Goal: Task Accomplishment & Management: Manage account settings

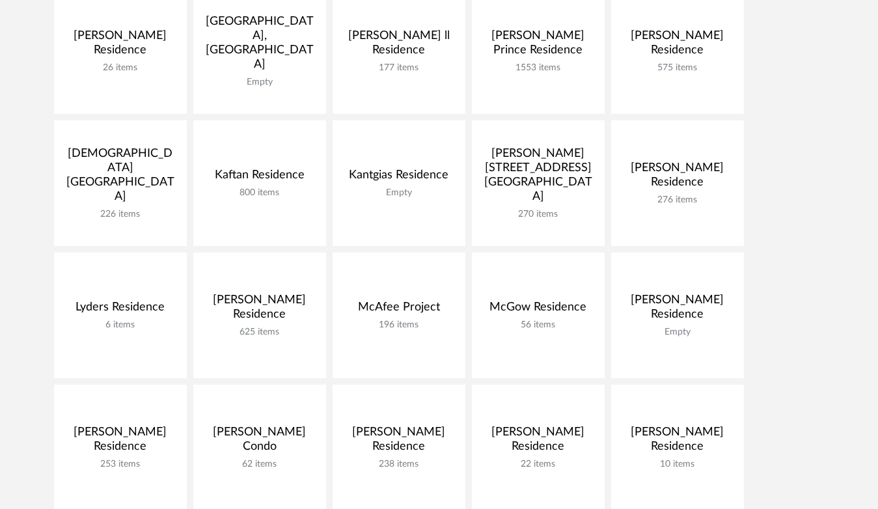
scroll to position [520, 0]
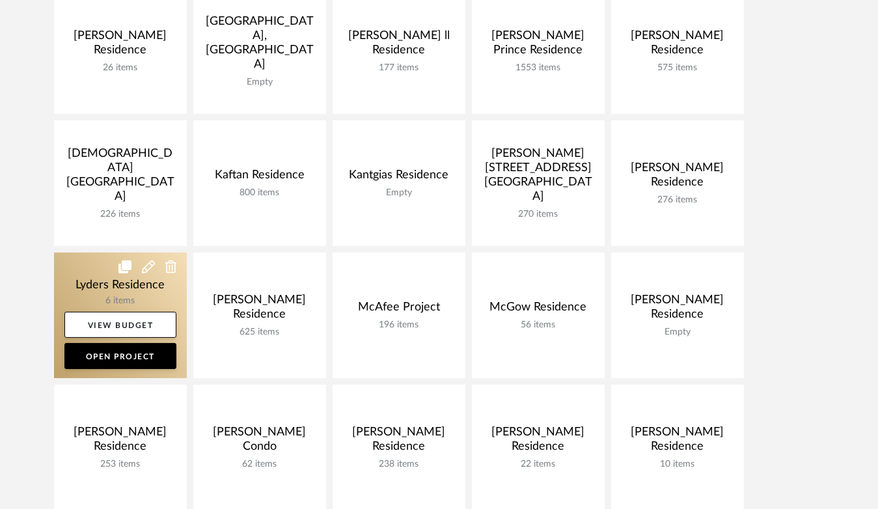
click at [129, 293] on link at bounding box center [120, 315] width 133 height 126
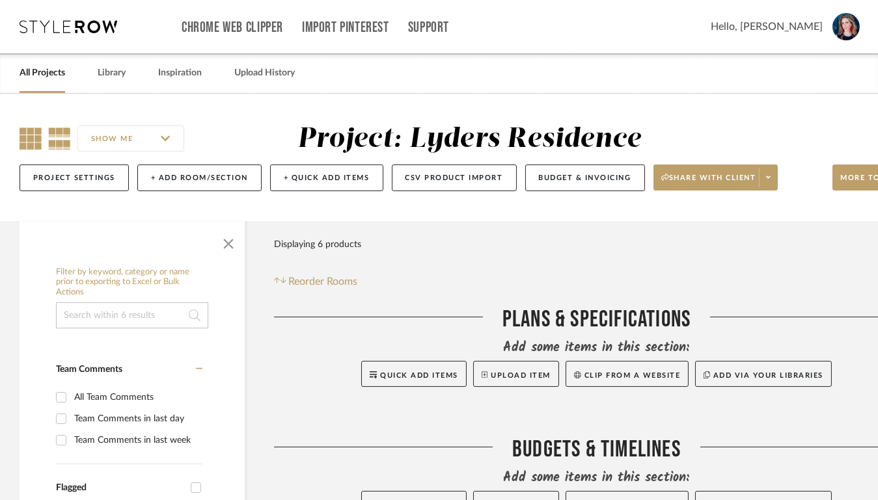
click at [27, 137] on icon at bounding box center [31, 138] width 22 height 22
click at [231, 256] on span "button" at bounding box center [228, 241] width 31 height 31
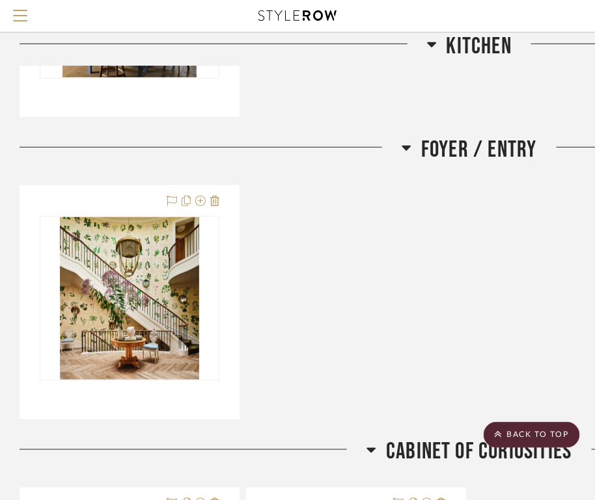
scroll to position [1168, 0]
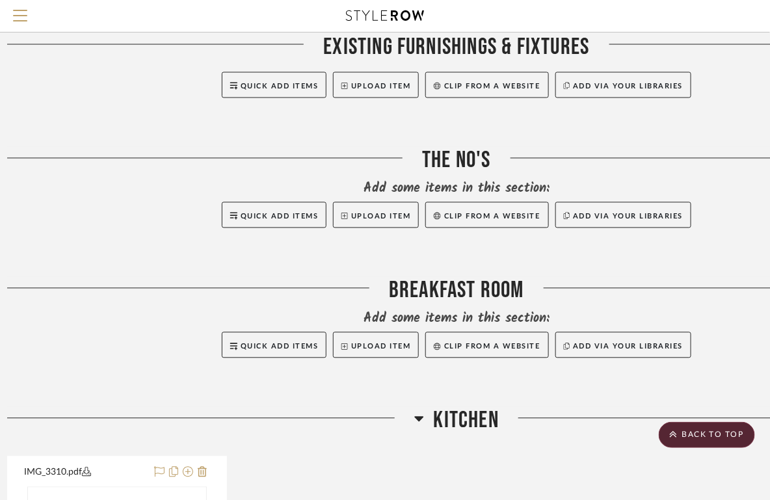
scroll to position [624, 12]
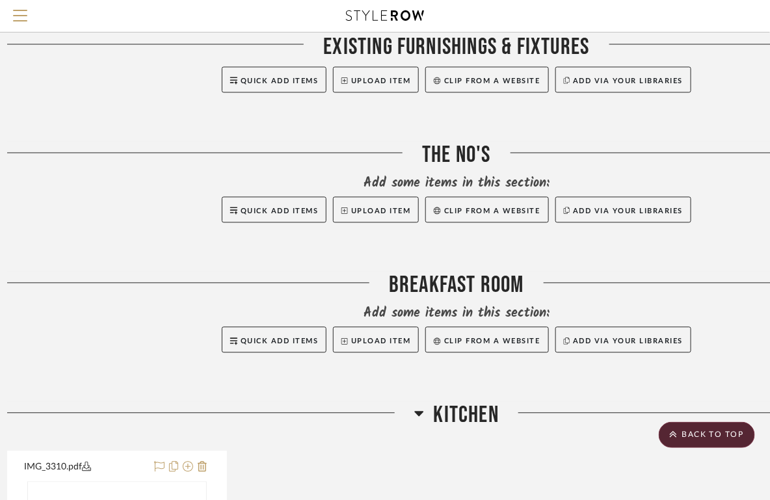
click at [472, 305] on div "Breakfast Room" at bounding box center [456, 288] width 899 height 33
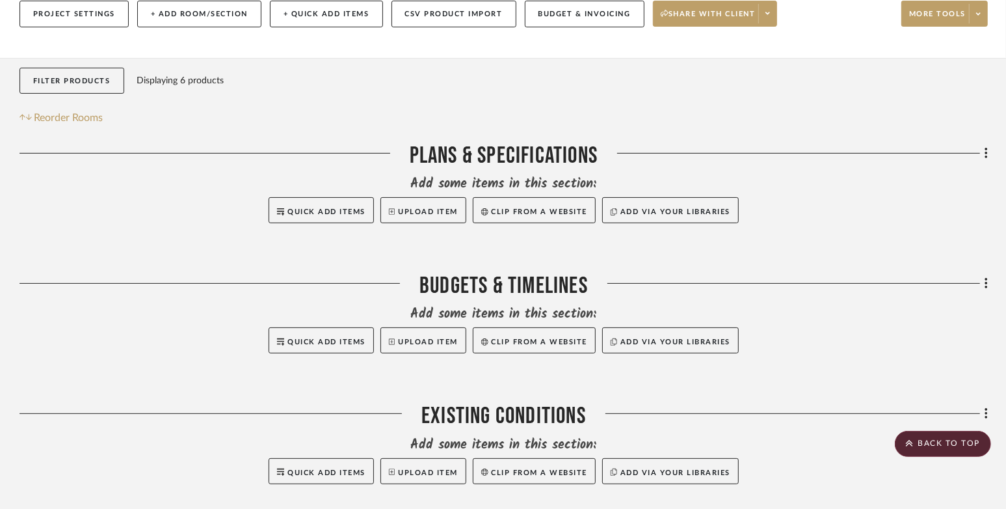
scroll to position [0, 0]
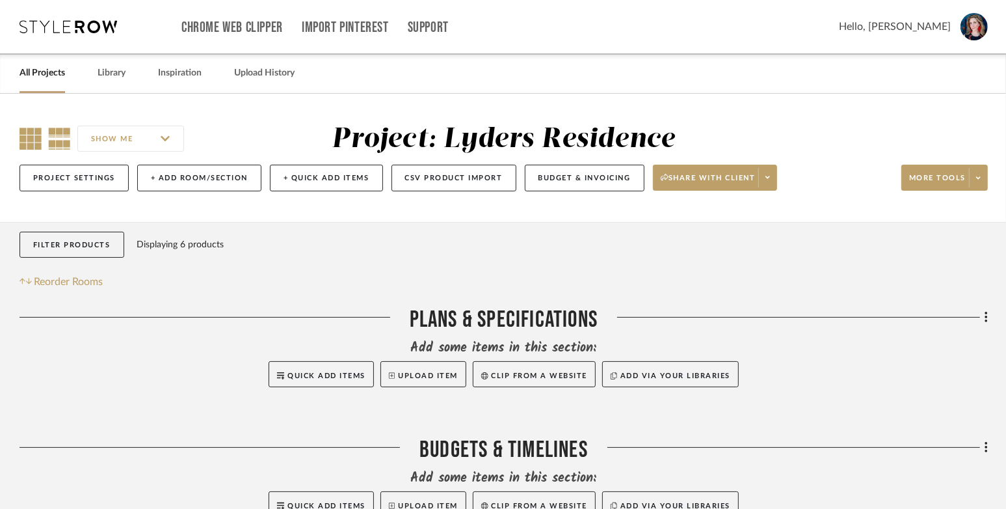
click at [28, 144] on icon at bounding box center [31, 138] width 22 height 22
click at [64, 289] on span "Reorder Rooms" at bounding box center [68, 282] width 69 height 16
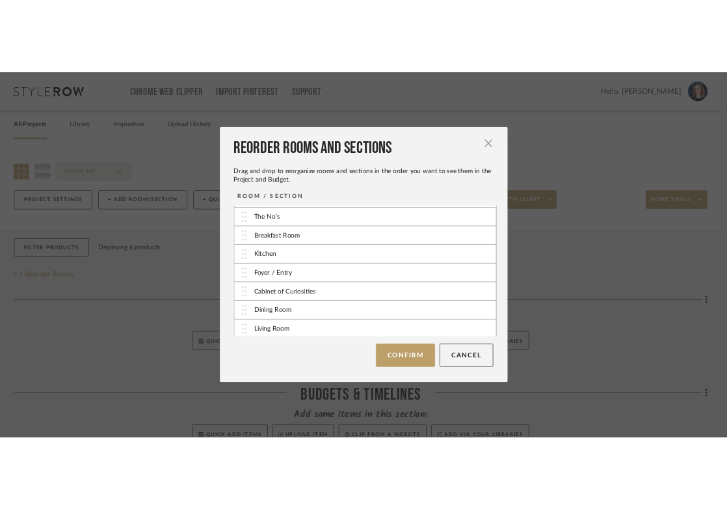
scroll to position [104, 0]
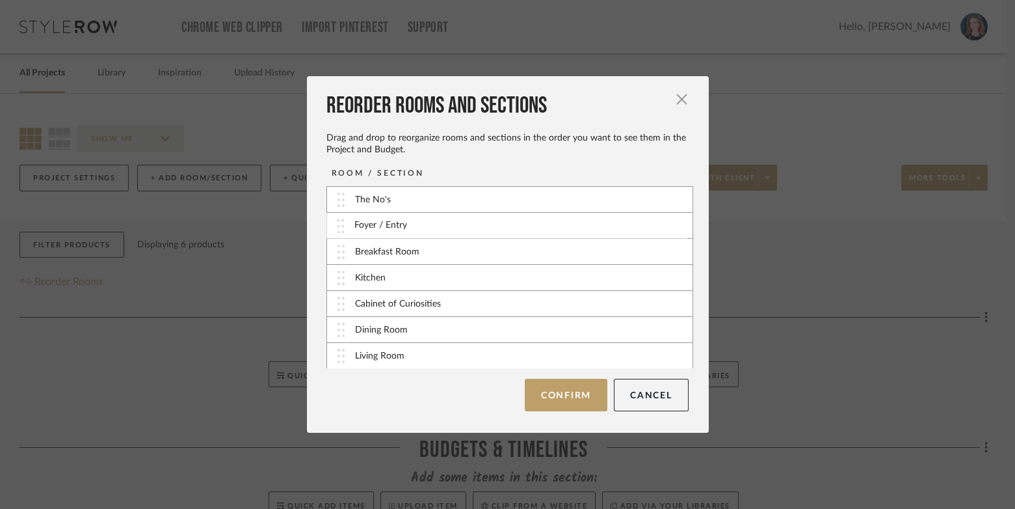
drag, startPoint x: 336, startPoint y: 282, endPoint x: 341, endPoint y: 230, distance: 52.2
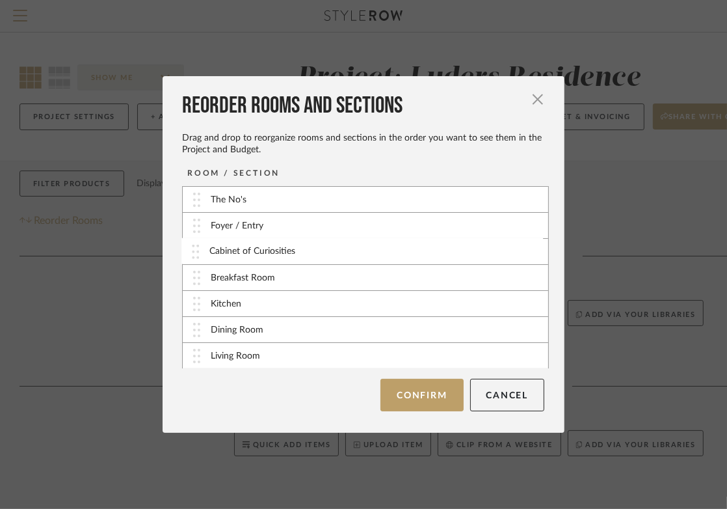
drag, startPoint x: 193, startPoint y: 304, endPoint x: 196, endPoint y: 252, distance: 52.8
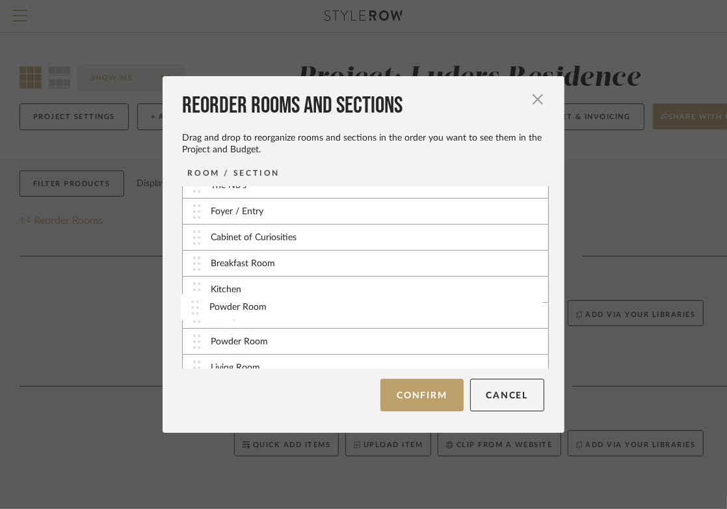
scroll to position [125, 0]
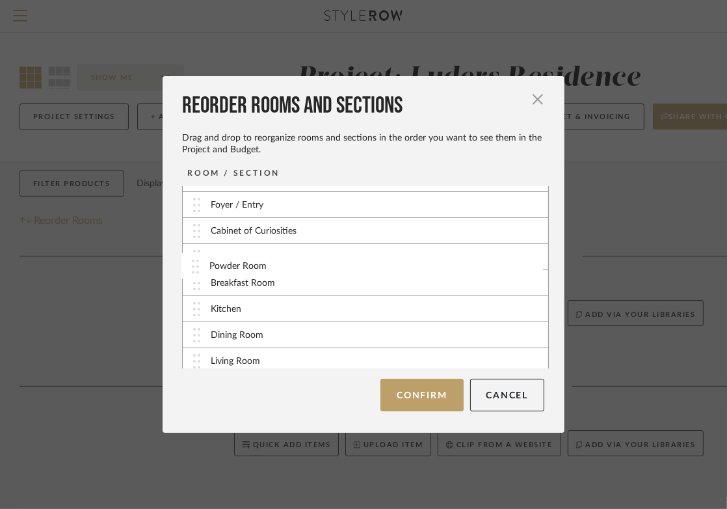
drag, startPoint x: 192, startPoint y: 318, endPoint x: 194, endPoint y: 268, distance: 50.2
drag, startPoint x: 193, startPoint y: 309, endPoint x: 195, endPoint y: 279, distance: 30.0
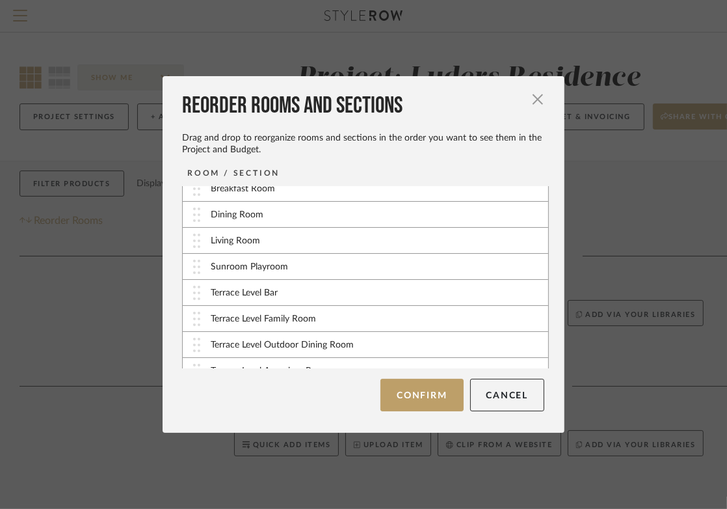
scroll to position [247, 0]
click at [224, 243] on div "Living Room" at bounding box center [235, 240] width 49 height 14
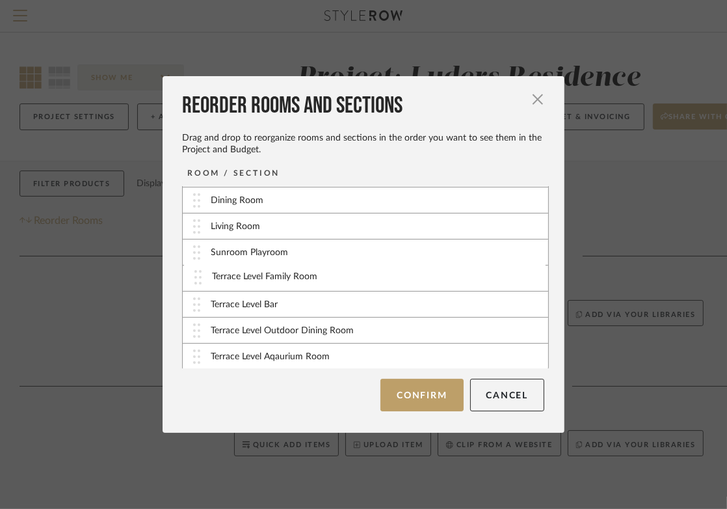
drag, startPoint x: 193, startPoint y: 304, endPoint x: 198, endPoint y: 276, distance: 28.6
drag, startPoint x: 189, startPoint y: 306, endPoint x: 202, endPoint y: 273, distance: 35.3
drag, startPoint x: 184, startPoint y: 360, endPoint x: 191, endPoint y: 327, distance: 34.6
click at [432, 397] on button "Confirm" at bounding box center [422, 395] width 83 height 33
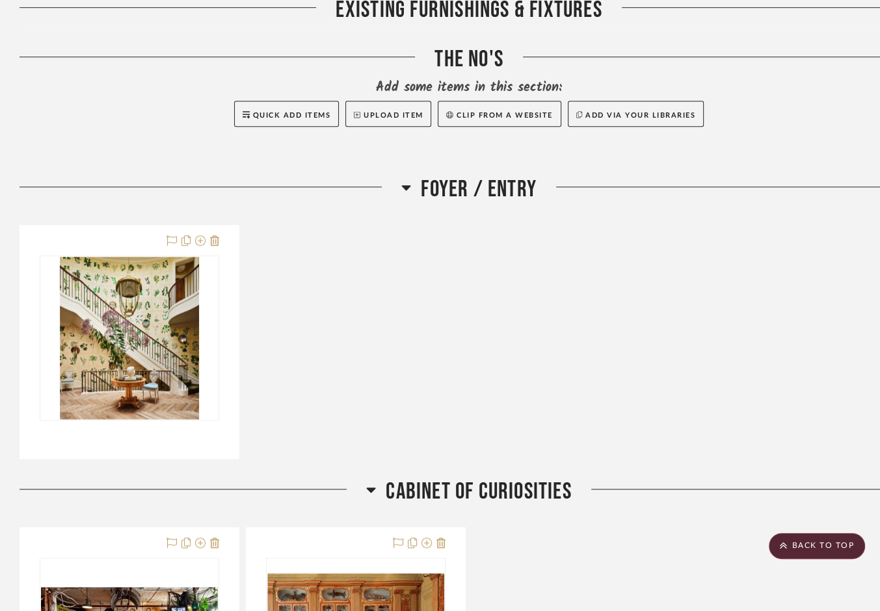
scroll to position [781, 57]
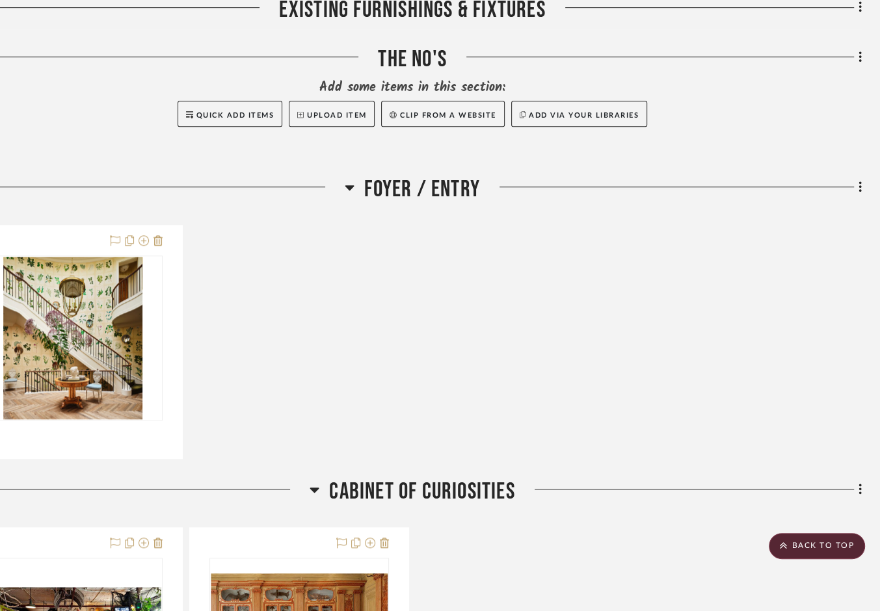
click at [779, 193] on icon at bounding box center [860, 186] width 3 height 11
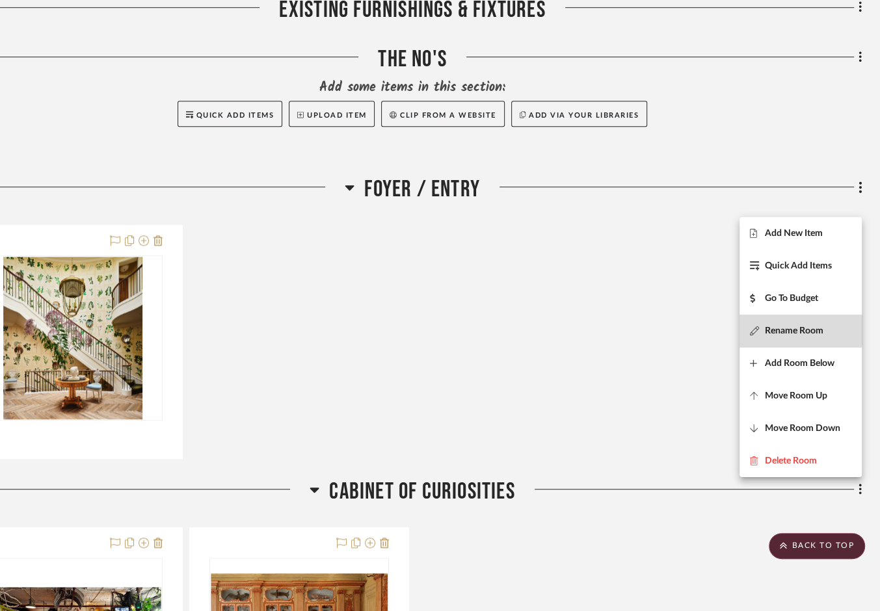
click at [779, 330] on span "Rename Room" at bounding box center [794, 331] width 59 height 11
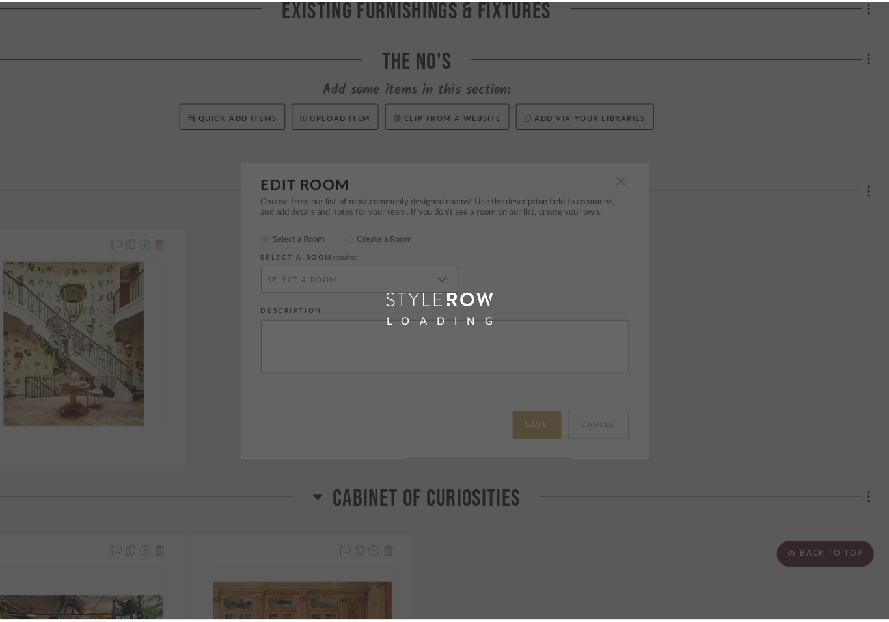
scroll to position [0, 0]
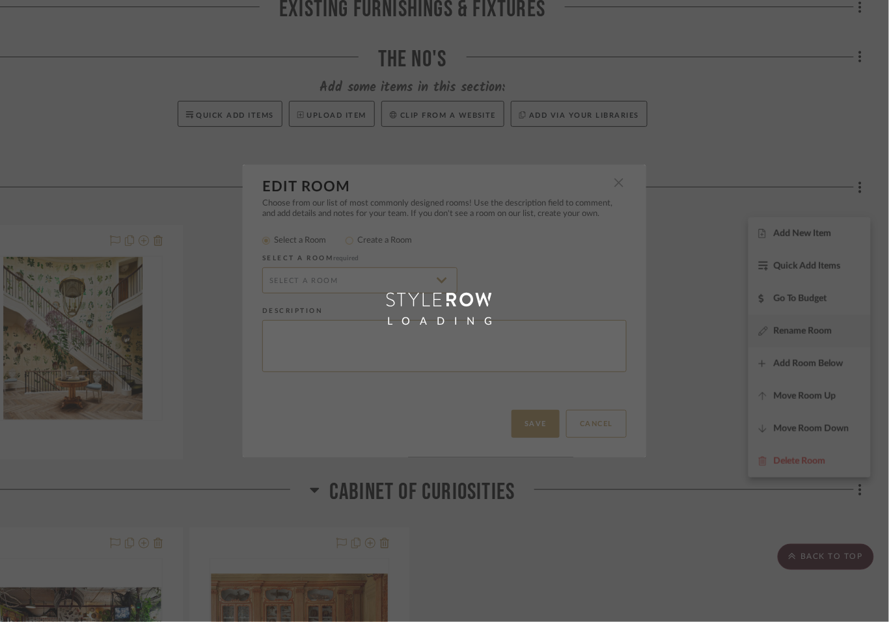
type input "Foyer / Entry"
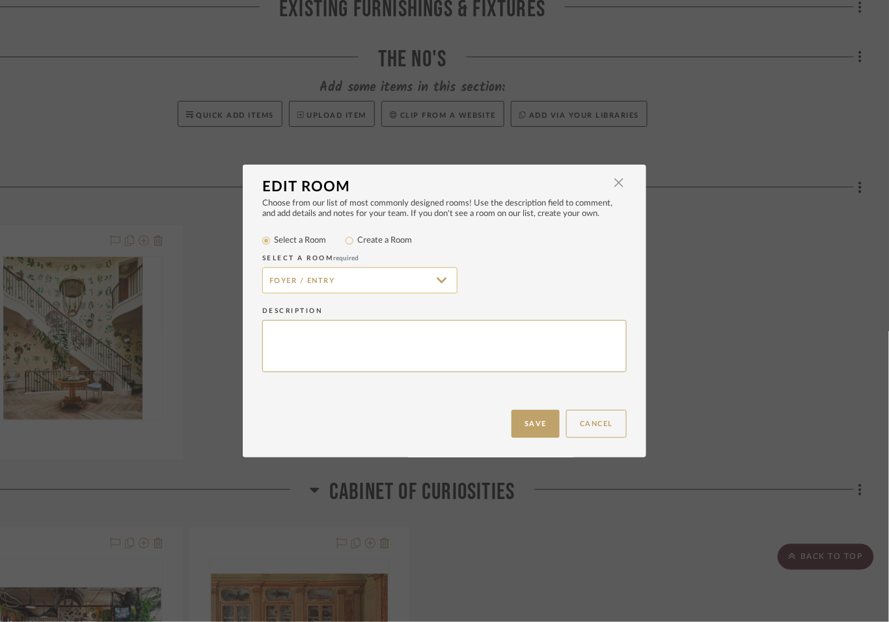
click at [355, 293] on input "Foyer / Entry" at bounding box center [359, 280] width 195 height 26
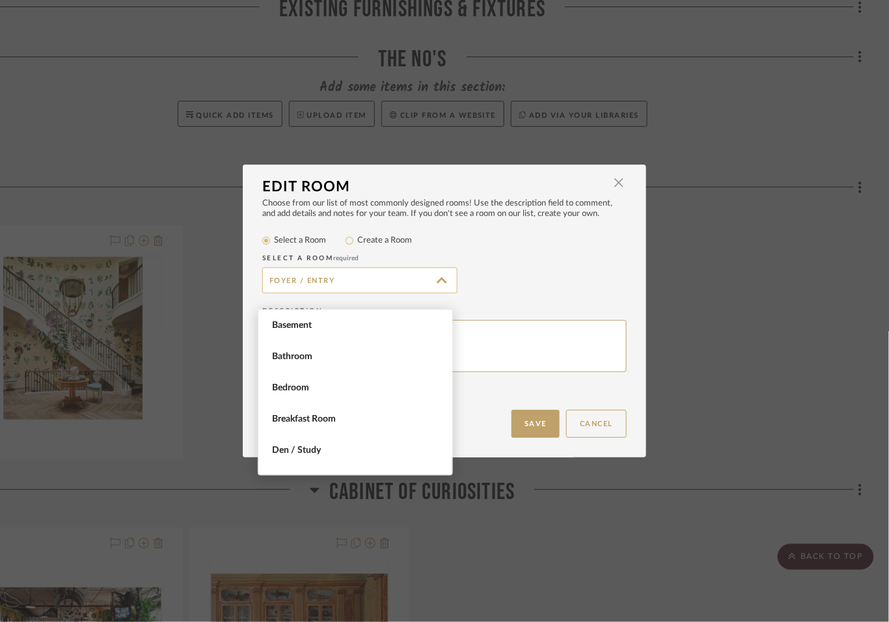
scroll to position [281, 0]
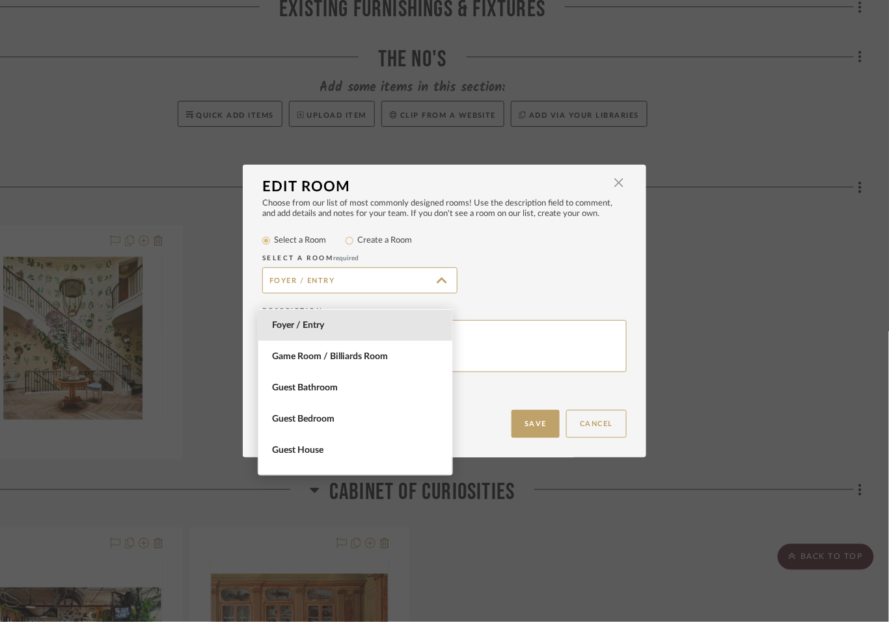
click at [487, 293] on div "Foyer / Entry" at bounding box center [444, 280] width 364 height 26
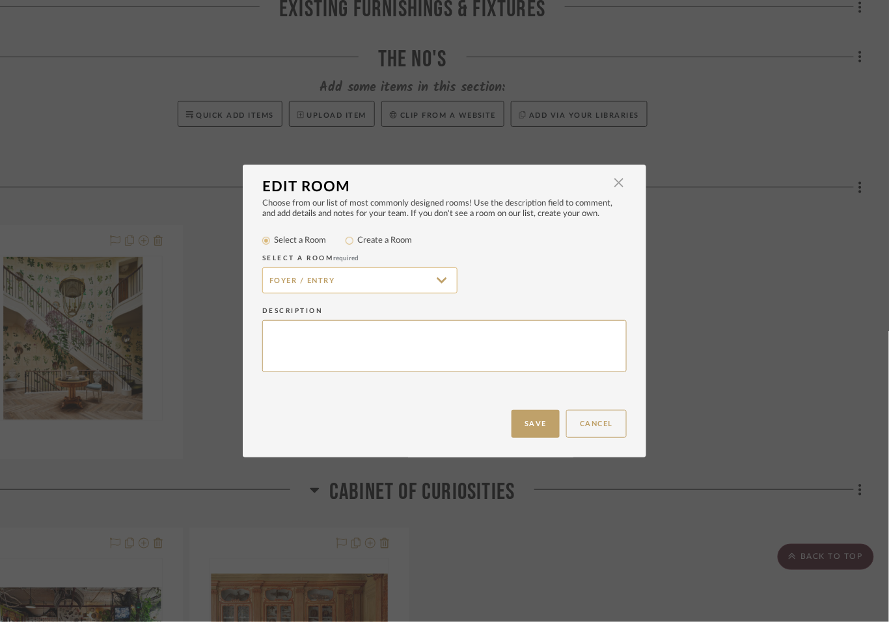
click at [373, 282] on input "Foyer / Entry" at bounding box center [359, 280] width 195 height 26
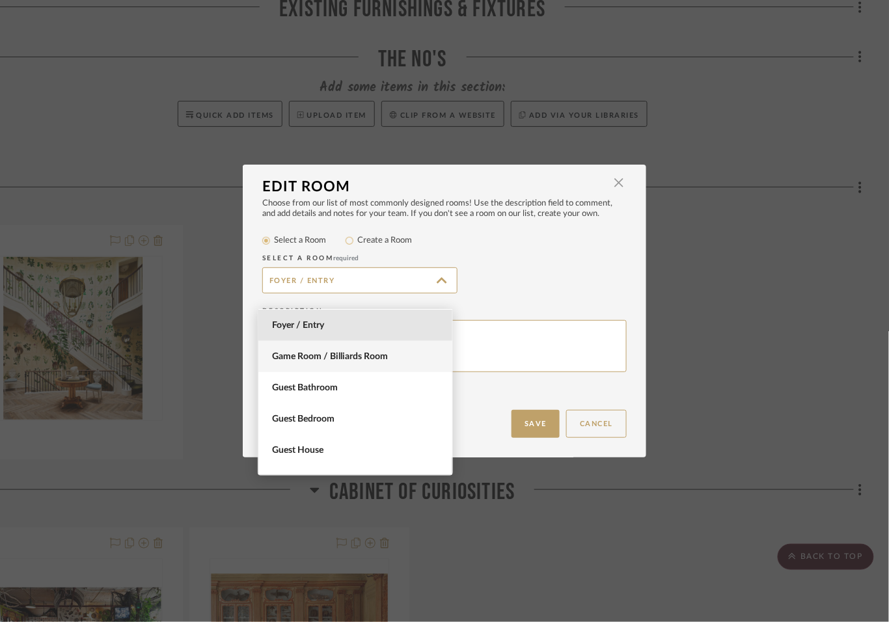
scroll to position [864, 0]
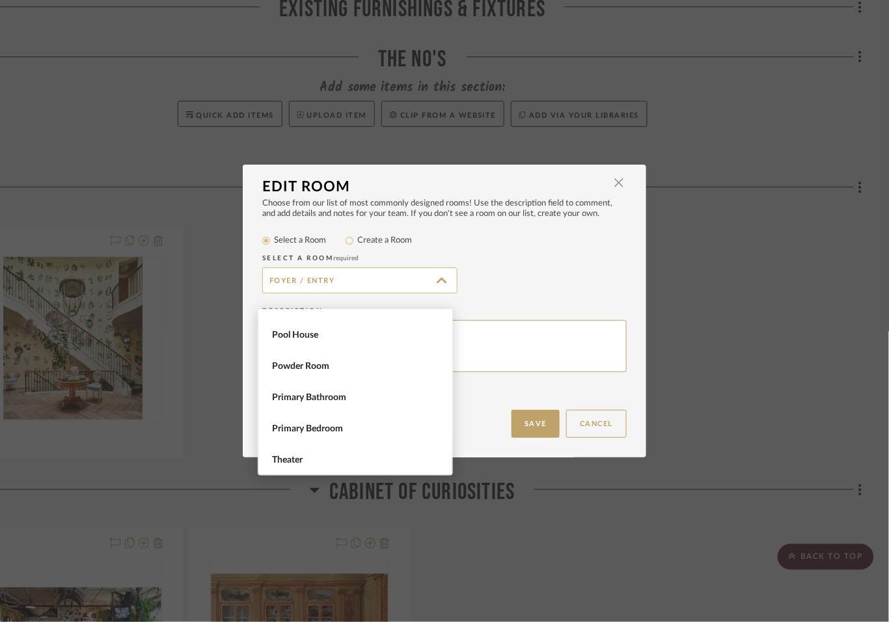
click at [365, 284] on input "Foyer / Entry" at bounding box center [359, 280] width 195 height 26
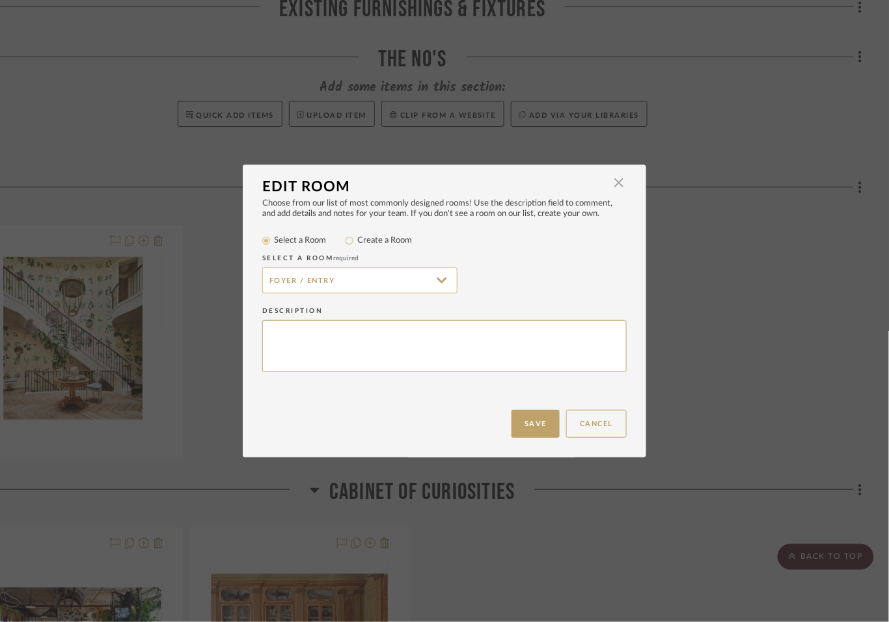
click at [365, 284] on input "Foyer / Entry" at bounding box center [359, 280] width 195 height 26
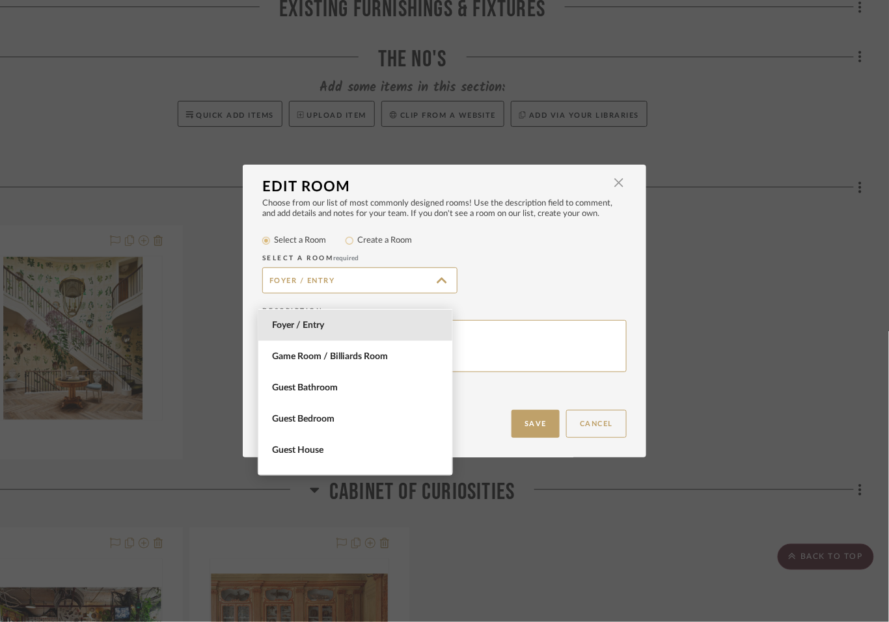
scroll to position [0, 0]
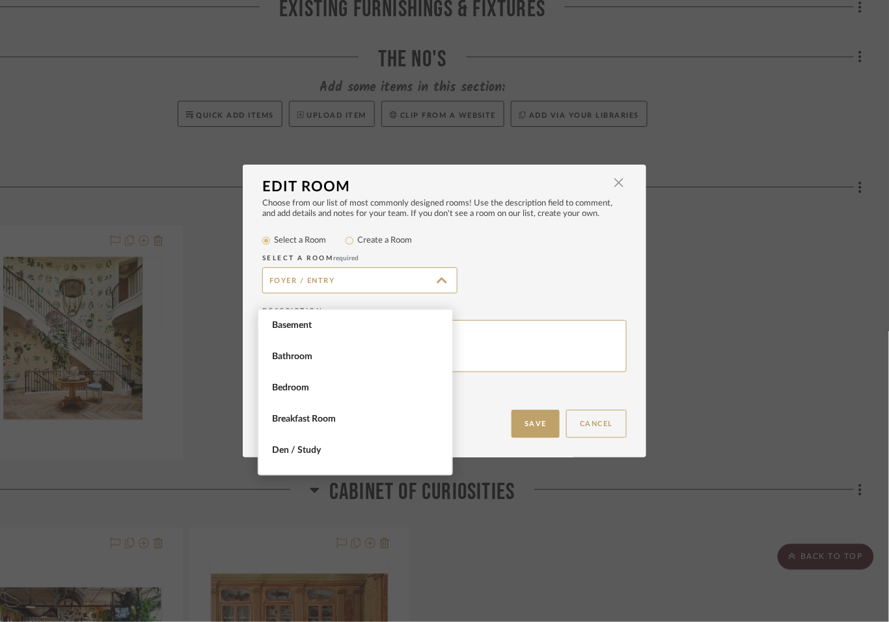
click at [388, 247] on label "Create a Room" at bounding box center [384, 240] width 55 height 13
click at [357, 248] on input "Create a Room" at bounding box center [350, 241] width 16 height 16
radio input "true"
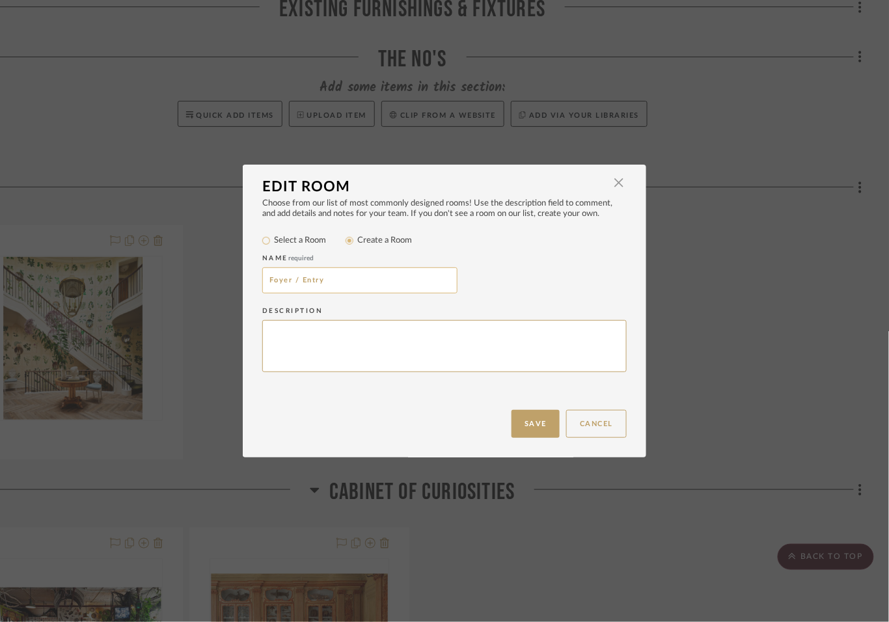
drag, startPoint x: 351, startPoint y: 292, endPoint x: 295, endPoint y: 294, distance: 56.6
click at [295, 293] on input "Foyer / Entry" at bounding box center [359, 280] width 195 height 26
type input "Foyer & Stairwell"
click at [523, 428] on button "Save" at bounding box center [535, 424] width 48 height 28
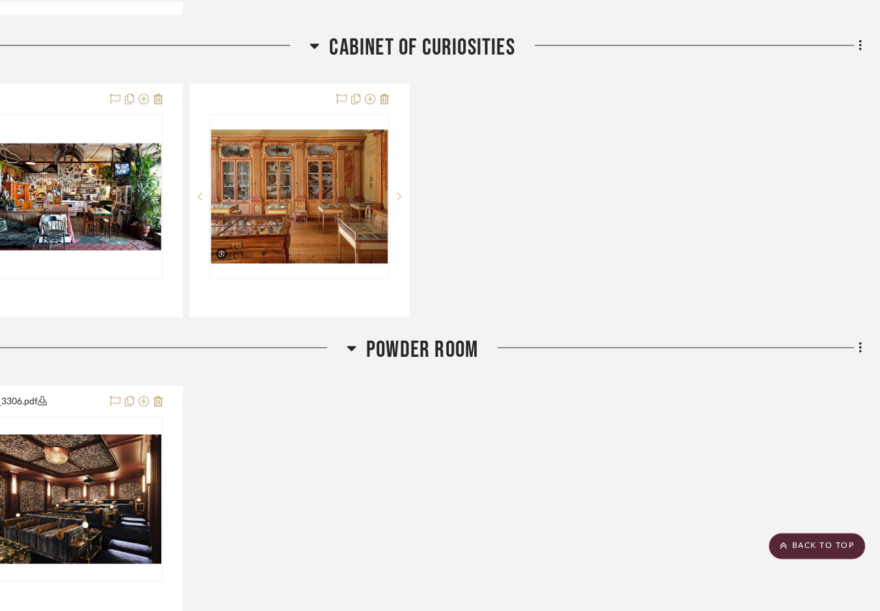
scroll to position [1227, 57]
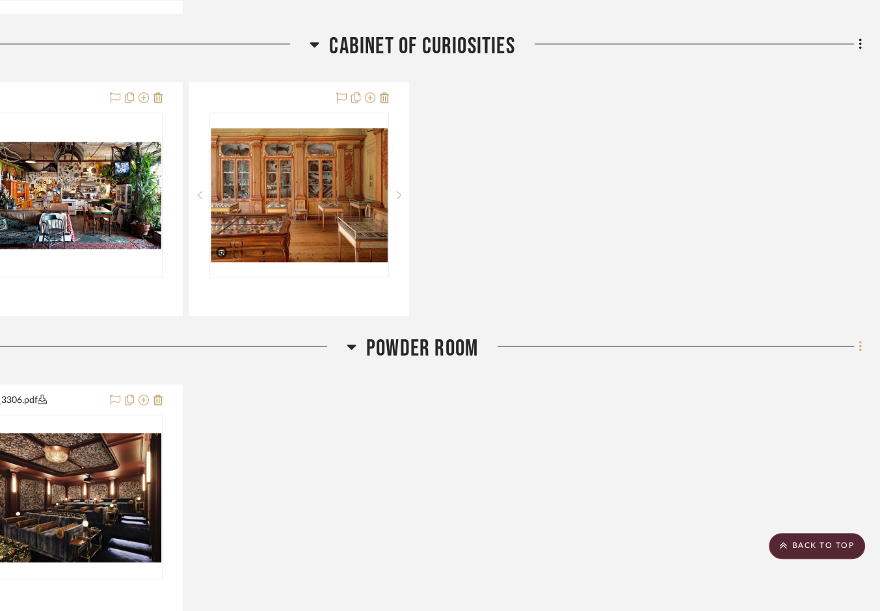
click at [779, 354] on icon at bounding box center [861, 347] width 4 height 14
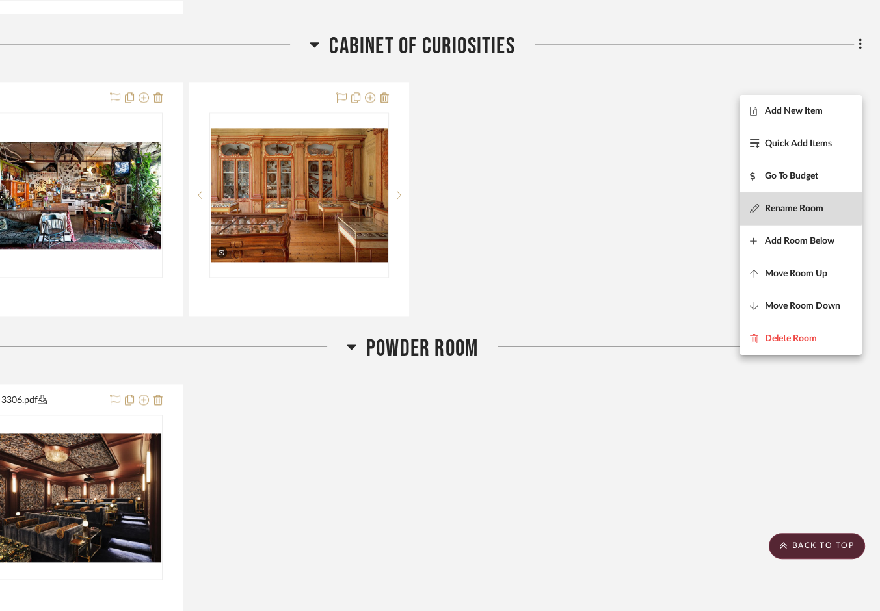
click at [779, 204] on span "Rename Room" at bounding box center [794, 208] width 59 height 11
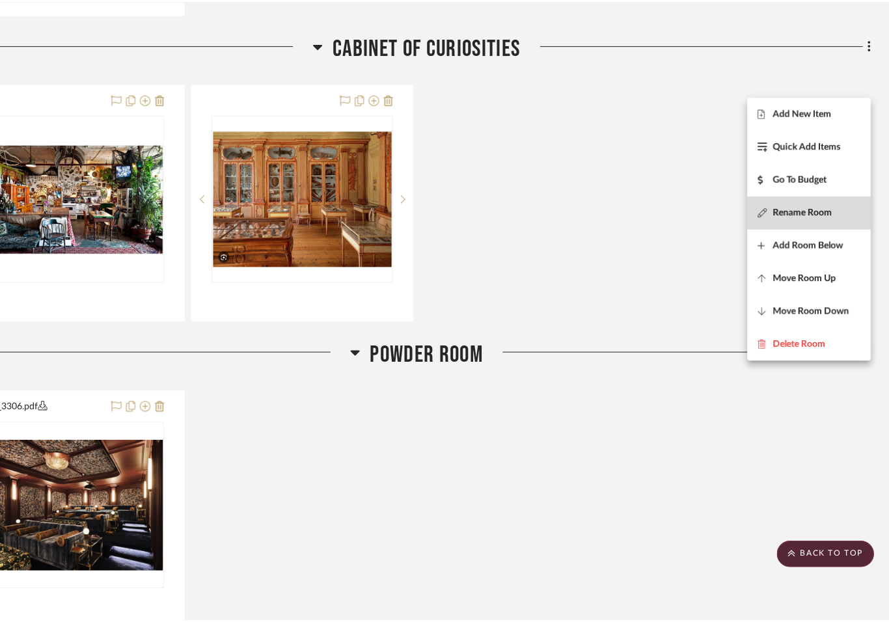
scroll to position [0, 0]
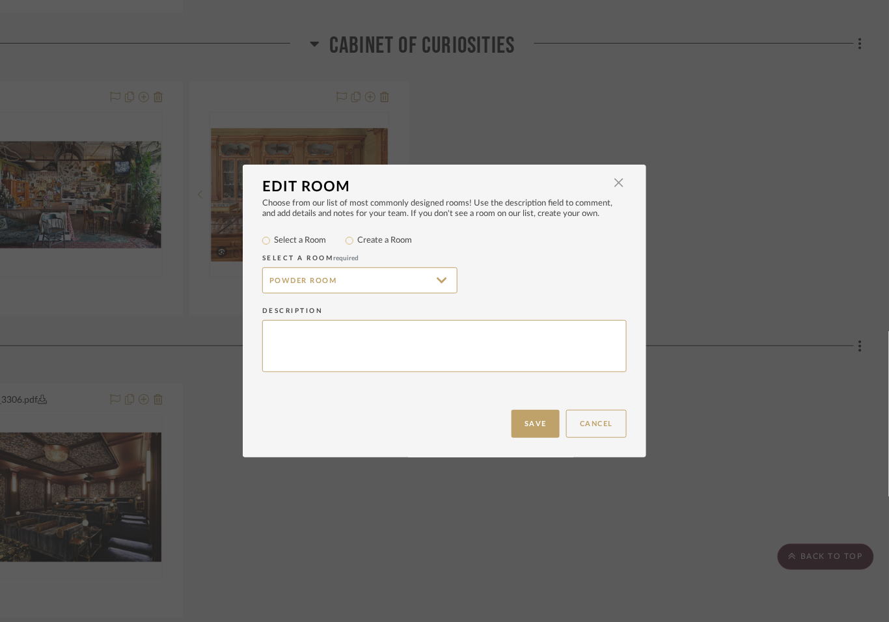
click at [401, 248] on div "Create a Room" at bounding box center [378, 241] width 66 height 16
click at [394, 247] on label "Create a Room" at bounding box center [384, 240] width 55 height 13
click at [357, 248] on input "Create a Room" at bounding box center [350, 241] width 16 height 16
radio input "true"
click at [263, 293] on input "Powder Room" at bounding box center [359, 280] width 195 height 26
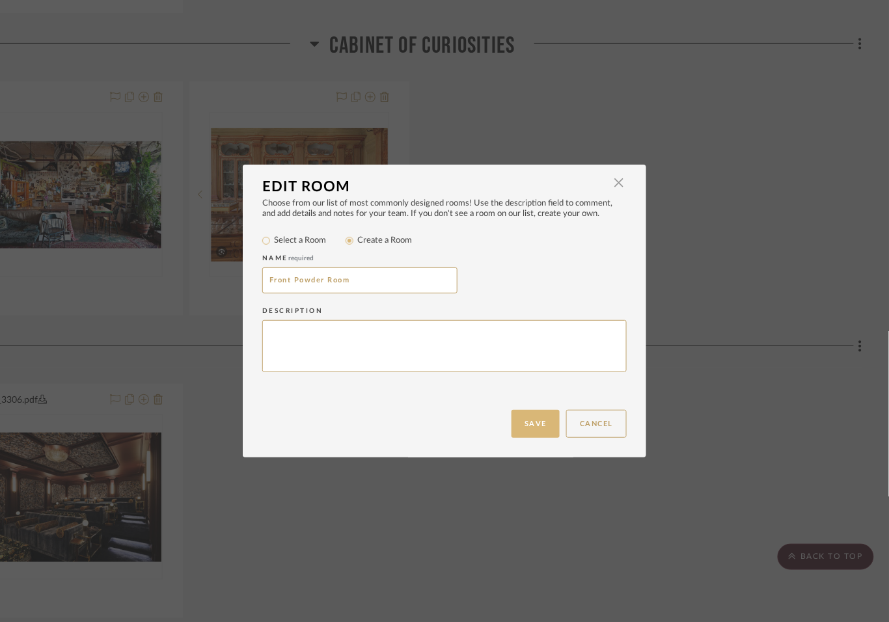
type input "Front Powder Room"
click at [520, 425] on button "Save" at bounding box center [535, 424] width 48 height 28
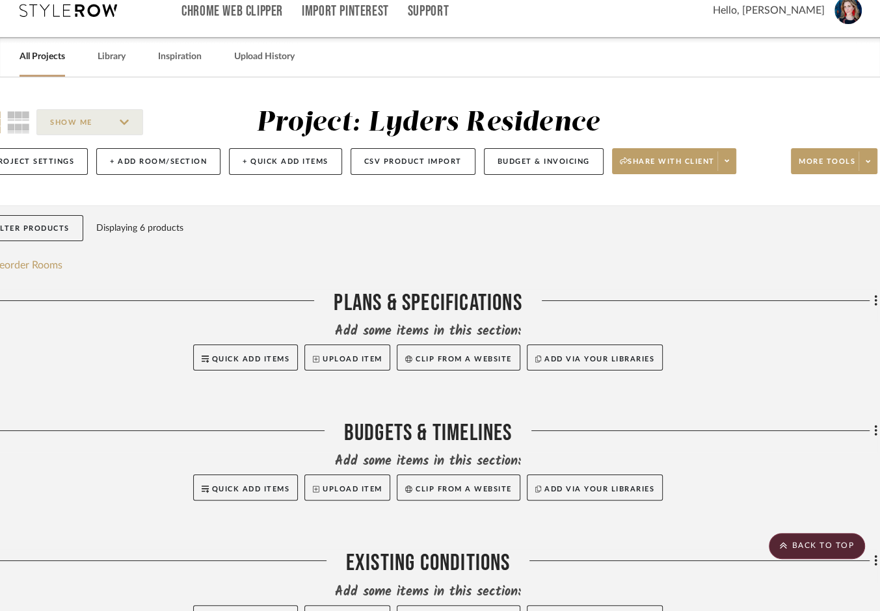
scroll to position [0, 41]
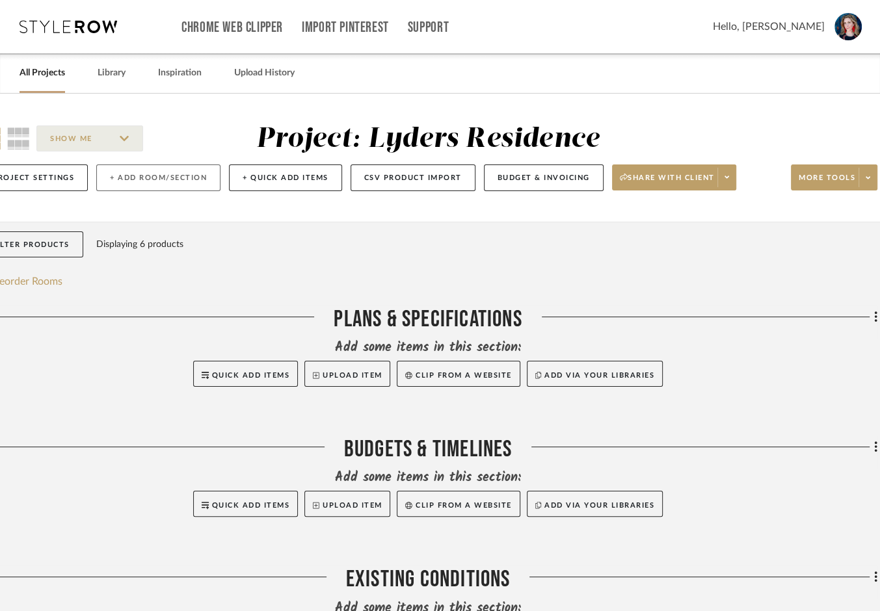
click at [181, 191] on button "+ Add Room/Section" at bounding box center [158, 178] width 124 height 27
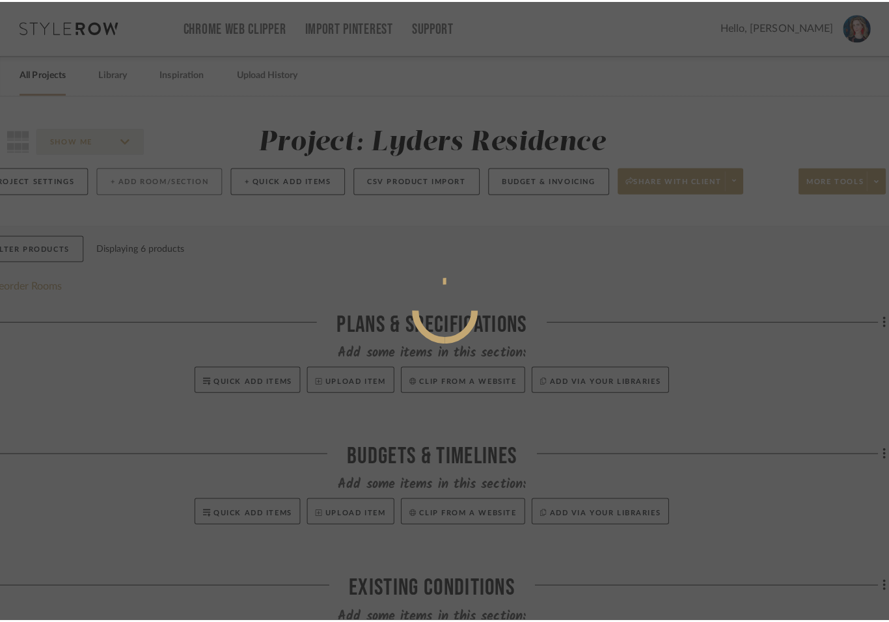
scroll to position [0, 0]
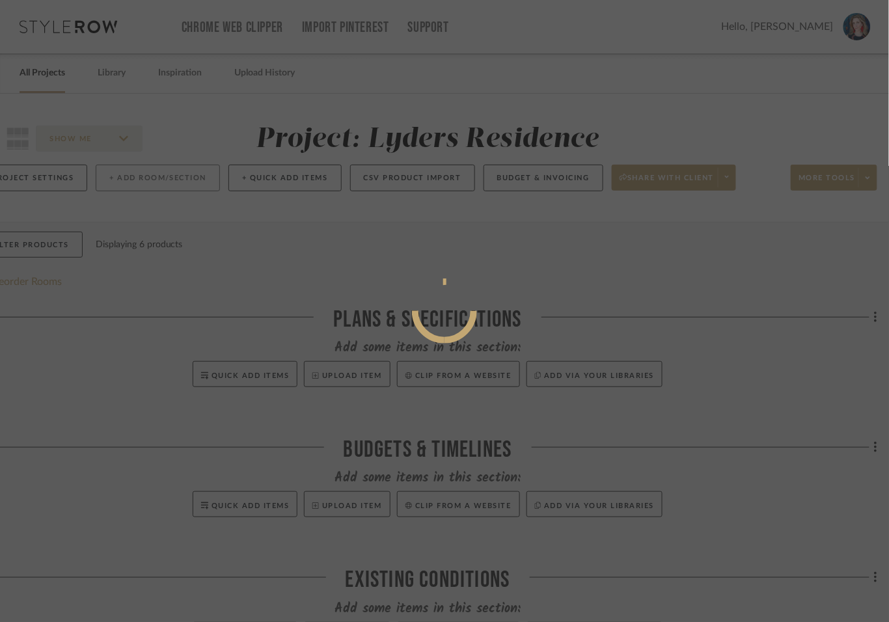
click at [181, 194] on div at bounding box center [444, 311] width 889 height 622
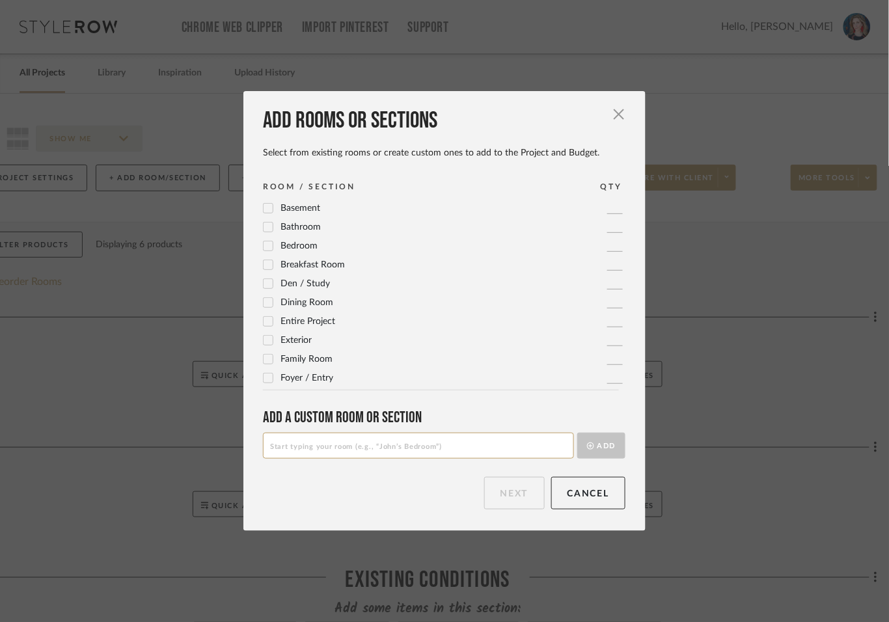
click at [347, 452] on input at bounding box center [418, 446] width 311 height 26
type input "Back Powder Room"
click at [608, 448] on button "Add" at bounding box center [601, 446] width 48 height 26
click at [502, 498] on button "Next" at bounding box center [514, 493] width 60 height 33
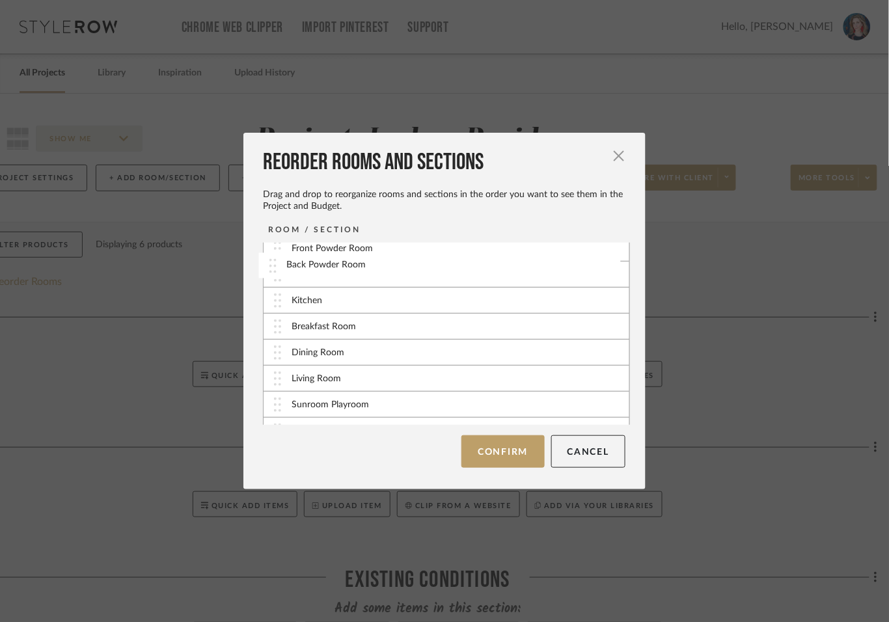
scroll to position [177, 0]
drag, startPoint x: 269, startPoint y: 415, endPoint x: 272, endPoint y: 337, distance: 78.1
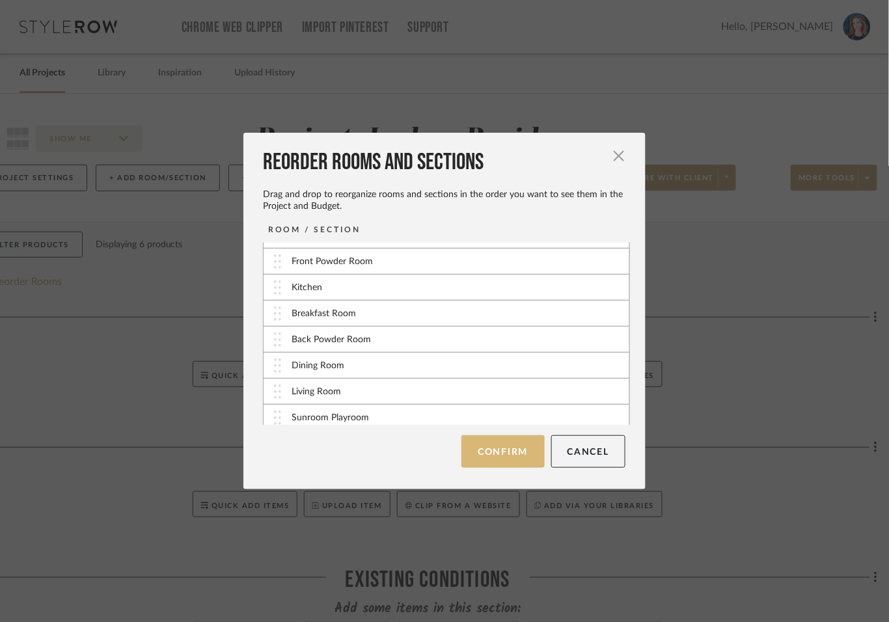
click at [497, 452] on button "Confirm" at bounding box center [502, 451] width 83 height 33
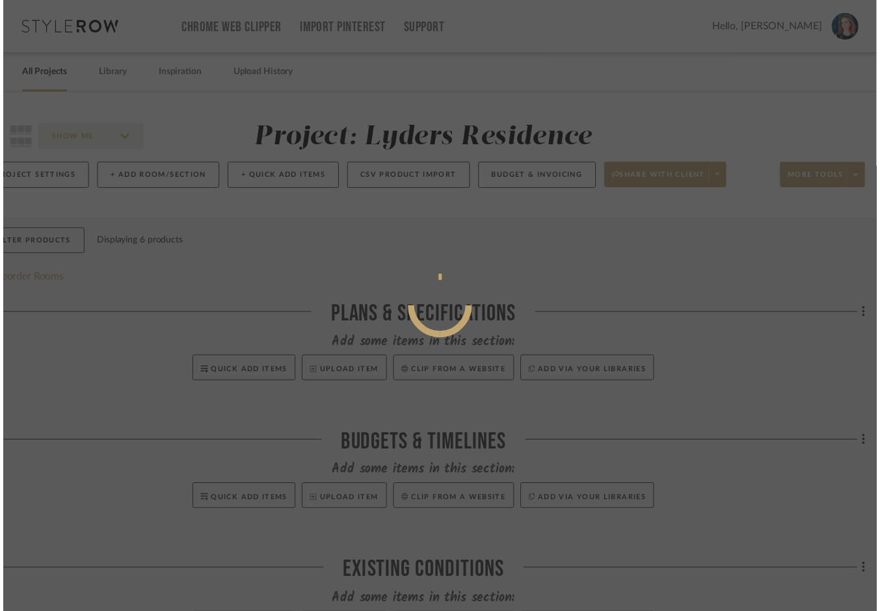
scroll to position [0, 41]
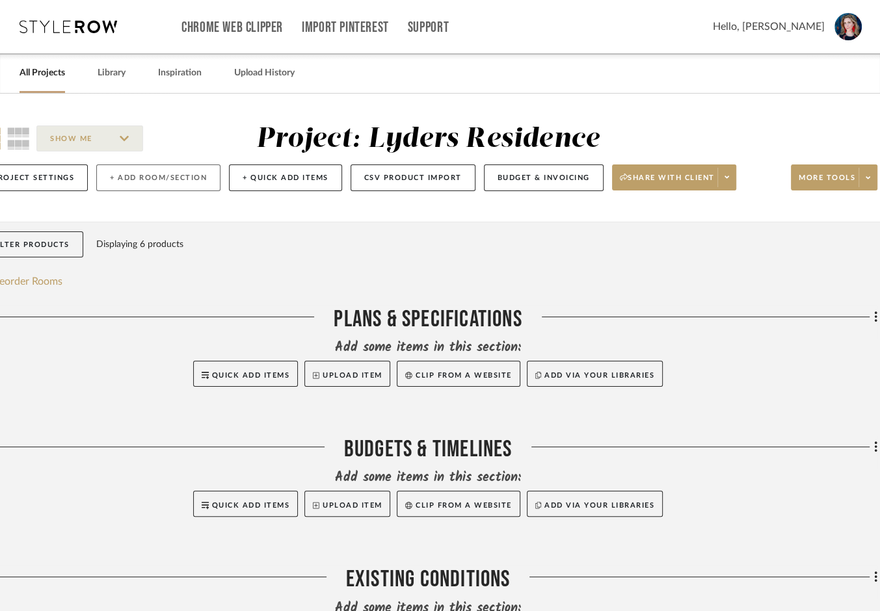
click at [191, 191] on button "+ Add Room/Section" at bounding box center [158, 178] width 124 height 27
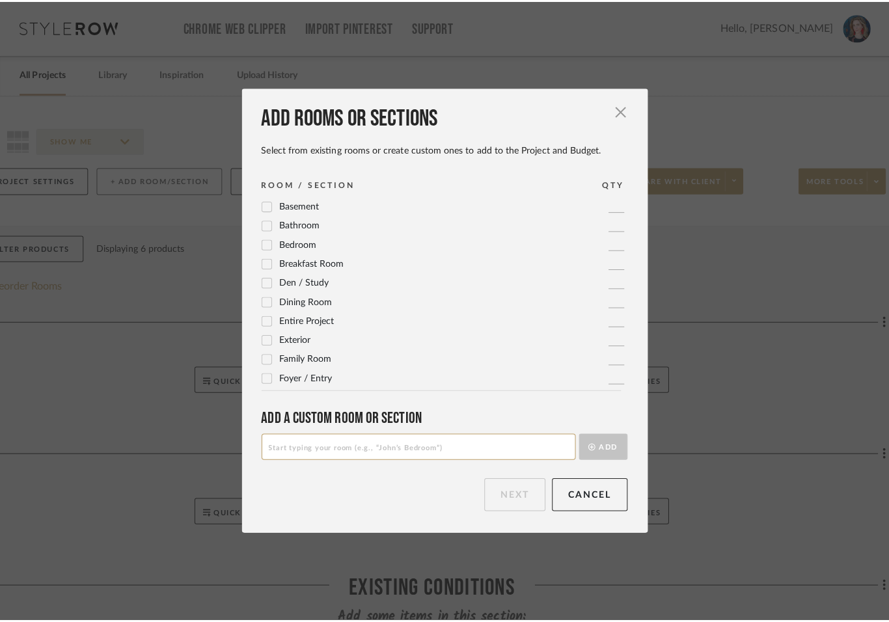
scroll to position [0, 0]
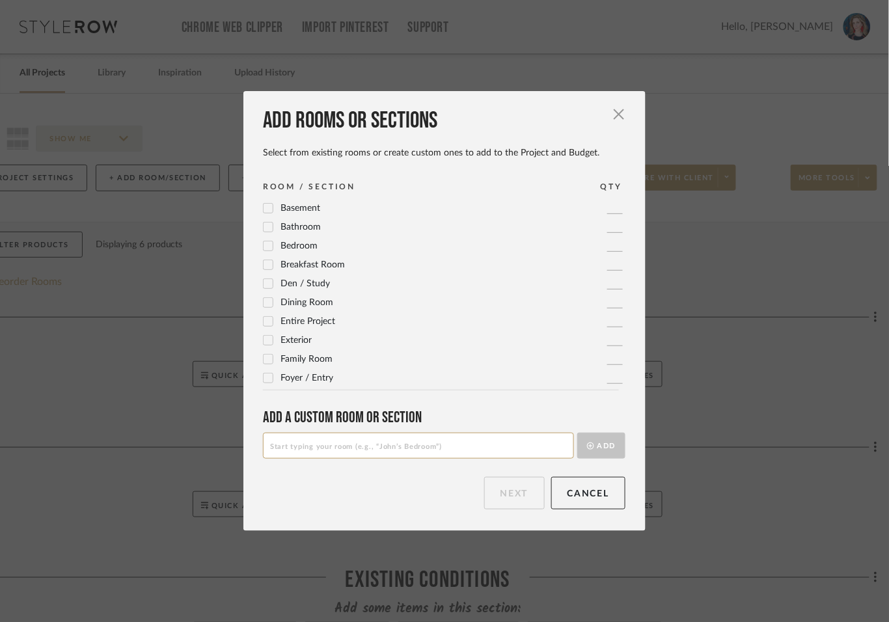
click at [382, 443] on input at bounding box center [418, 446] width 311 height 26
type input "Back Hall"
click at [604, 444] on button "Add" at bounding box center [601, 446] width 48 height 26
click at [524, 498] on button "Next" at bounding box center [514, 493] width 60 height 33
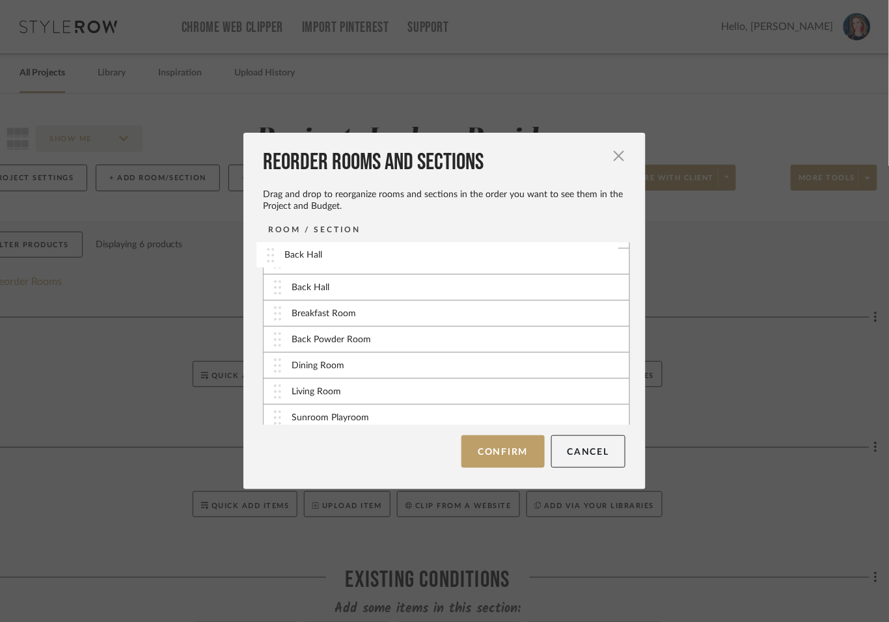
scroll to position [190, 0]
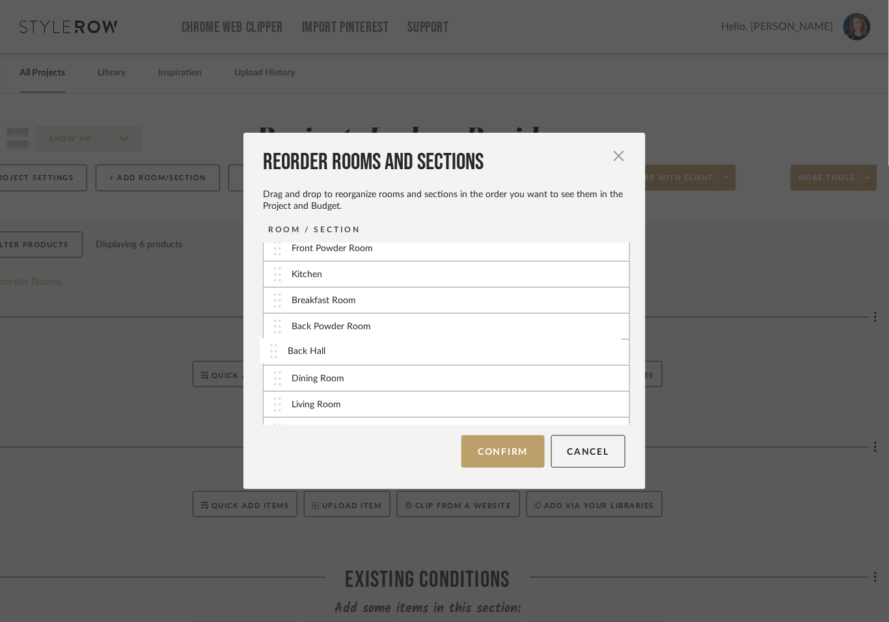
drag, startPoint x: 271, startPoint y: 420, endPoint x: 272, endPoint y: 358, distance: 62.5
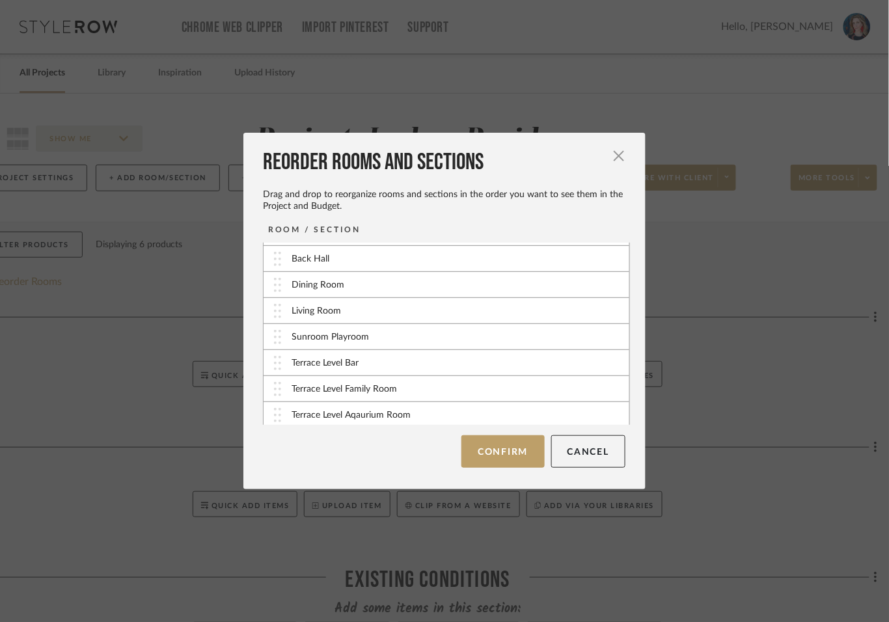
scroll to position [289, 0]
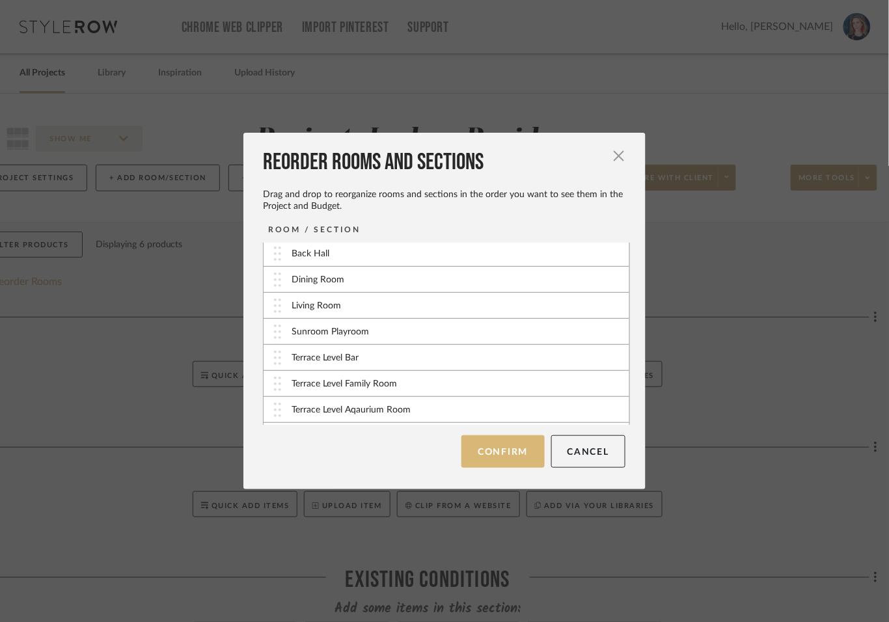
click at [490, 457] on button "Confirm" at bounding box center [502, 451] width 83 height 33
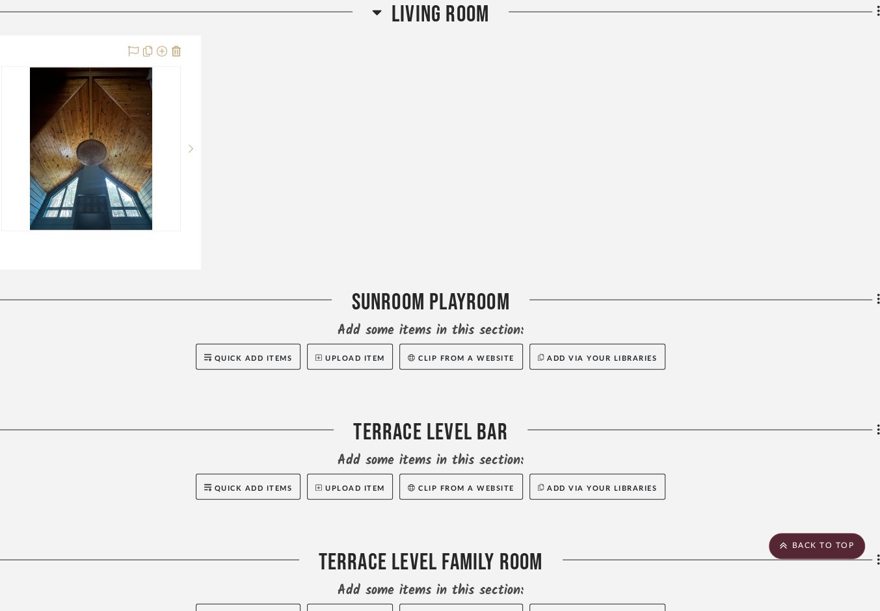
scroll to position [2704, 38]
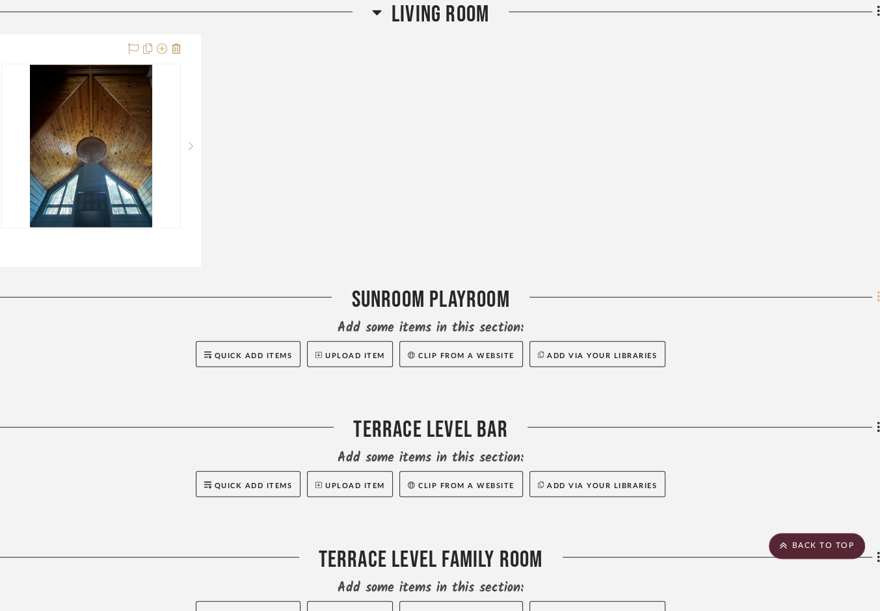
click at [779, 304] on icon at bounding box center [879, 297] width 4 height 14
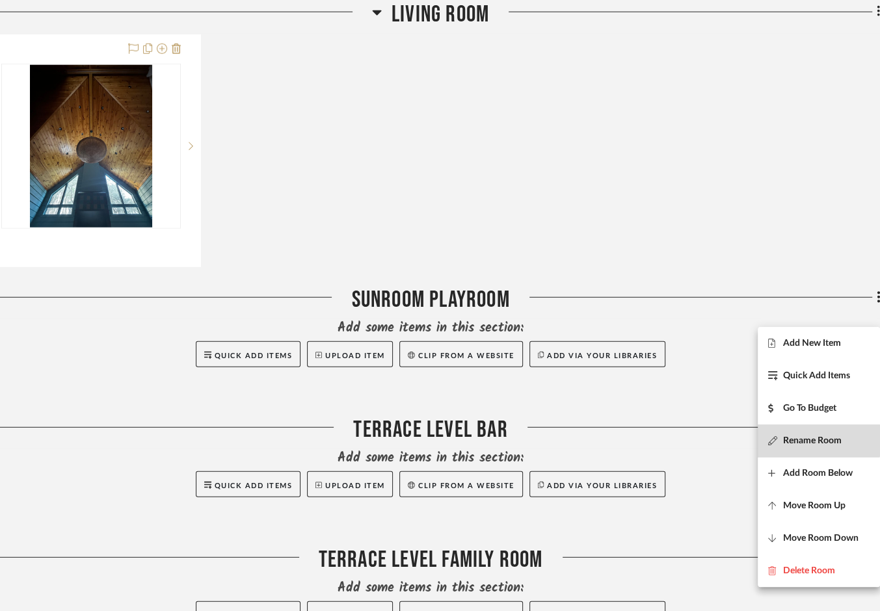
click at [779, 441] on span "Rename Room" at bounding box center [812, 441] width 59 height 11
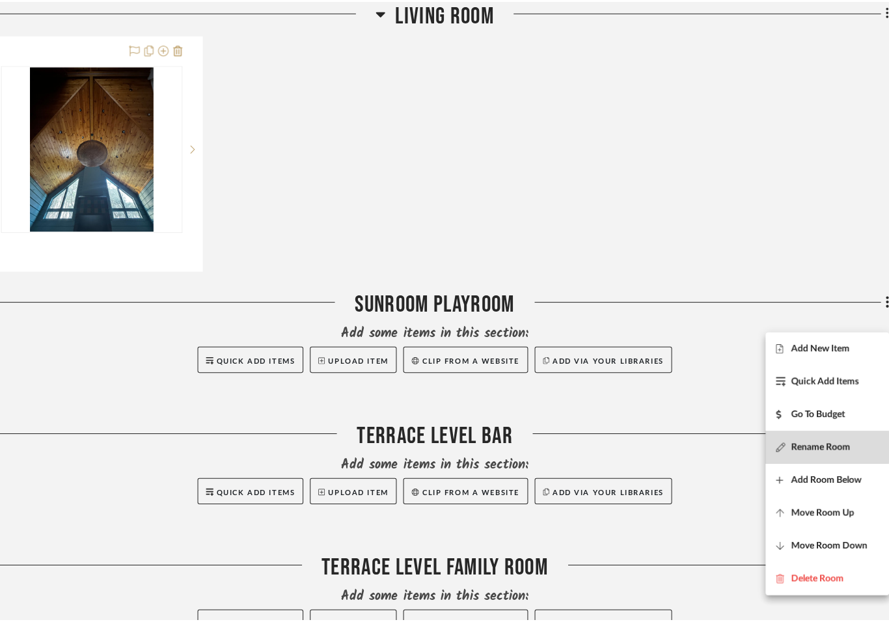
scroll to position [0, 0]
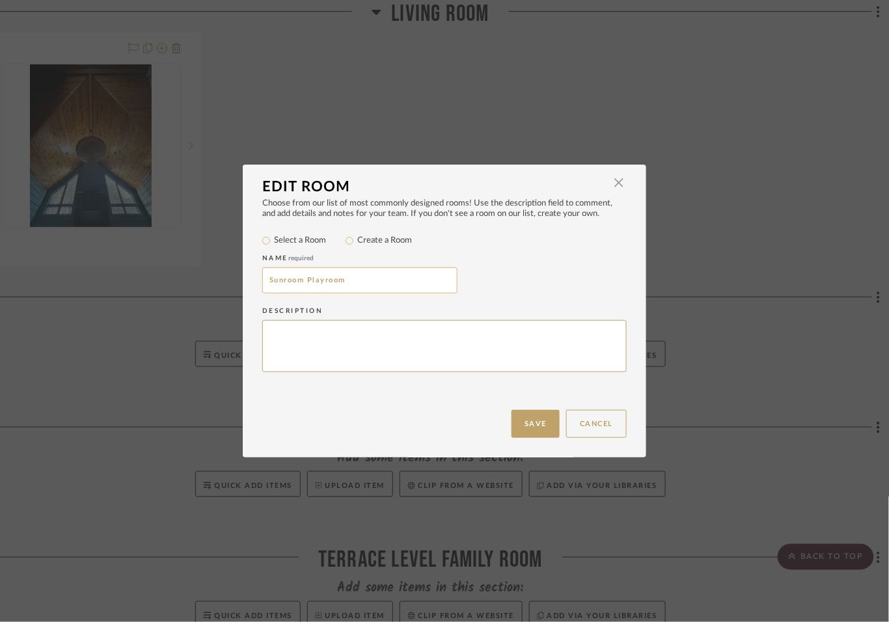
click at [312, 293] on input "Sunroom Playroom" at bounding box center [359, 280] width 195 height 26
type input "Sunroom / Playroom"
click at [511, 425] on button "Save" at bounding box center [535, 424] width 48 height 28
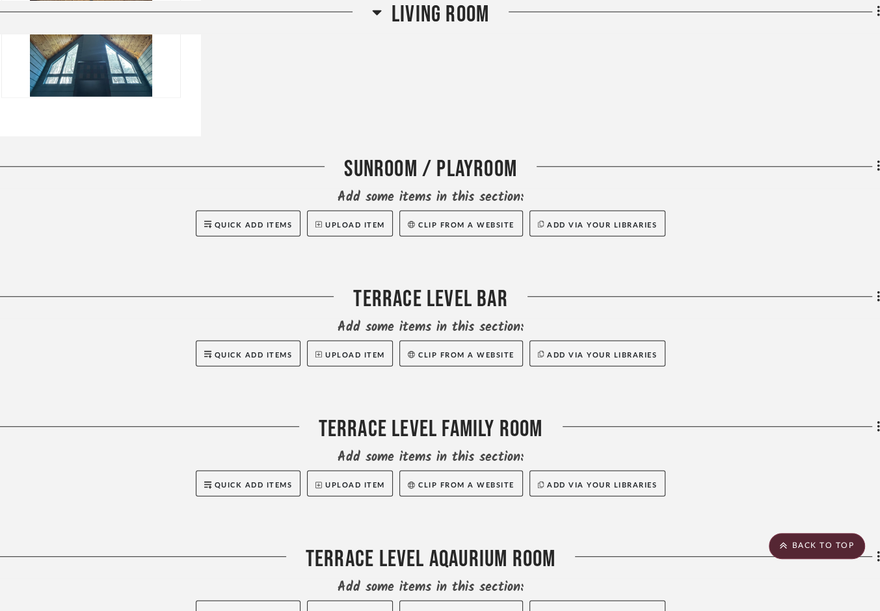
scroll to position [2836, 38]
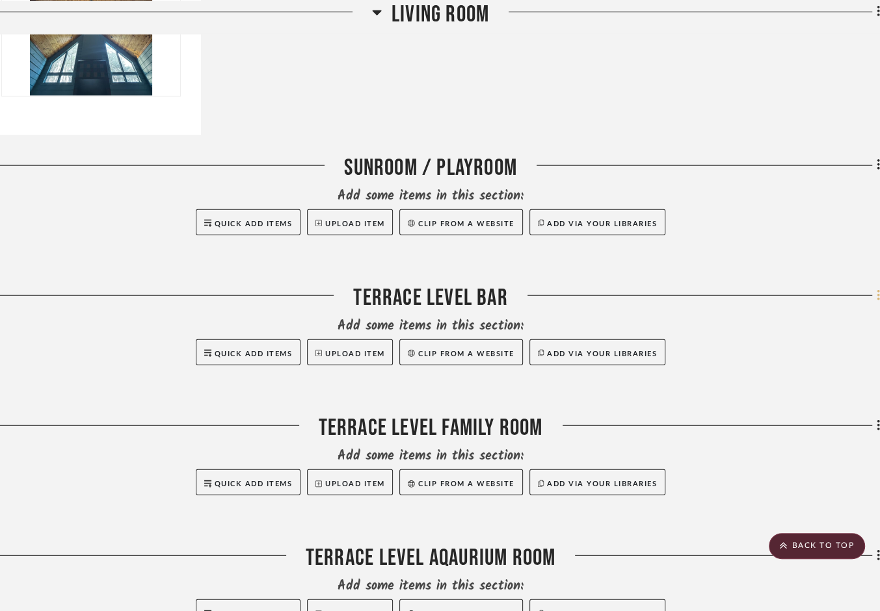
click at [779, 308] on fa-icon at bounding box center [876, 296] width 8 height 21
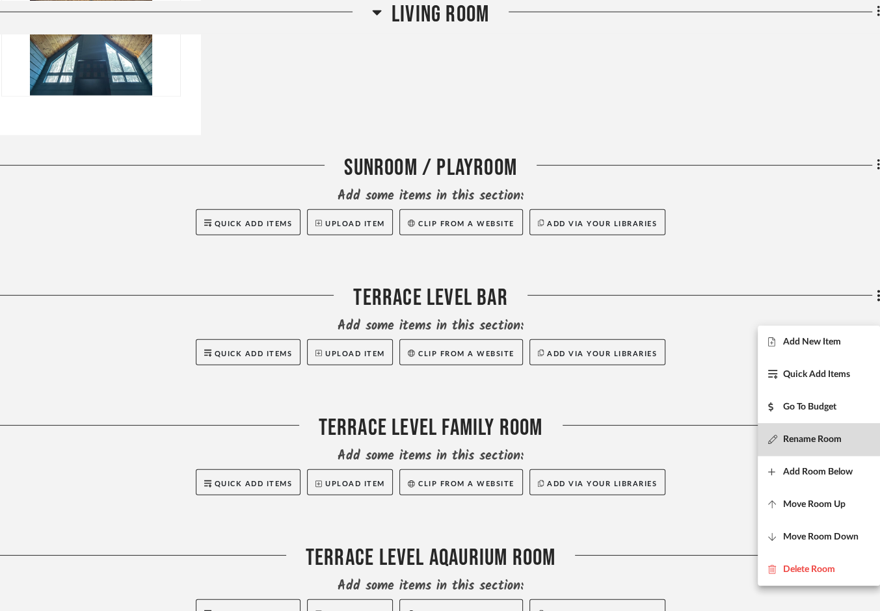
click at [779, 429] on button "Rename Room" at bounding box center [819, 439] width 122 height 33
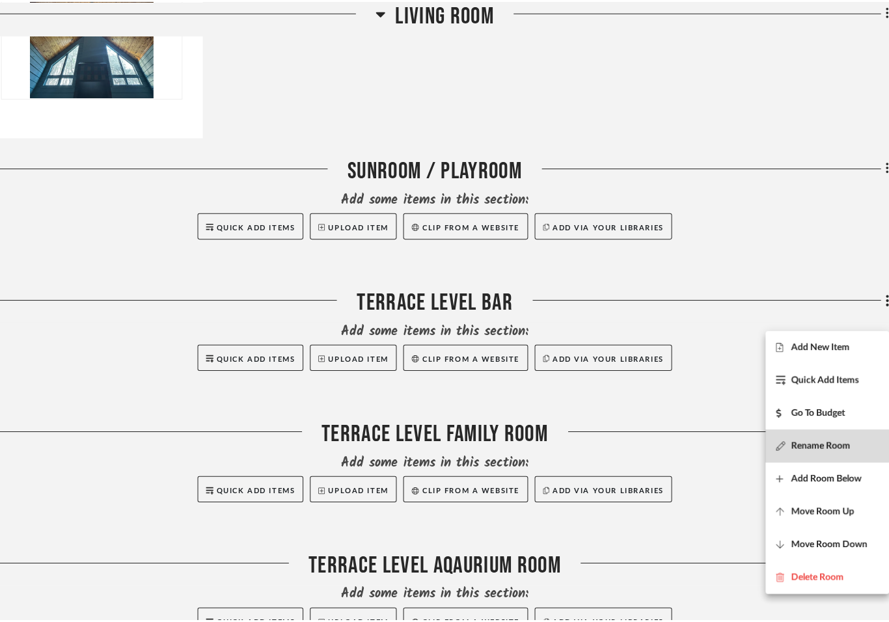
scroll to position [0, 0]
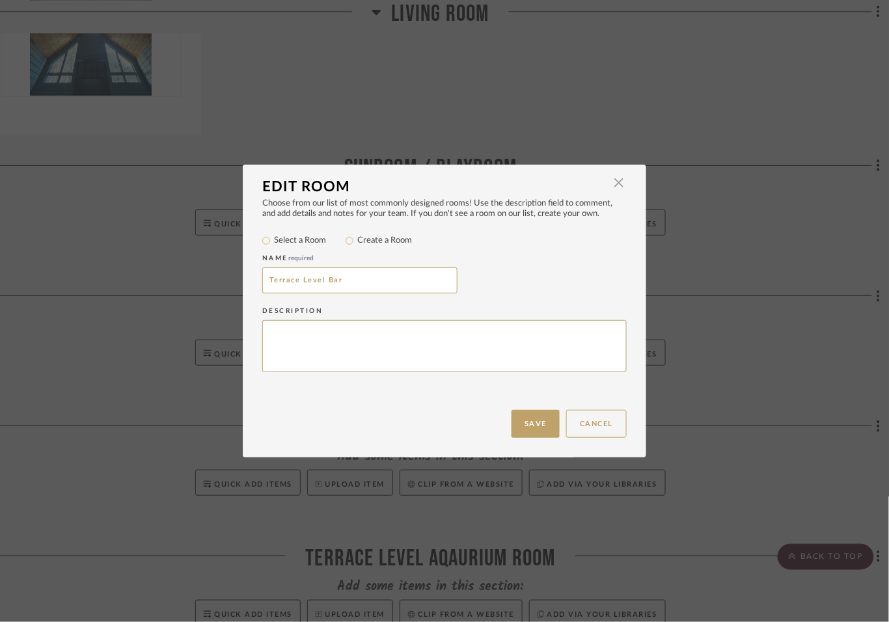
drag, startPoint x: 332, startPoint y: 290, endPoint x: 183, endPoint y: 277, distance: 149.5
click at [183, 277] on div "Edit Room × Choose from our list of most commonly designed rooms! Use the descr…" at bounding box center [444, 311] width 889 height 622
type input "LL Bar"
click at [519, 419] on button "Save" at bounding box center [535, 424] width 48 height 28
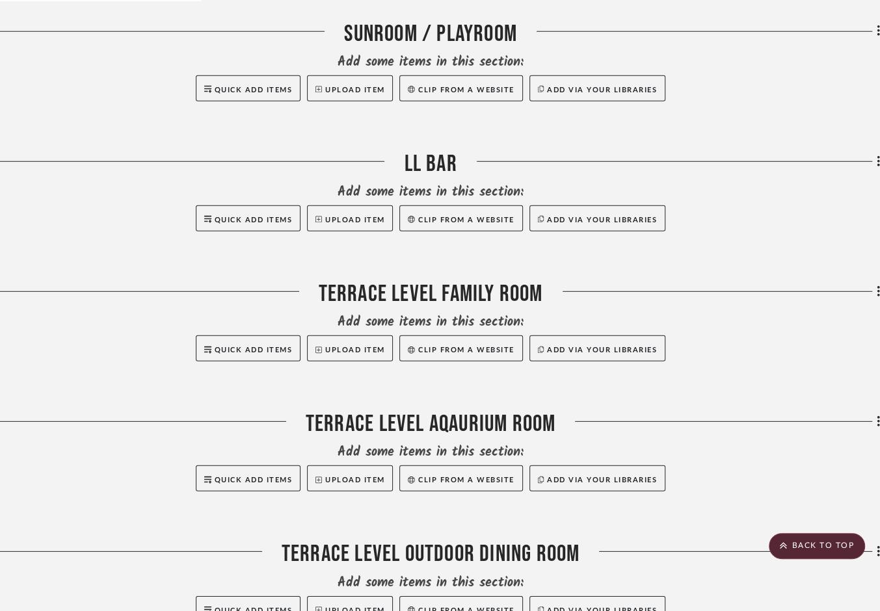
scroll to position [2977, 36]
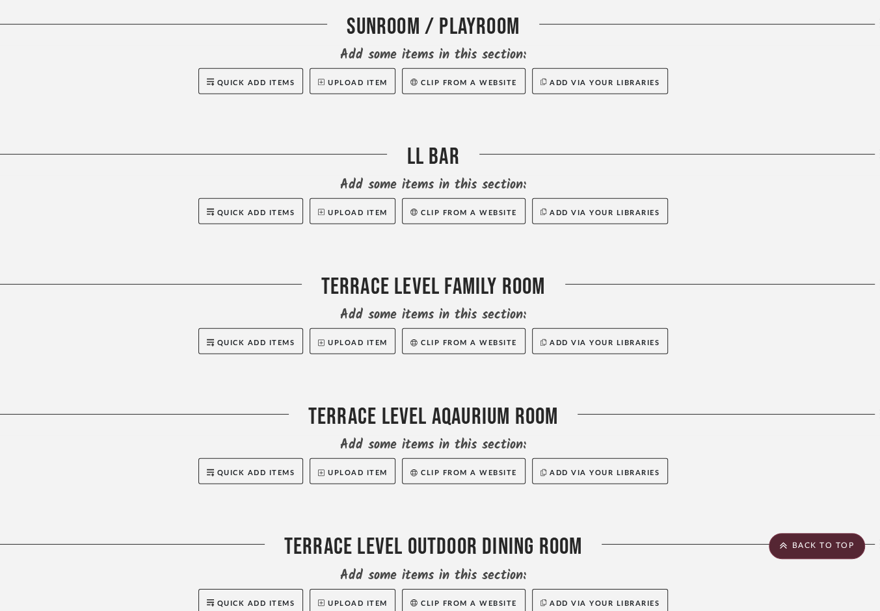
click at [779, 297] on fa-icon at bounding box center [879, 285] width 8 height 21
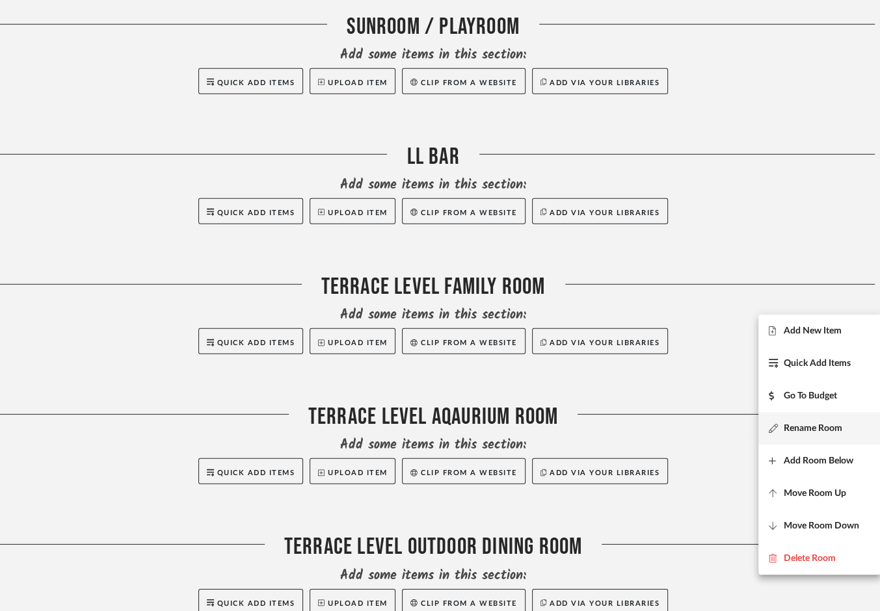
click at [779, 419] on button "Rename Room" at bounding box center [819, 428] width 122 height 33
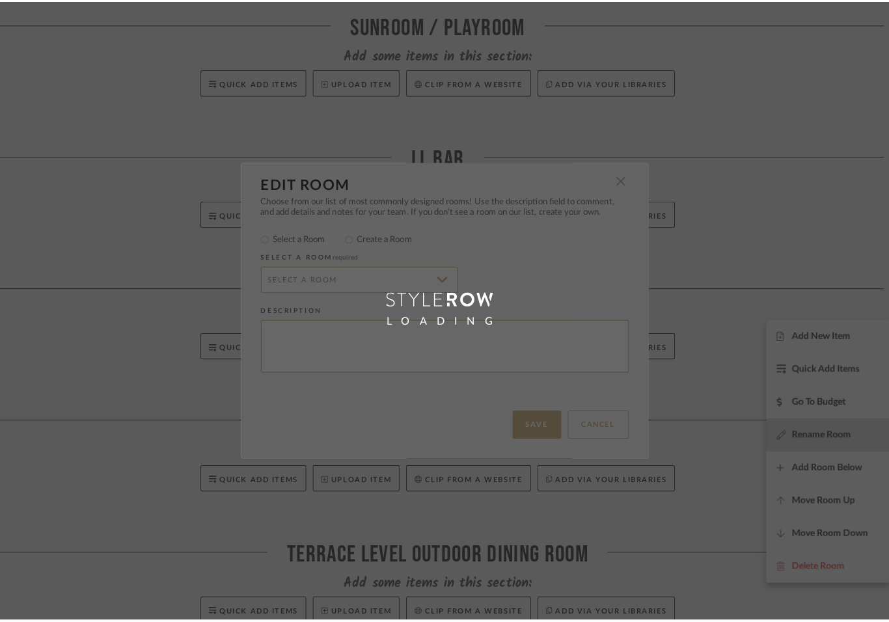
scroll to position [0, 0]
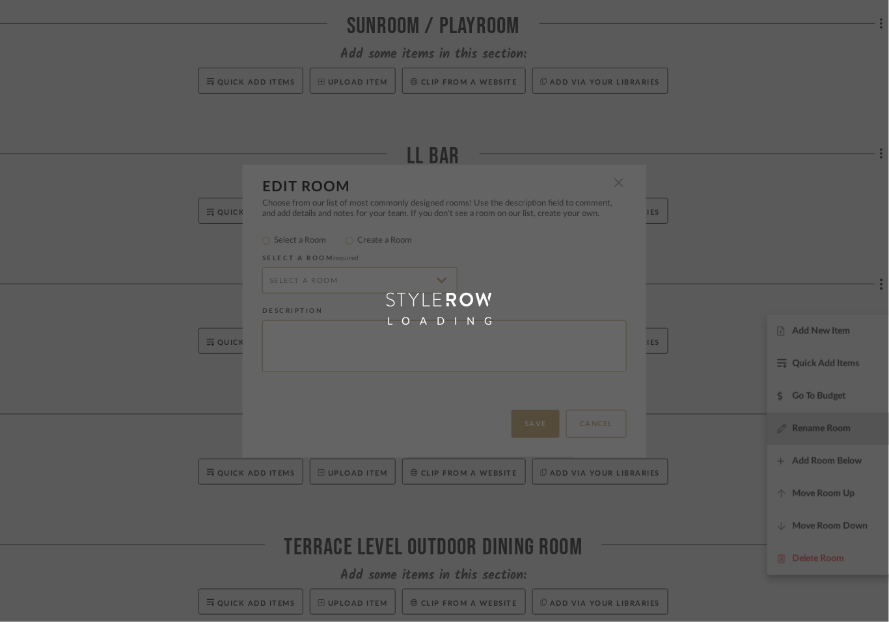
radio input "false"
radio input "true"
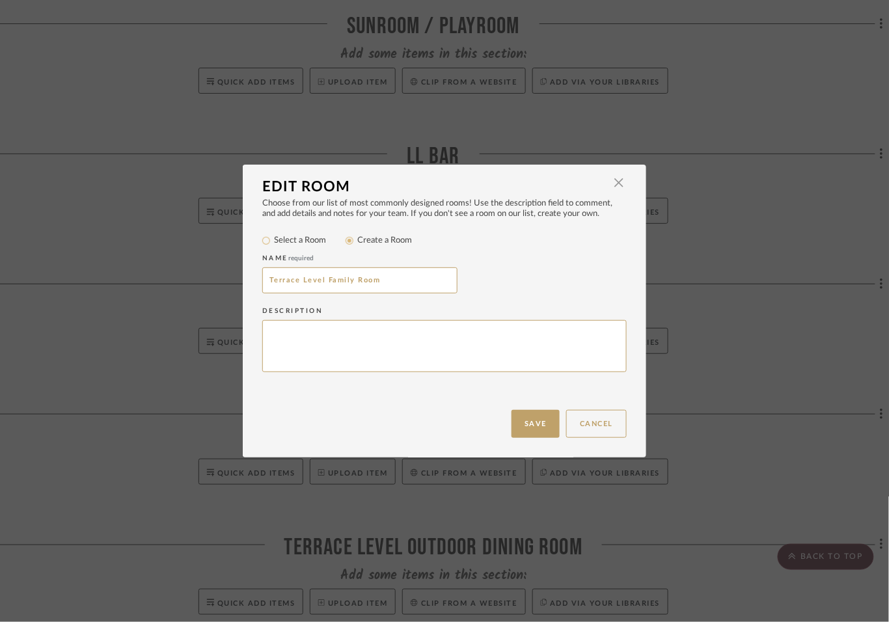
drag, startPoint x: 334, startPoint y: 293, endPoint x: 130, endPoint y: 258, distance: 207.4
click at [130, 258] on div "Edit Room × Choose from our list of most commonly designed rooms! Use the descr…" at bounding box center [444, 311] width 889 height 622
type input "LL Family Room"
click at [527, 429] on button "Save" at bounding box center [535, 424] width 48 height 28
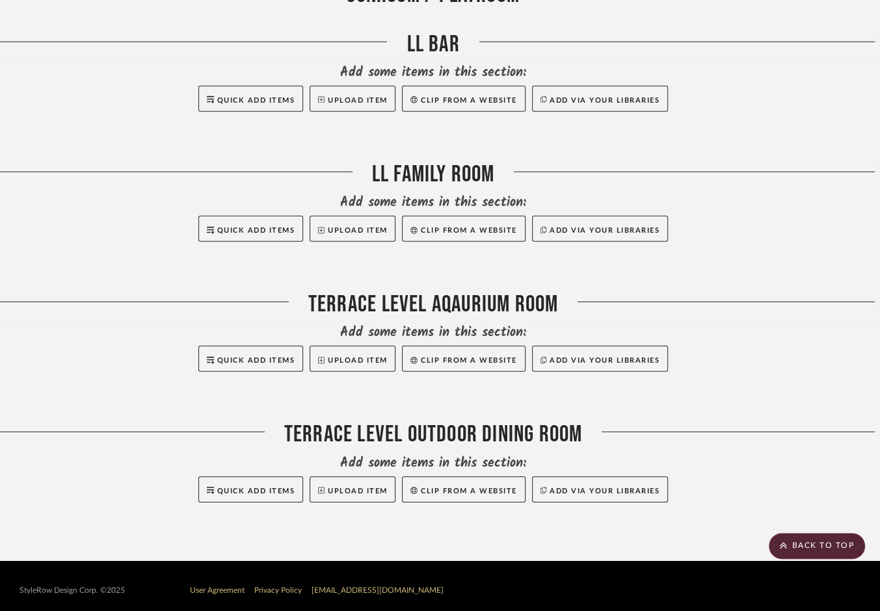
scroll to position [3111, 34]
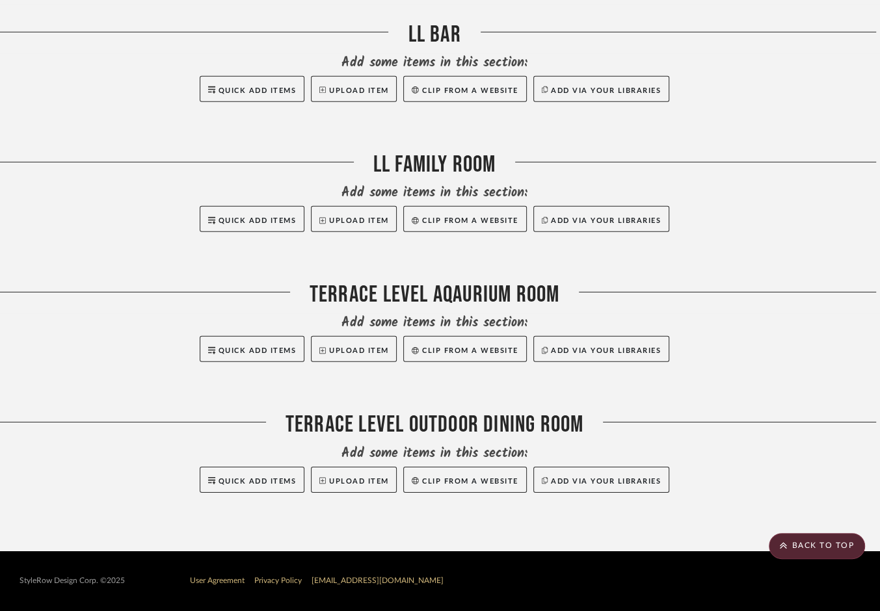
click at [779, 302] on div at bounding box center [721, 297] width 325 height 33
click at [779, 296] on div at bounding box center [721, 297] width 325 height 33
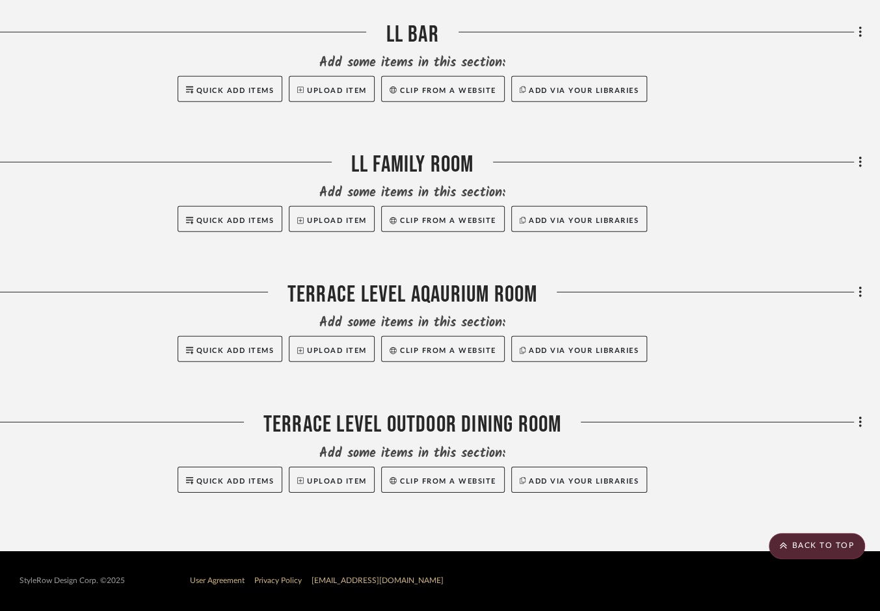
click at [779, 300] on icon at bounding box center [861, 293] width 4 height 14
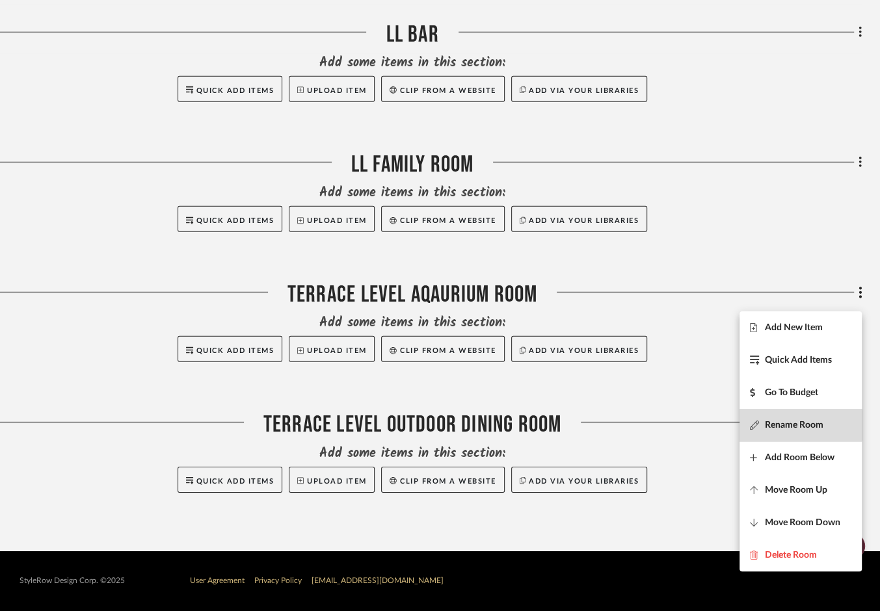
click at [770, 413] on button "Rename Room" at bounding box center [801, 425] width 122 height 33
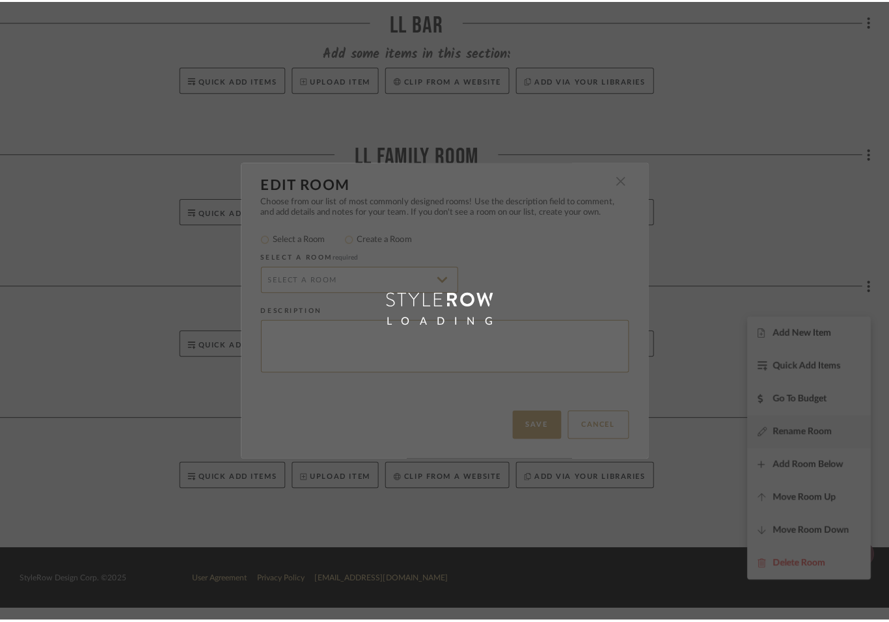
scroll to position [0, 0]
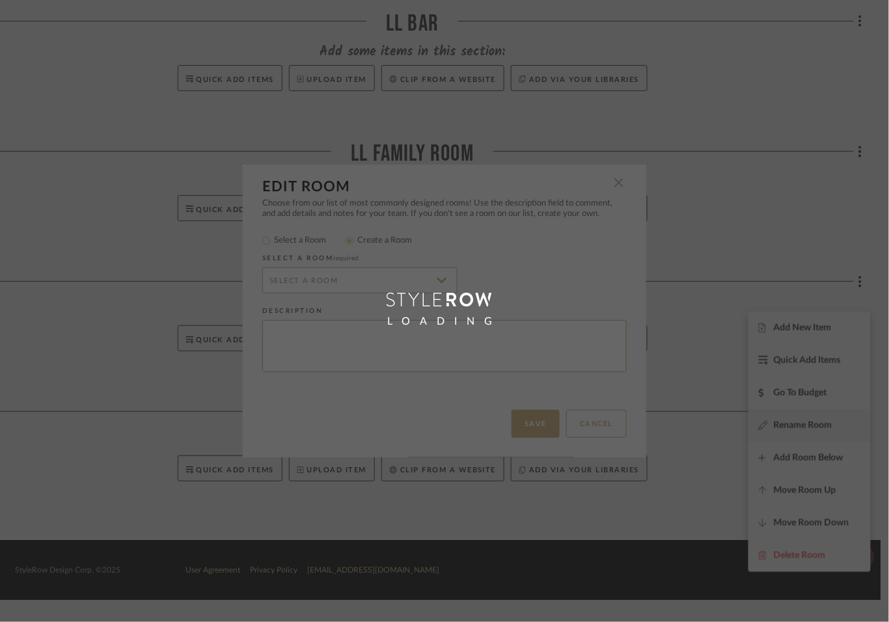
radio input "false"
radio input "true"
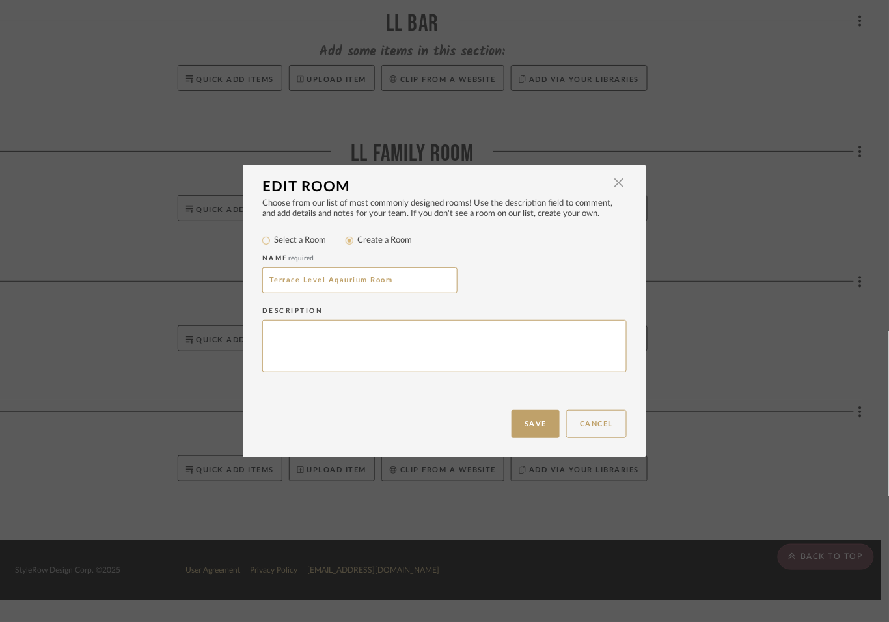
drag, startPoint x: 335, startPoint y: 293, endPoint x: 137, endPoint y: 245, distance: 203.4
click at [137, 245] on div "Edit Room × Choose from our list of most commonly designed rooms! Use the descr…" at bounding box center [444, 311] width 889 height 622
click at [323, 293] on input "LL Aqaurium Room" at bounding box center [359, 280] width 195 height 26
type input "LL Aquarium Room"
click at [531, 431] on button "Save" at bounding box center [535, 424] width 48 height 28
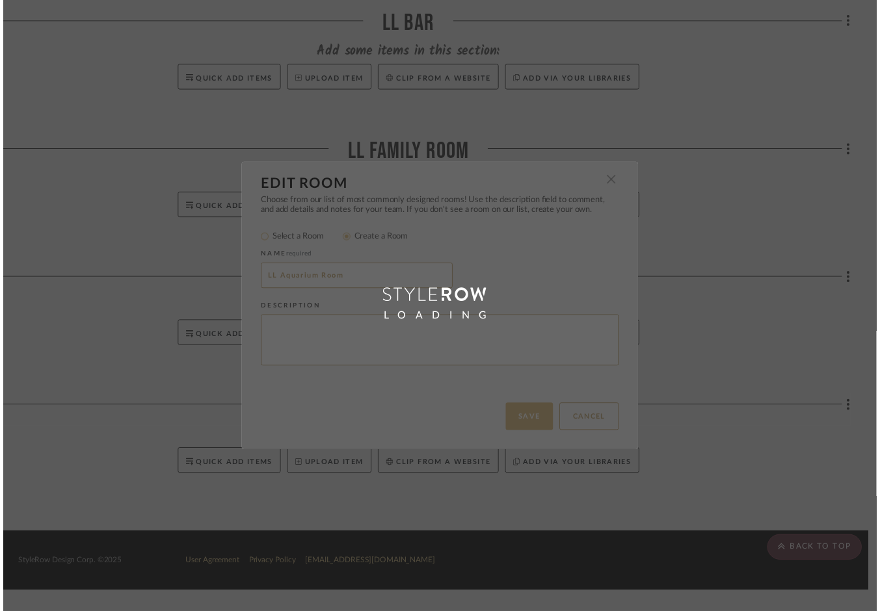
scroll to position [3111, 57]
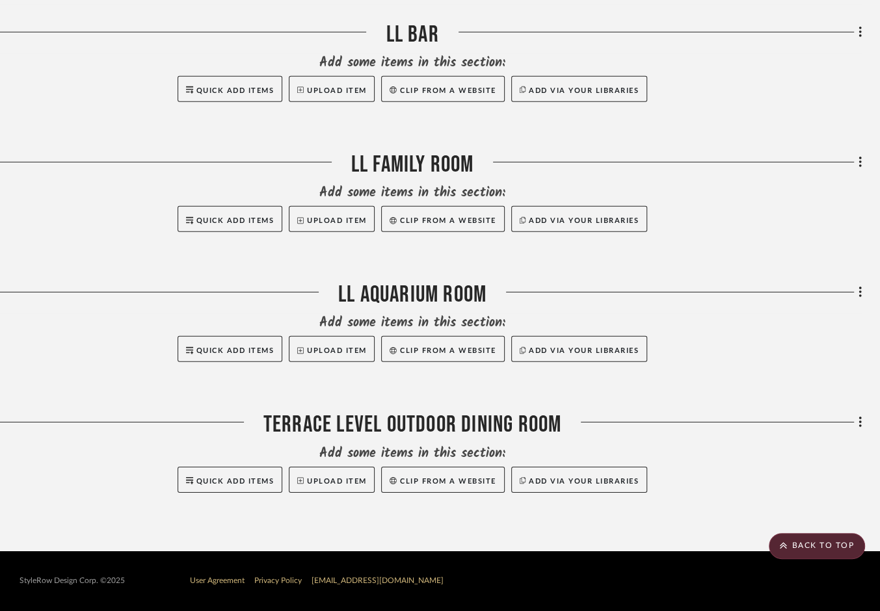
click at [779, 434] on fa-icon at bounding box center [858, 423] width 8 height 21
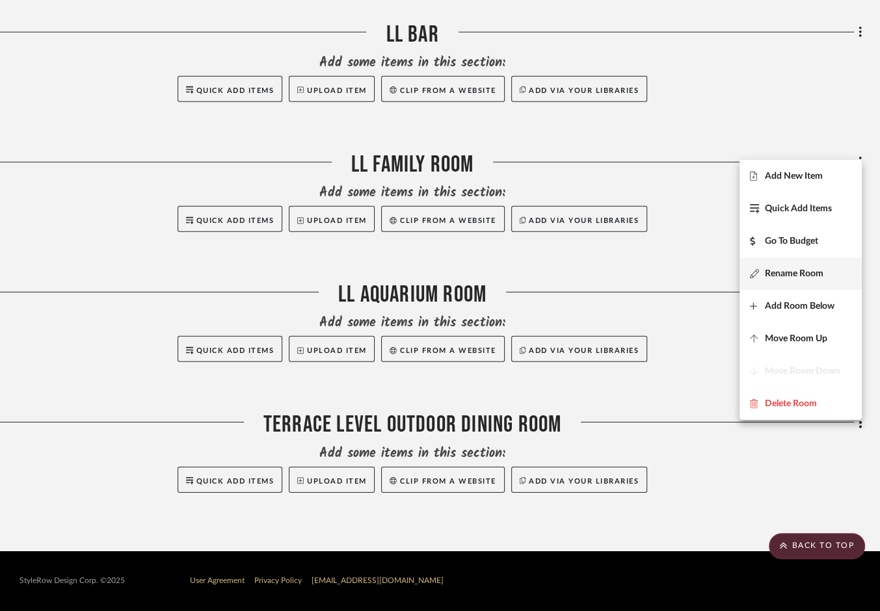
click at [779, 271] on span "Rename Room" at bounding box center [794, 274] width 59 height 11
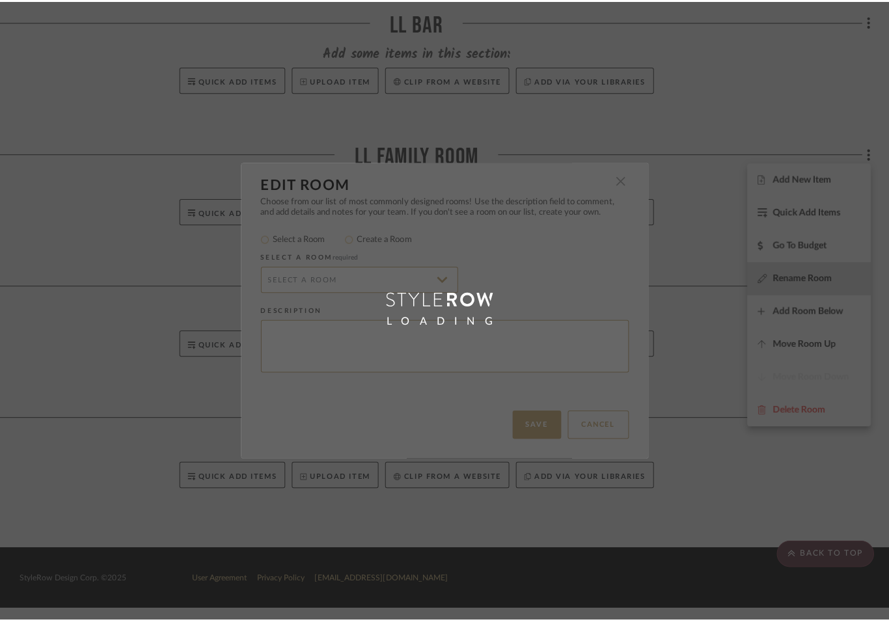
scroll to position [0, 0]
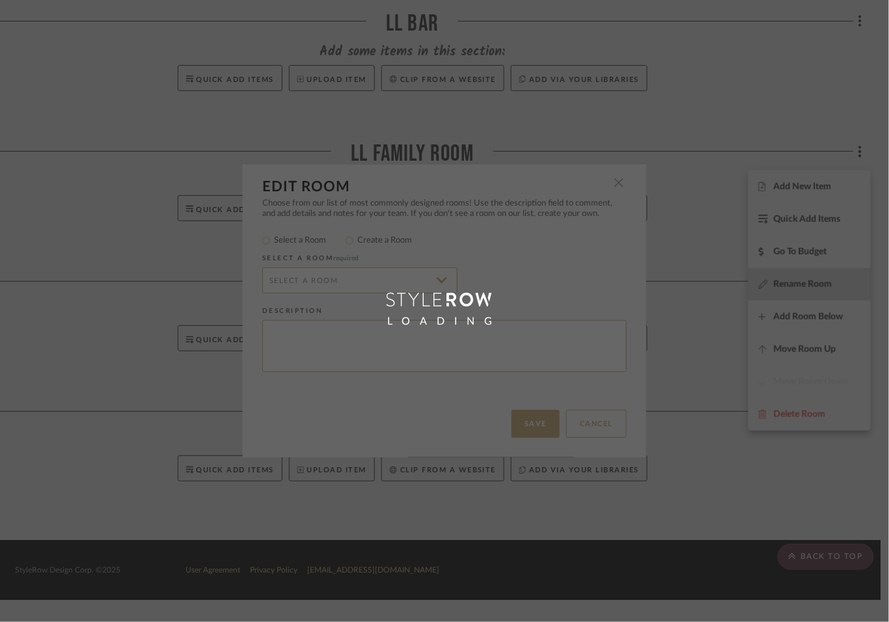
radio input "false"
radio input "true"
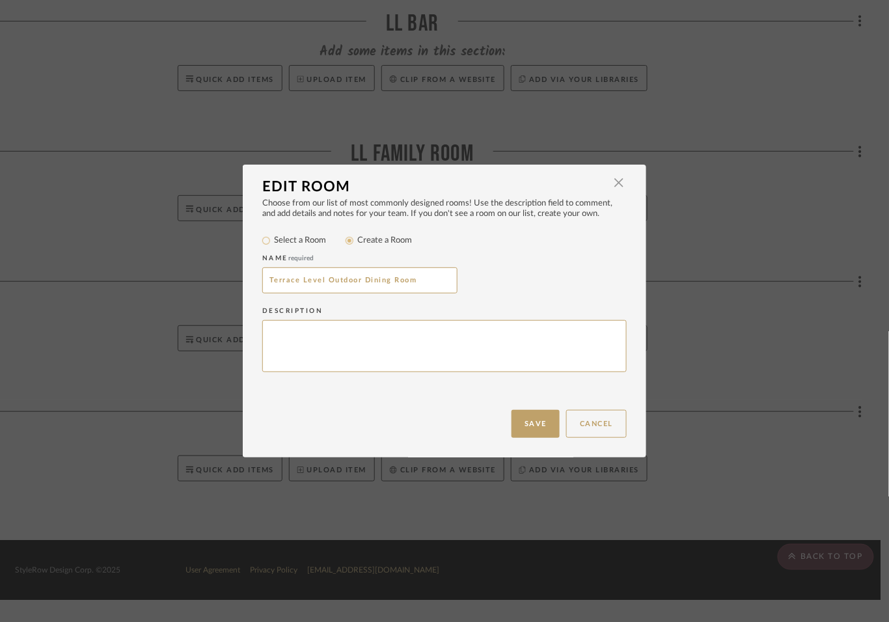
drag, startPoint x: 265, startPoint y: 291, endPoint x: 520, endPoint y: 292, distance: 255.6
click at [520, 292] on div "Terrace Level Outdoor Dining Room" at bounding box center [444, 280] width 364 height 26
type input "LL Covered Patio"
click at [526, 413] on button "Save" at bounding box center [535, 424] width 48 height 28
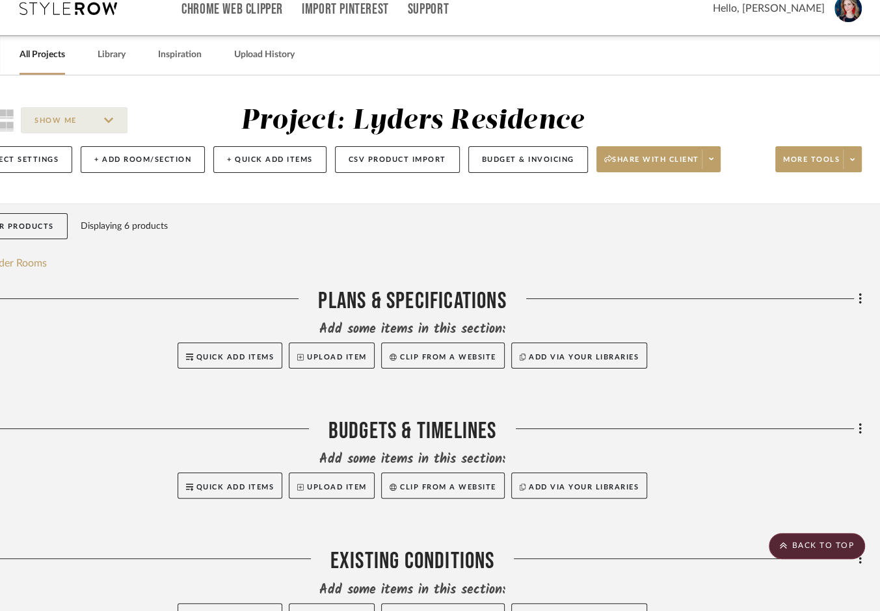
scroll to position [0, 57]
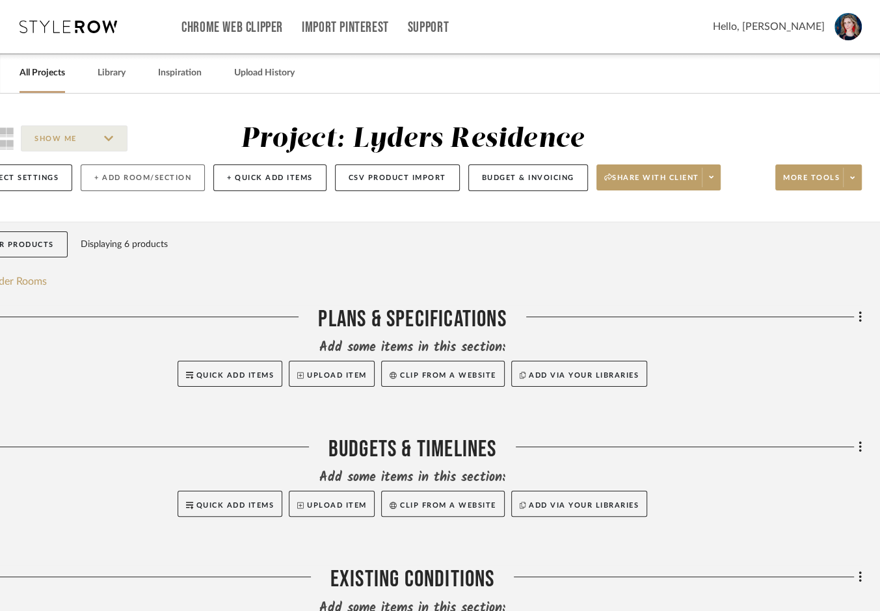
click at [189, 190] on button "+ Add Room/Section" at bounding box center [143, 178] width 124 height 27
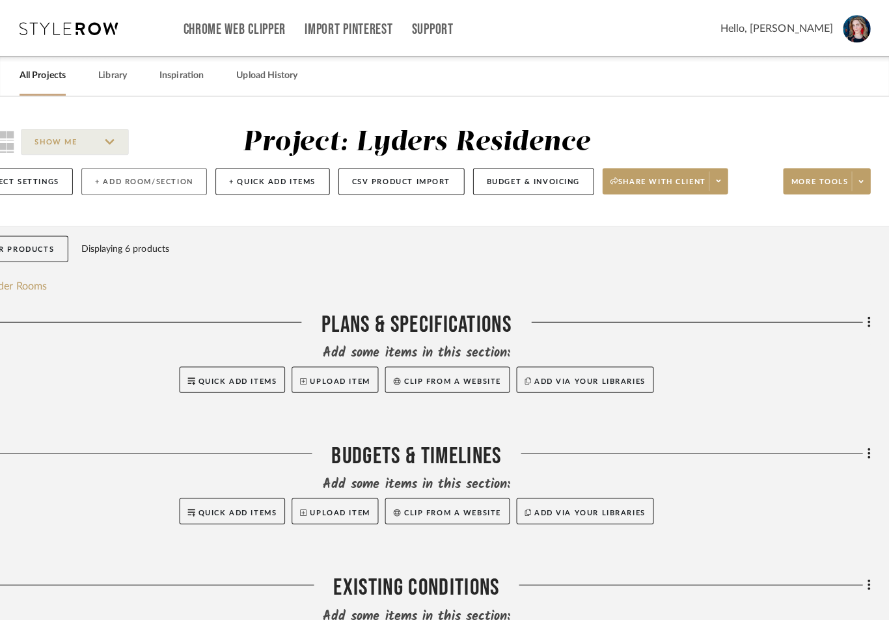
scroll to position [0, 0]
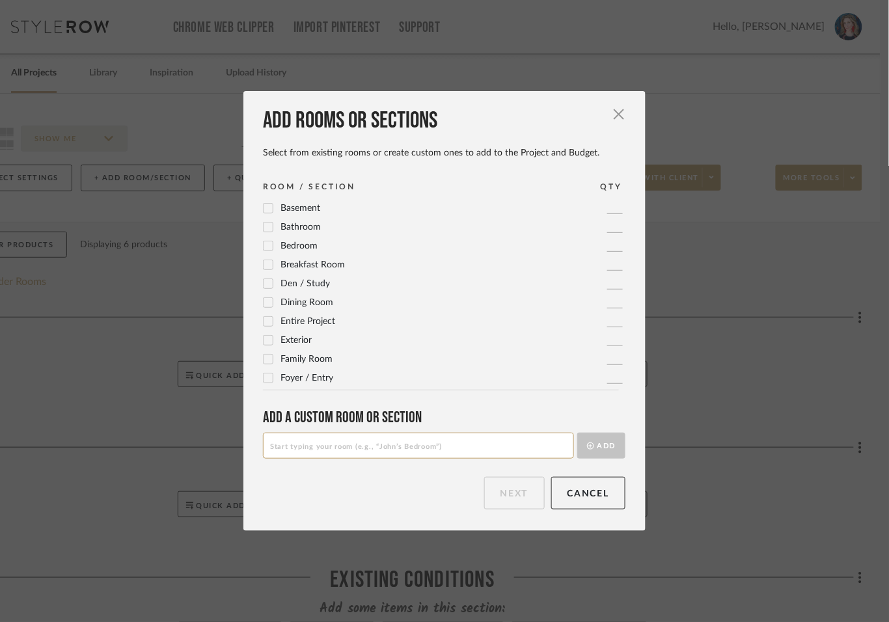
click at [357, 451] on input at bounding box center [418, 446] width 311 height 26
type input "LL Stairwell"
click at [603, 436] on button "Add" at bounding box center [601, 446] width 48 height 26
click at [513, 492] on button "Next" at bounding box center [514, 493] width 60 height 33
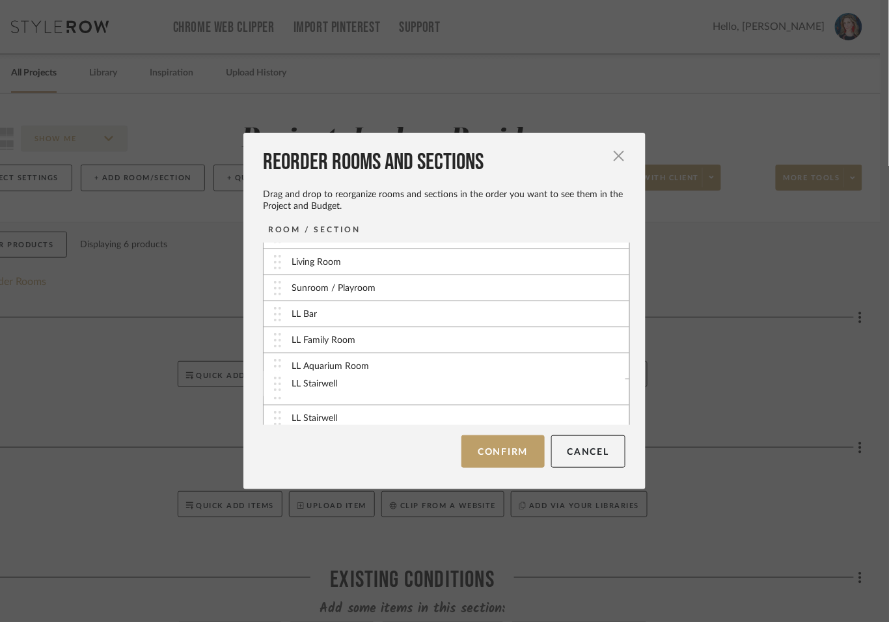
scroll to position [332, 0]
drag, startPoint x: 273, startPoint y: 417, endPoint x: 280, endPoint y: 316, distance: 101.1
click at [477, 454] on button "Confirm" at bounding box center [502, 451] width 83 height 33
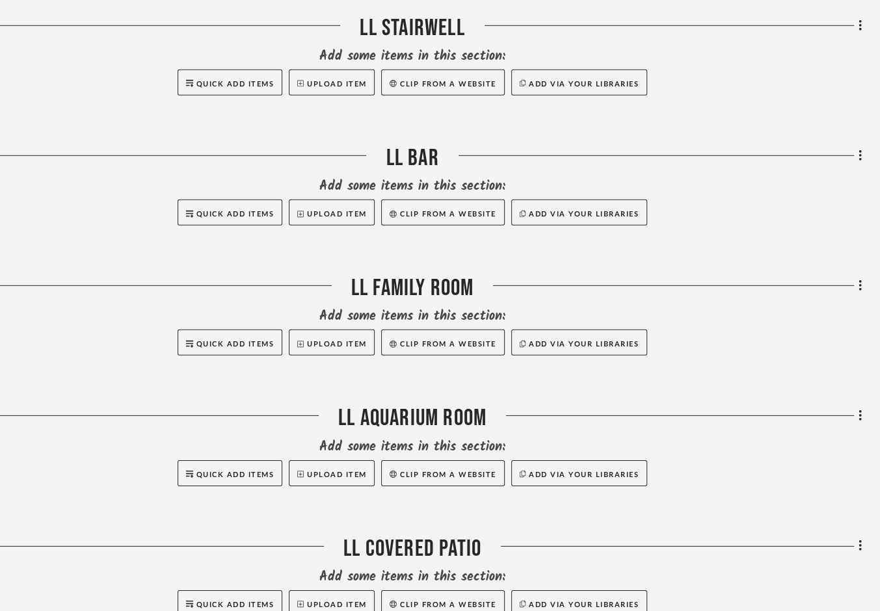
scroll to position [3247, 57]
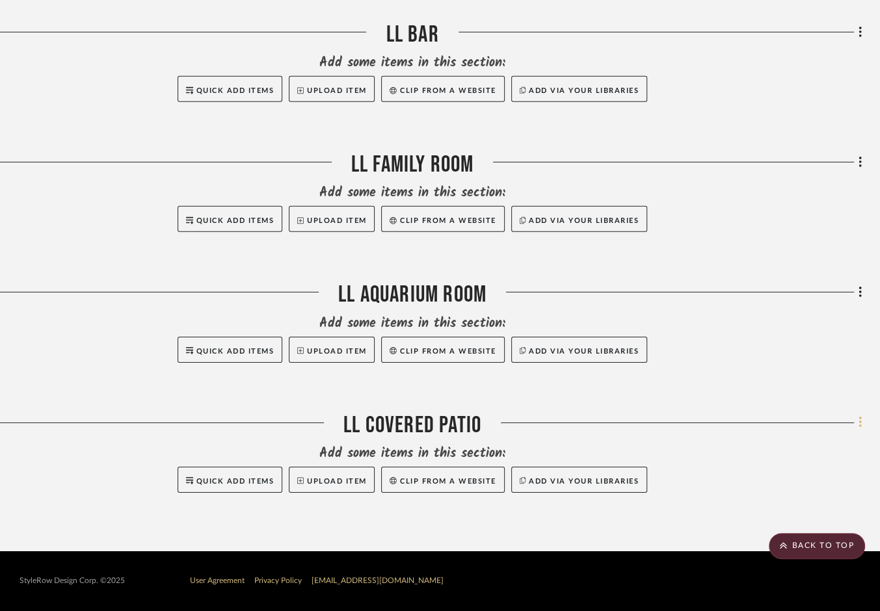
click at [779, 425] on icon at bounding box center [860, 423] width 3 height 11
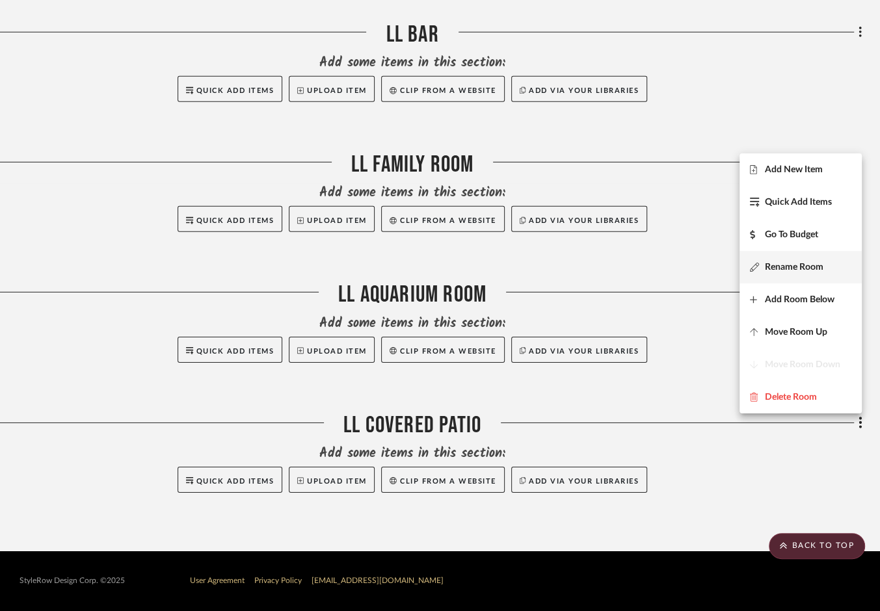
click at [779, 261] on button "Rename Room" at bounding box center [801, 267] width 122 height 33
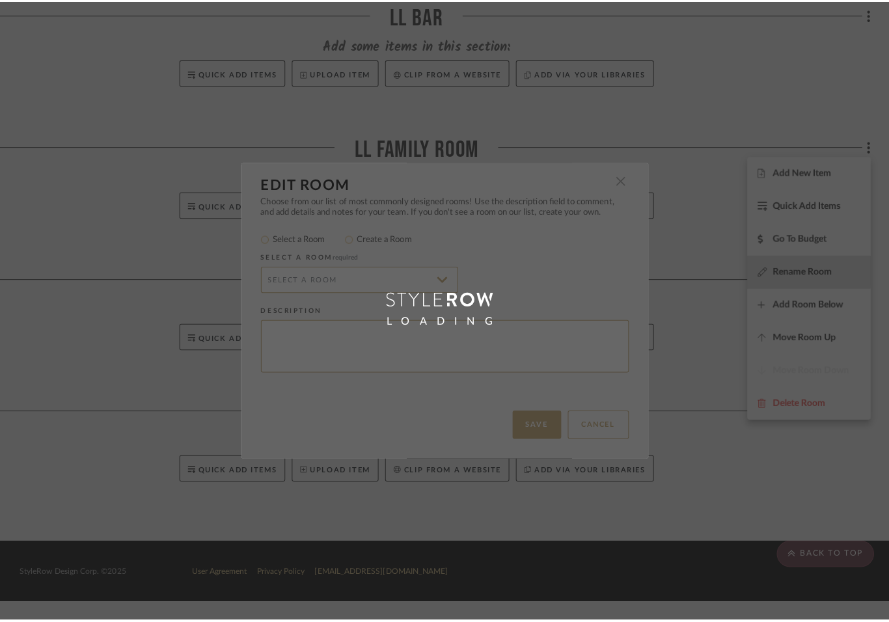
scroll to position [0, 0]
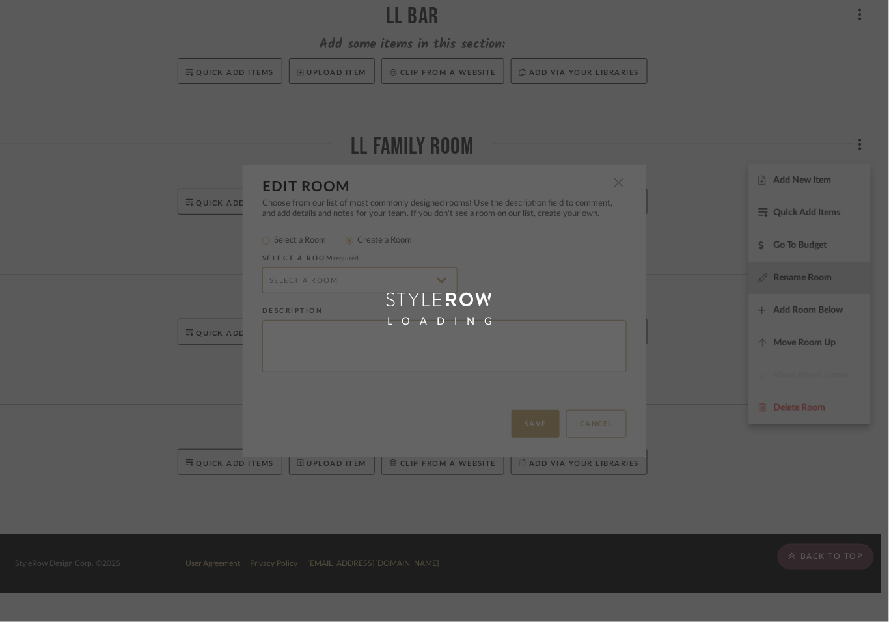
radio input "false"
radio input "true"
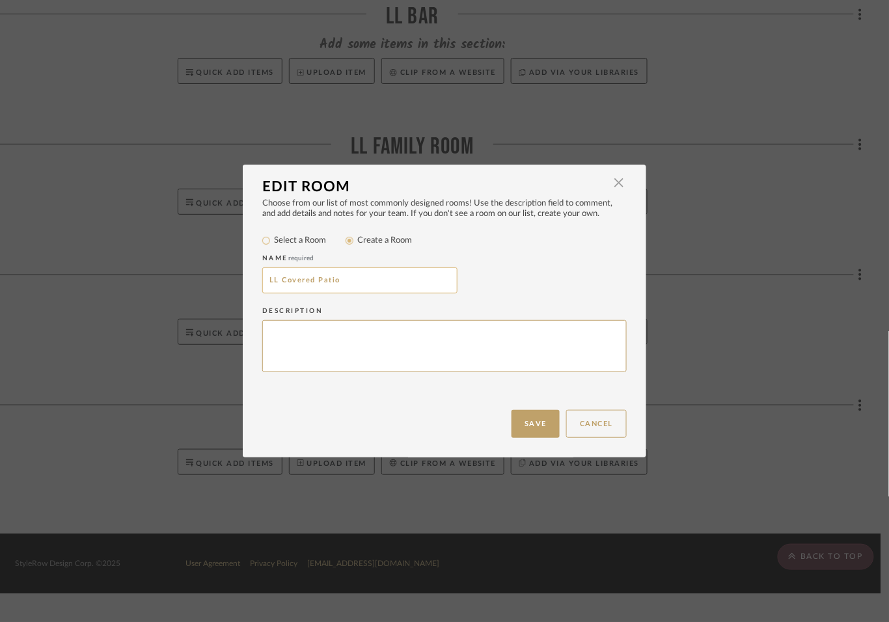
click at [281, 293] on input "LL Covered Patio" at bounding box center [359, 280] width 195 height 26
type input "LL Ext Covered Patio"
click at [511, 426] on button "Save" at bounding box center [535, 424] width 48 height 28
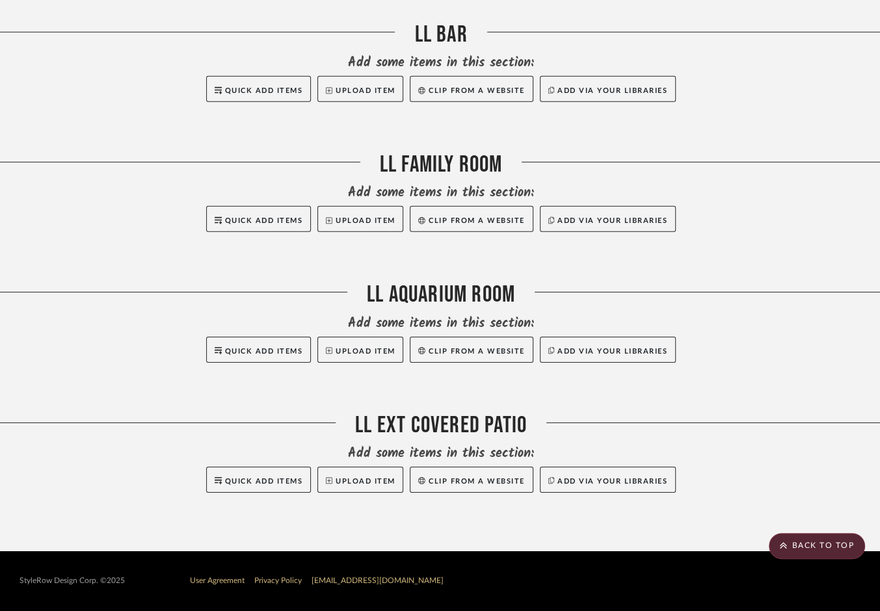
scroll to position [3241, 57]
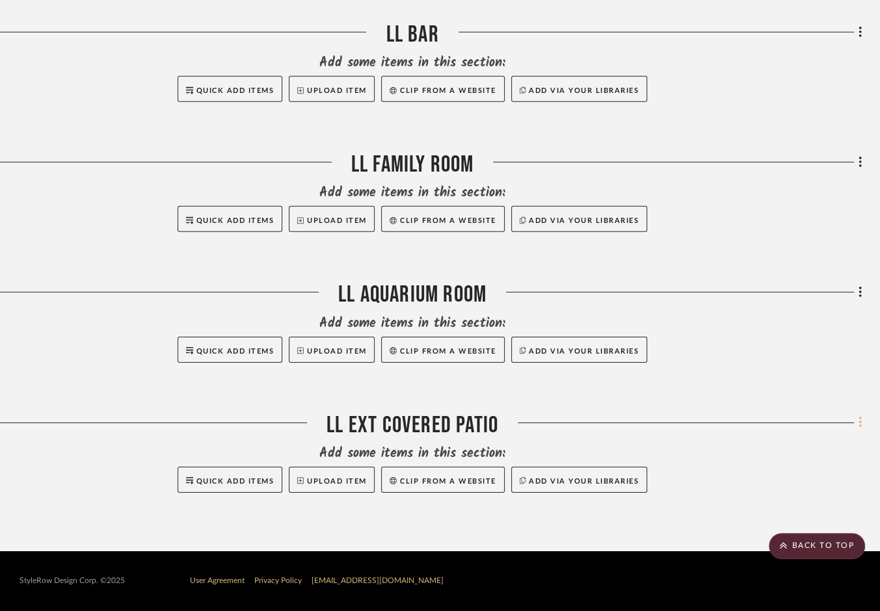
click at [779, 431] on fa-icon at bounding box center [858, 424] width 8 height 21
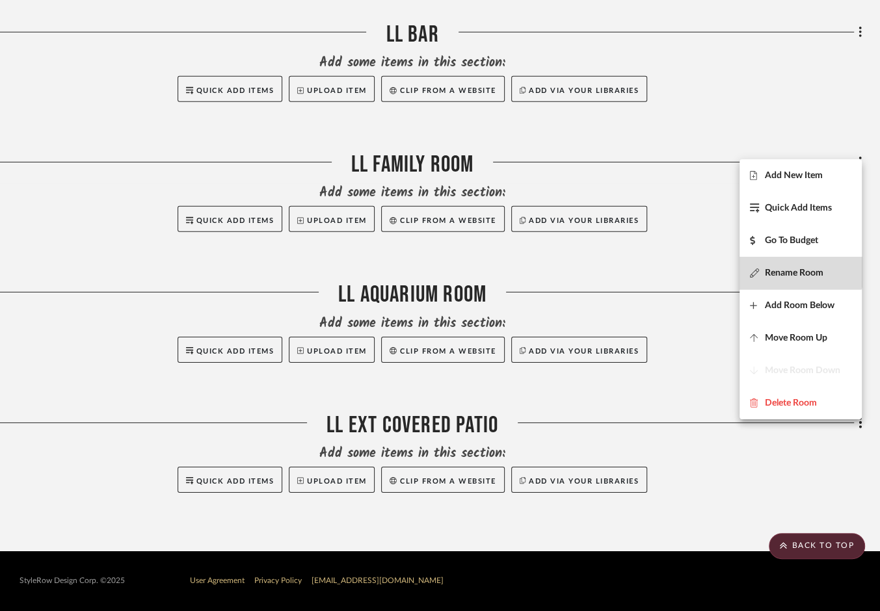
click at [779, 263] on button "Rename Room" at bounding box center [801, 273] width 122 height 33
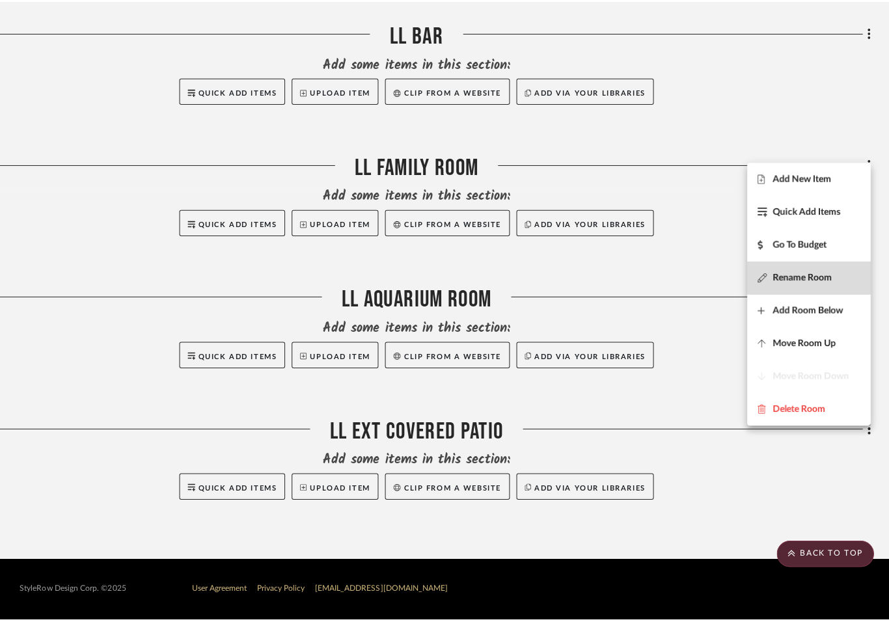
scroll to position [0, 0]
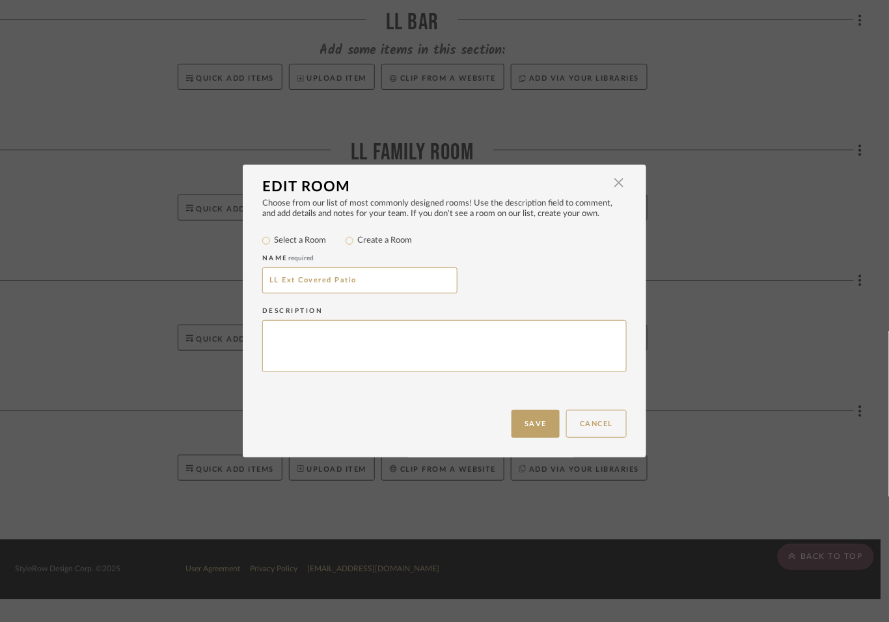
drag, startPoint x: 280, startPoint y: 295, endPoint x: 454, endPoint y: 304, distance: 174.6
click at [454, 293] on div "LL Ext Covered Patio" at bounding box center [444, 280] width 364 height 26
type input "LL Ext Dining Room"
click at [511, 423] on button "Save" at bounding box center [535, 424] width 48 height 28
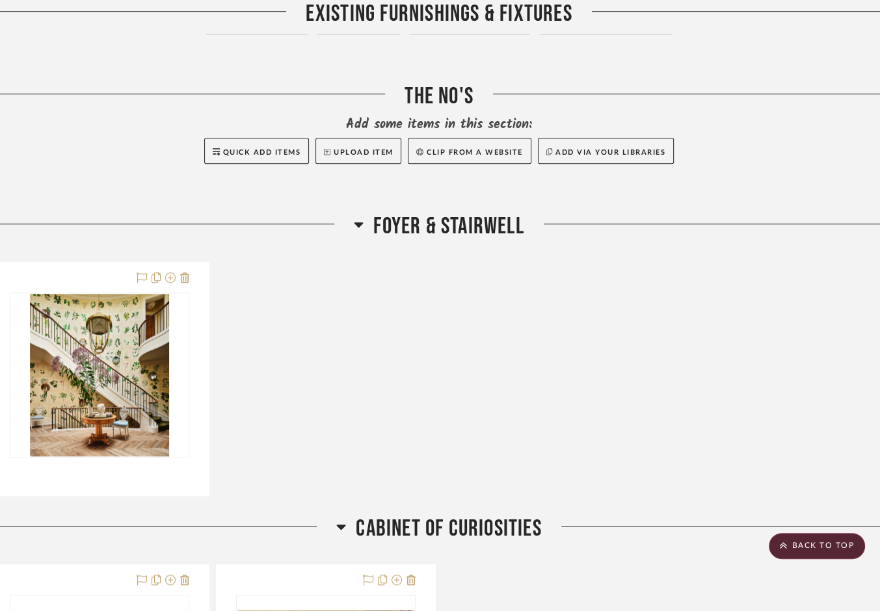
scroll to position [744, 57]
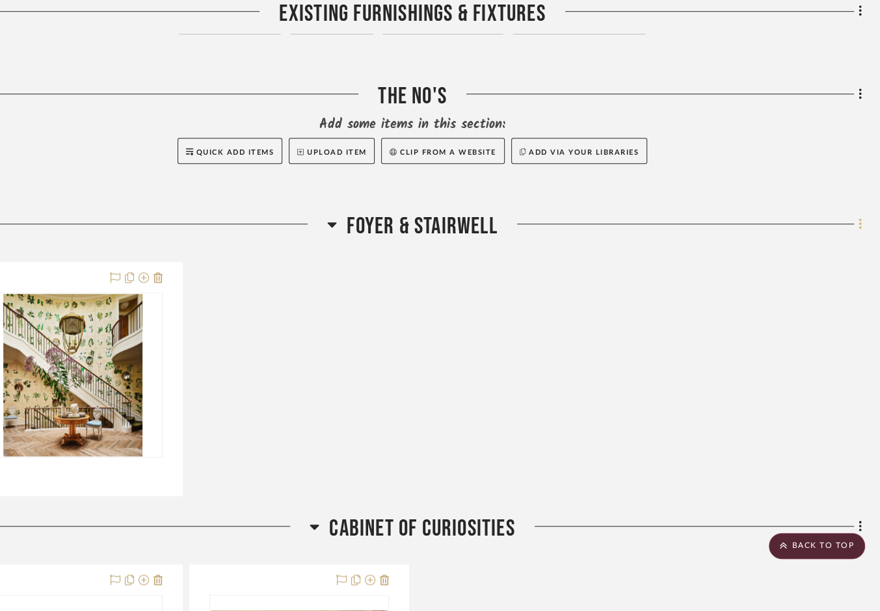
click at [779, 230] on icon at bounding box center [860, 224] width 3 height 11
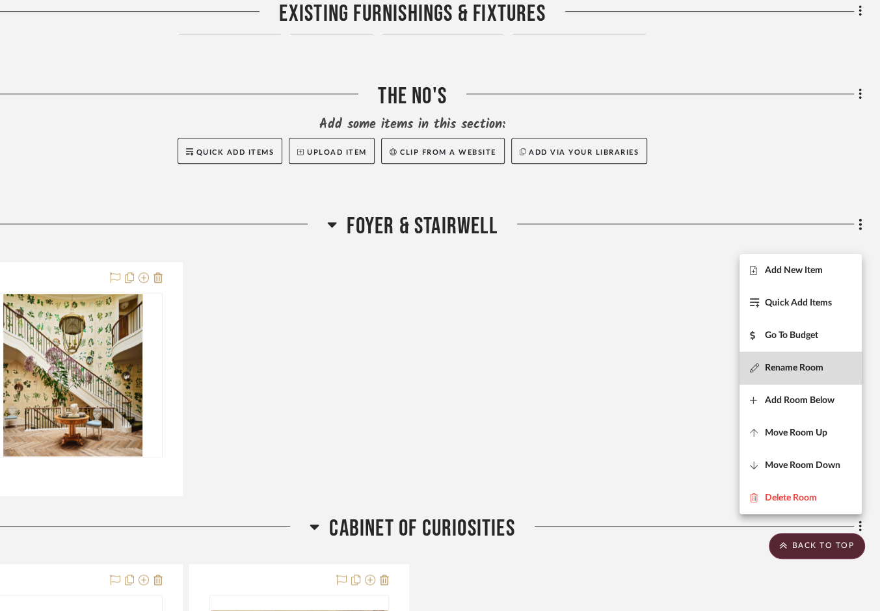
click at [779, 368] on span "Rename Room" at bounding box center [794, 367] width 59 height 11
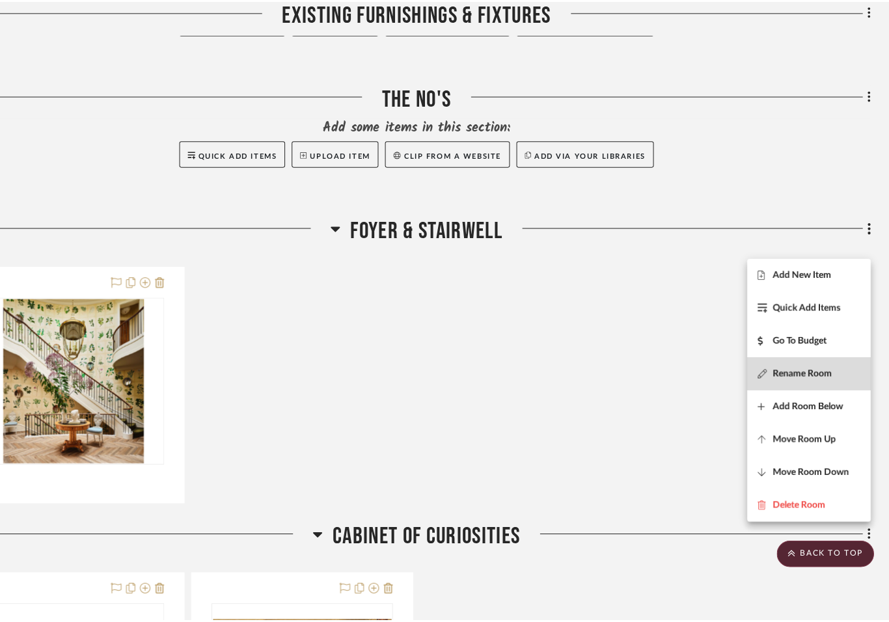
scroll to position [0, 0]
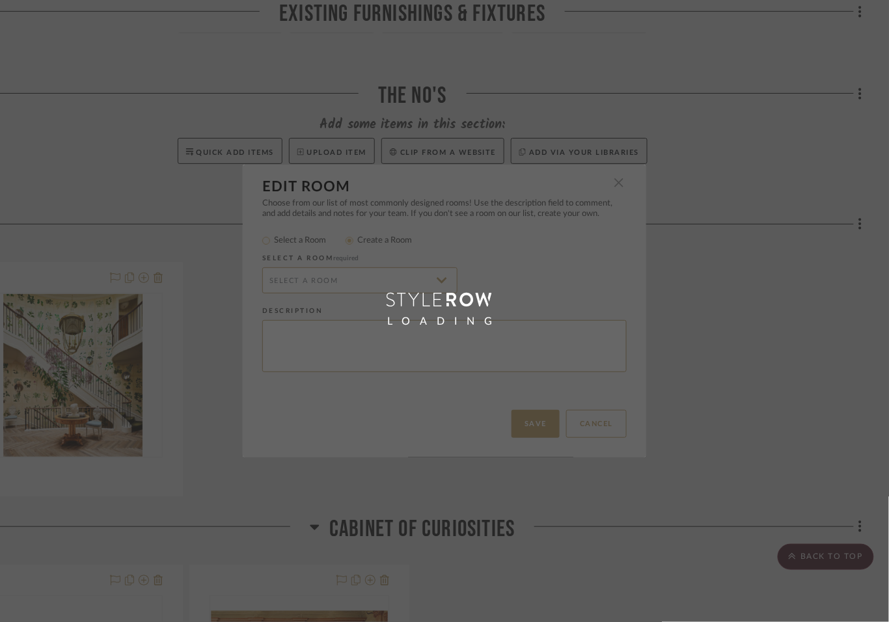
radio input "false"
radio input "true"
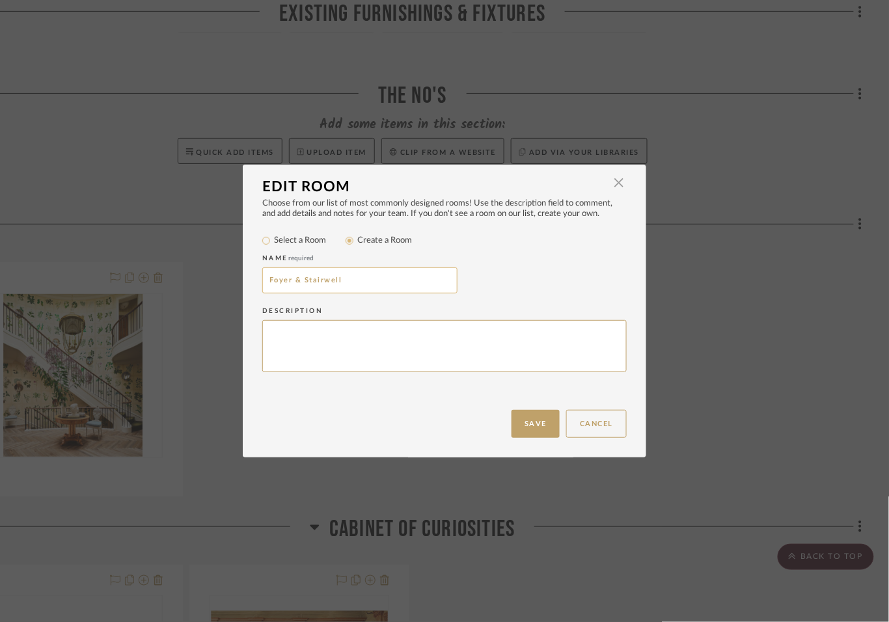
click at [264, 292] on input "Foyer & Stairwell" at bounding box center [359, 280] width 195 height 26
type input "101 Foyer & Stairwell"
click at [515, 420] on button "Save" at bounding box center [535, 424] width 48 height 28
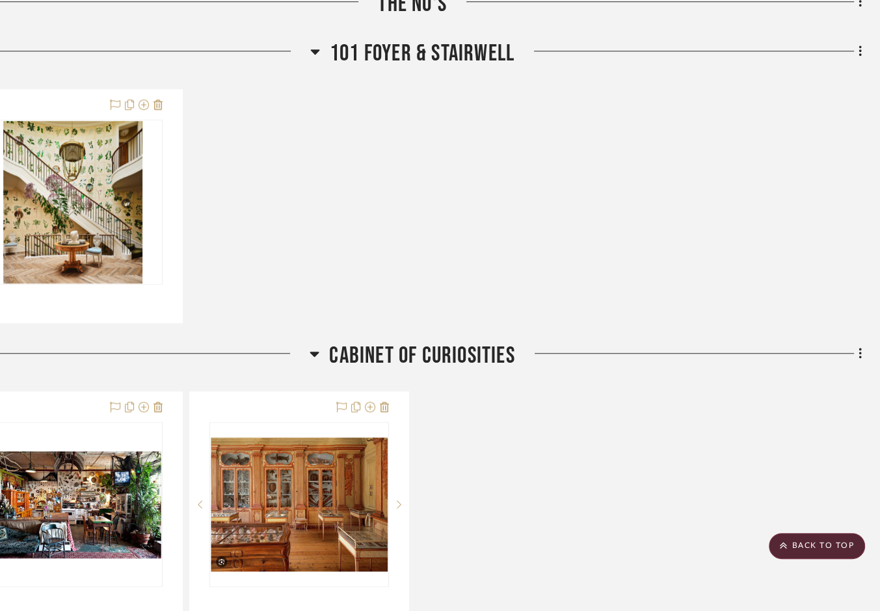
scroll to position [928, 57]
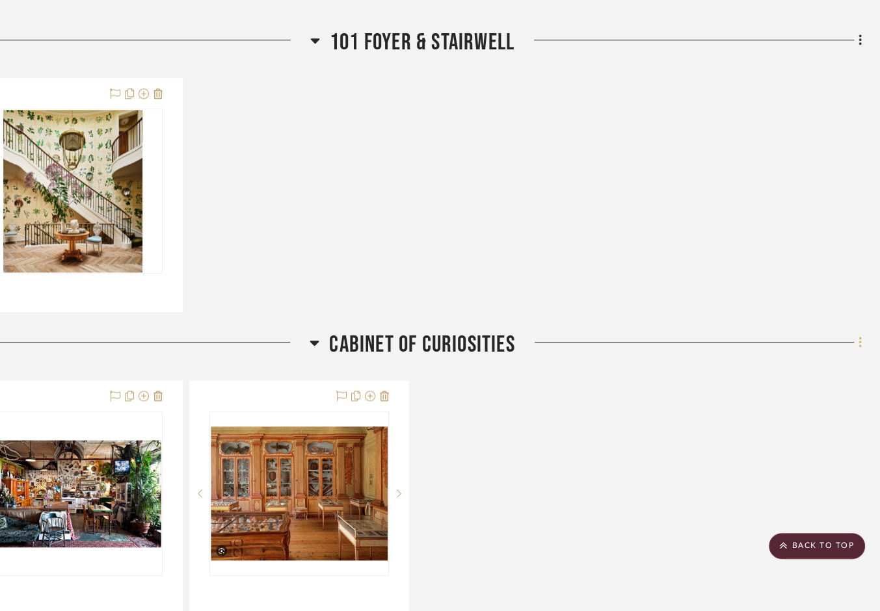
click at [779, 348] on icon at bounding box center [860, 342] width 3 height 11
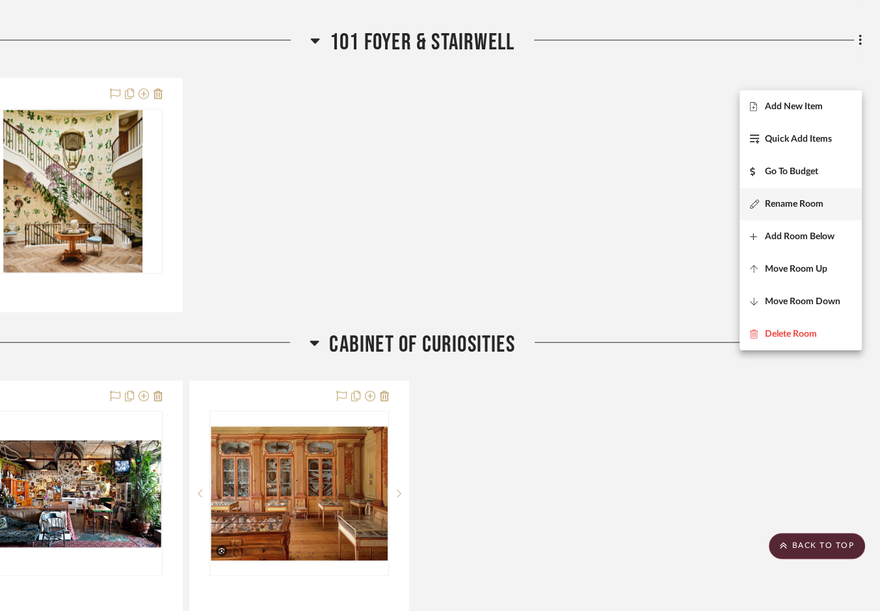
click at [779, 208] on span "Rename Room" at bounding box center [794, 204] width 59 height 11
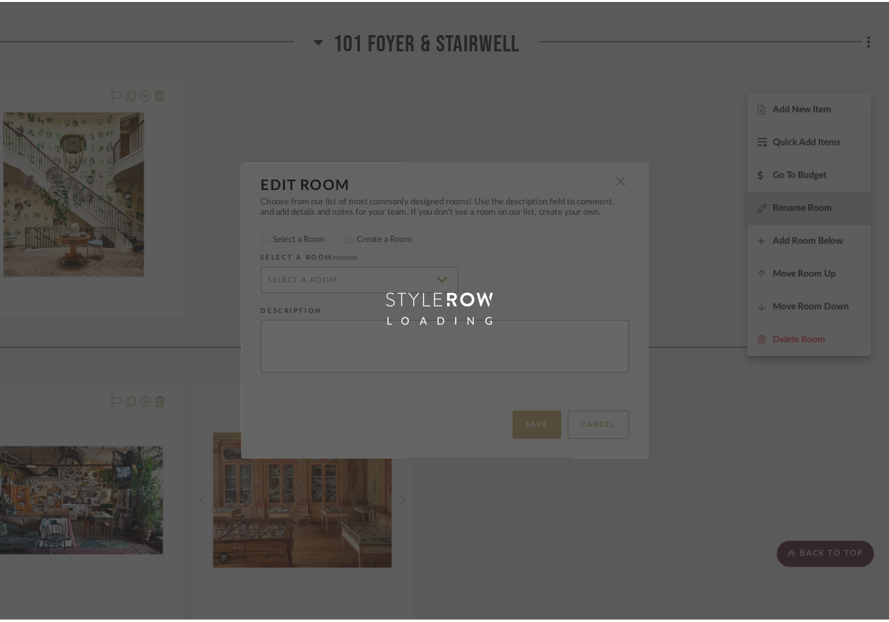
scroll to position [0, 0]
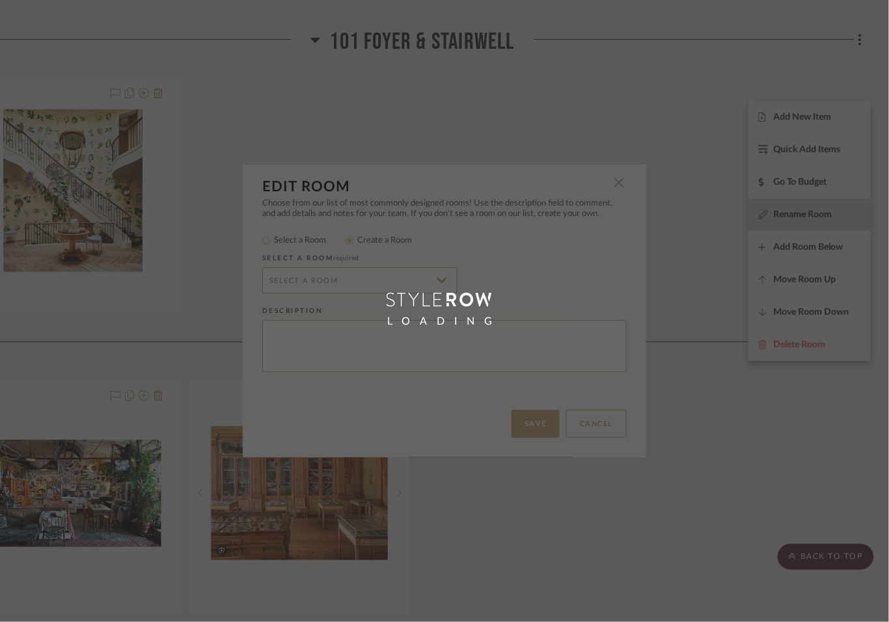
radio input "false"
radio input "true"
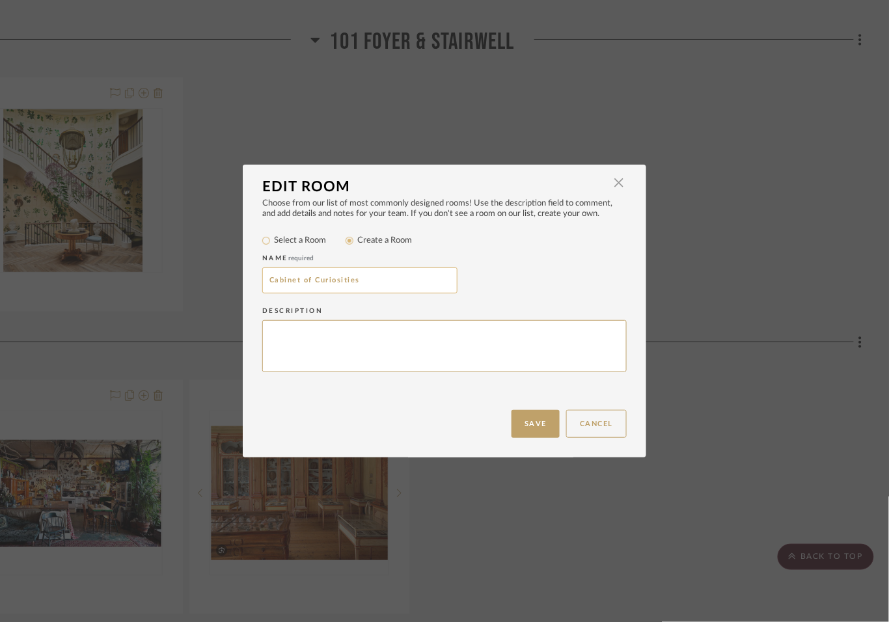
click at [262, 291] on input "Cabinet of Curiosities" at bounding box center [359, 280] width 195 height 26
type input "102 Cabinet of Curiosities"
click at [511, 419] on button "Save" at bounding box center [535, 424] width 48 height 28
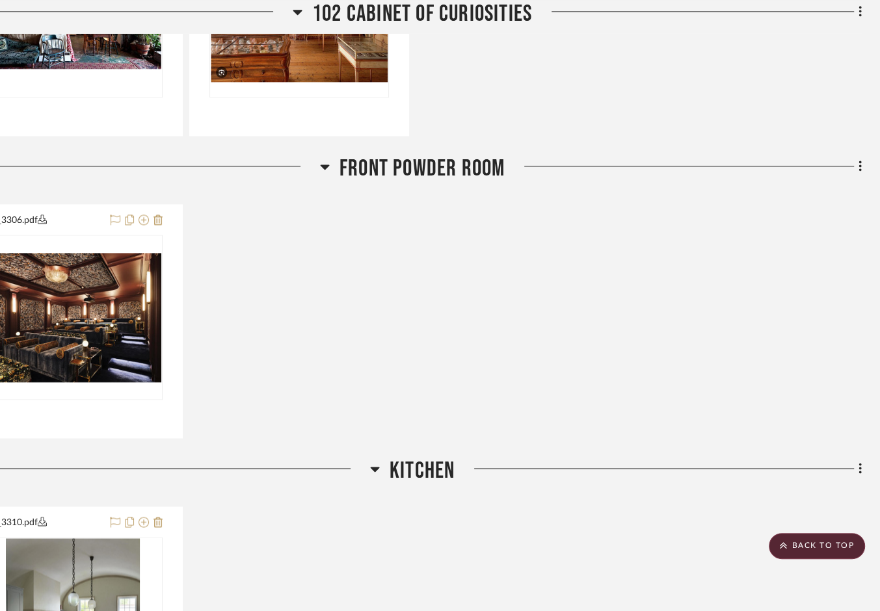
scroll to position [1443, 57]
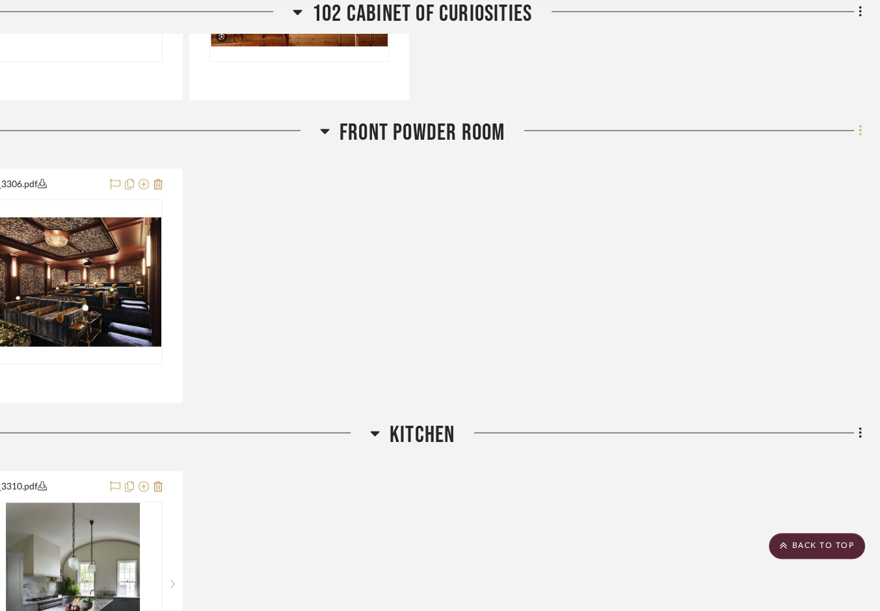
click at [779, 138] on icon at bounding box center [861, 131] width 4 height 14
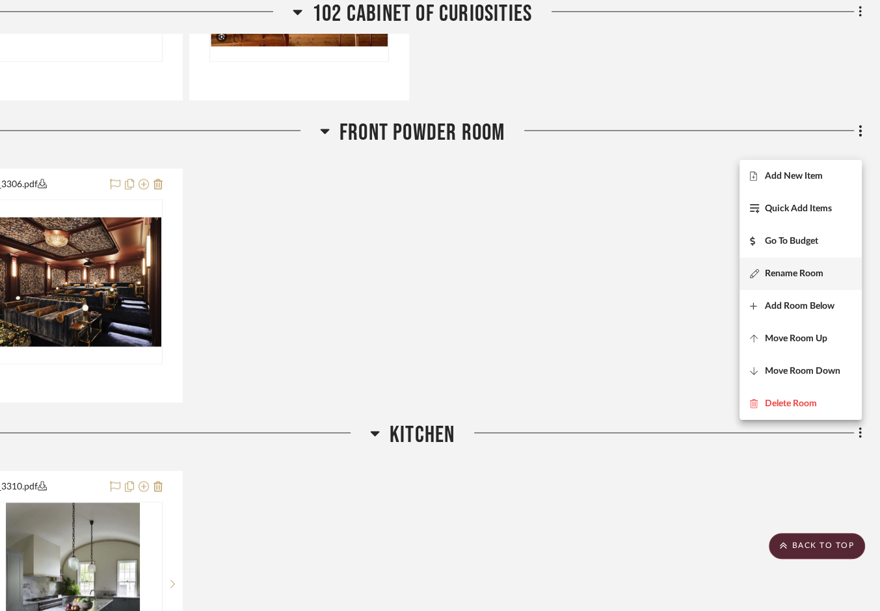
click at [779, 275] on span "Rename Room" at bounding box center [794, 274] width 59 height 11
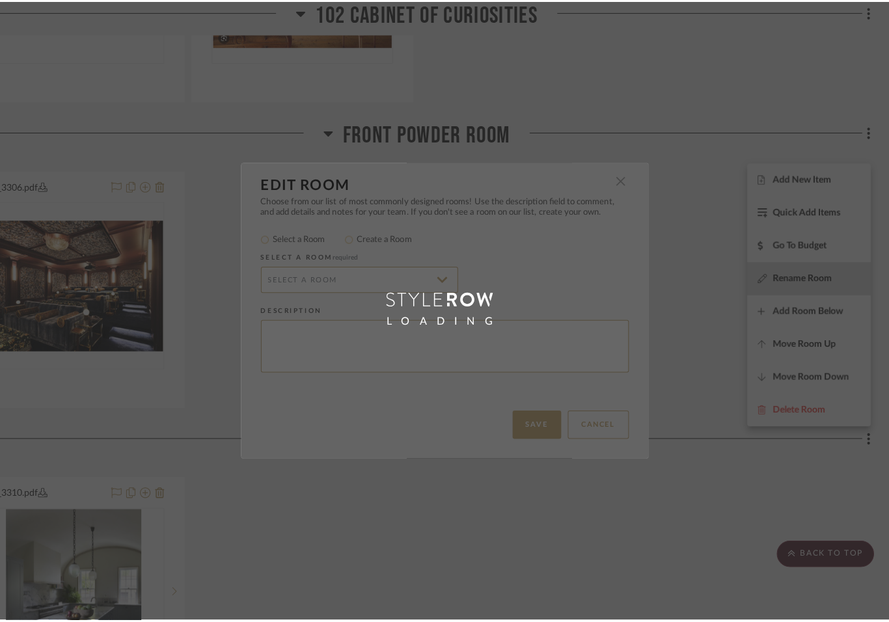
scroll to position [0, 0]
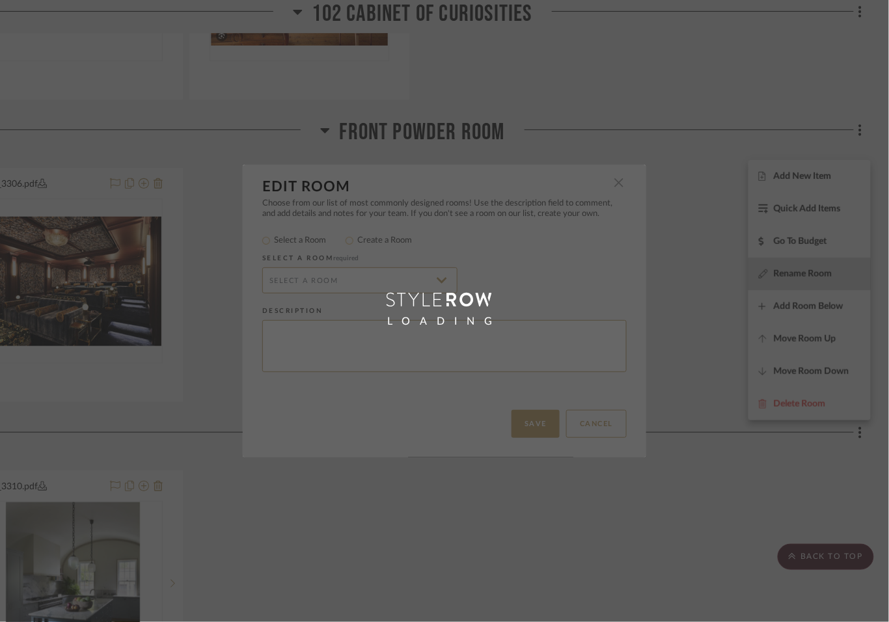
radio input "false"
radio input "true"
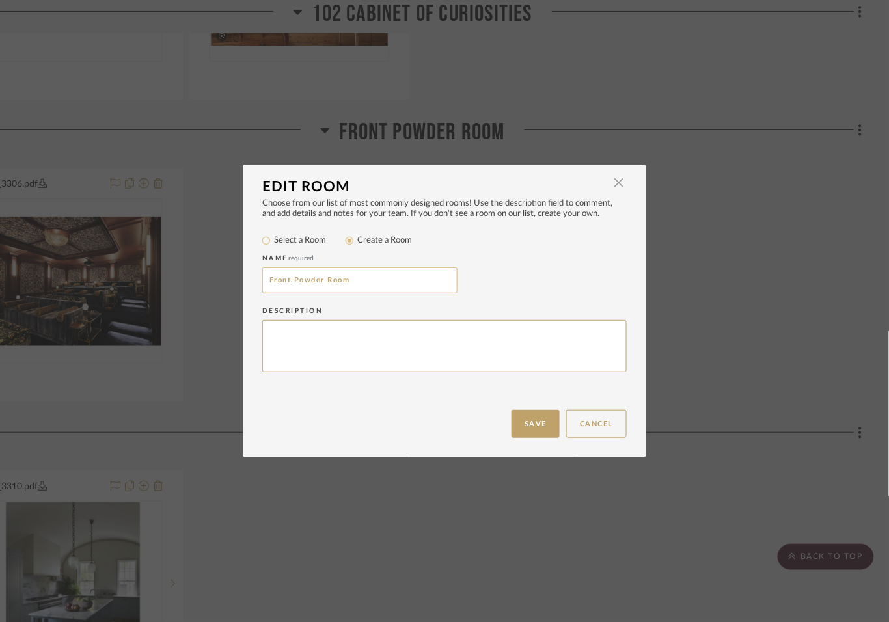
click at [265, 293] on input "Front Powder Room" at bounding box center [359, 280] width 195 height 26
type input "103 Front Powder Room"
click at [515, 427] on button "Save" at bounding box center [535, 424] width 48 height 28
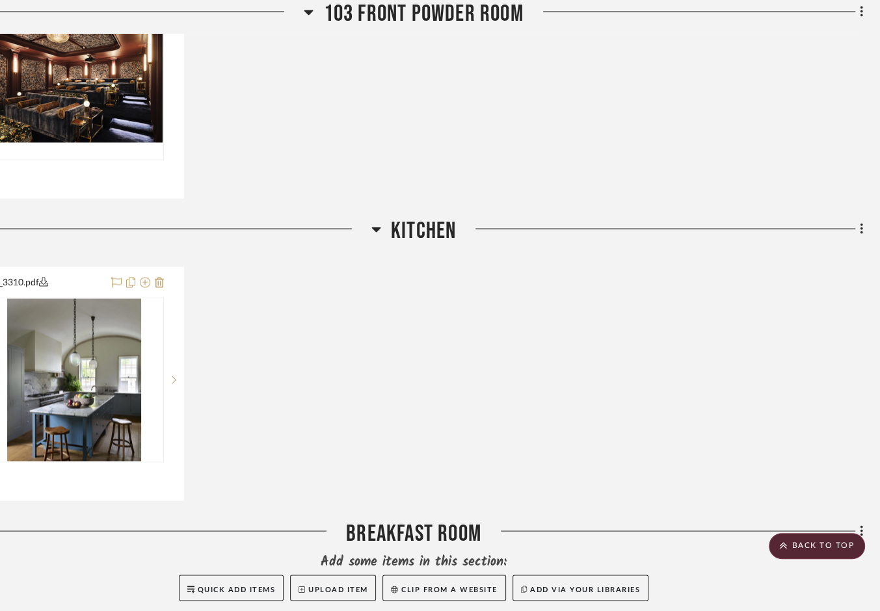
scroll to position [1647, 51]
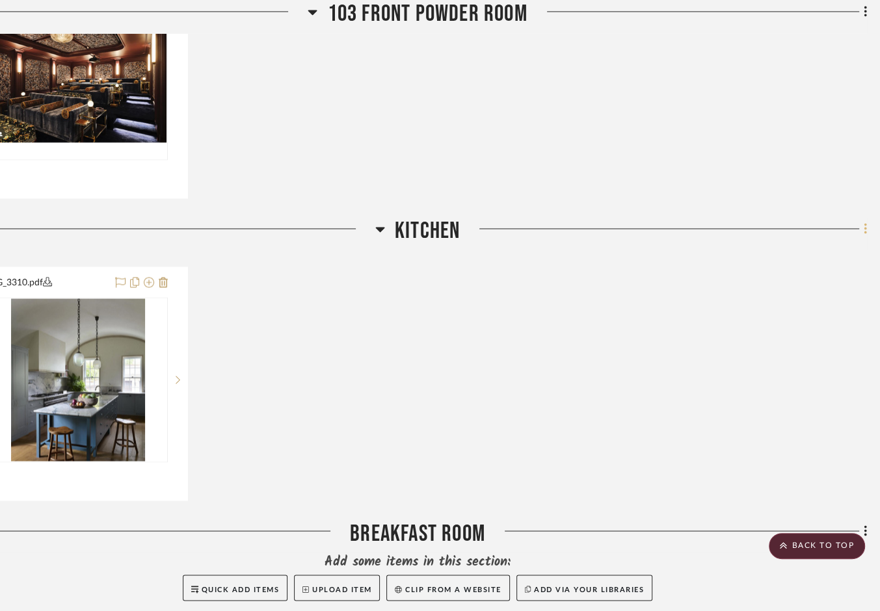
click at [779, 234] on icon at bounding box center [865, 228] width 3 height 11
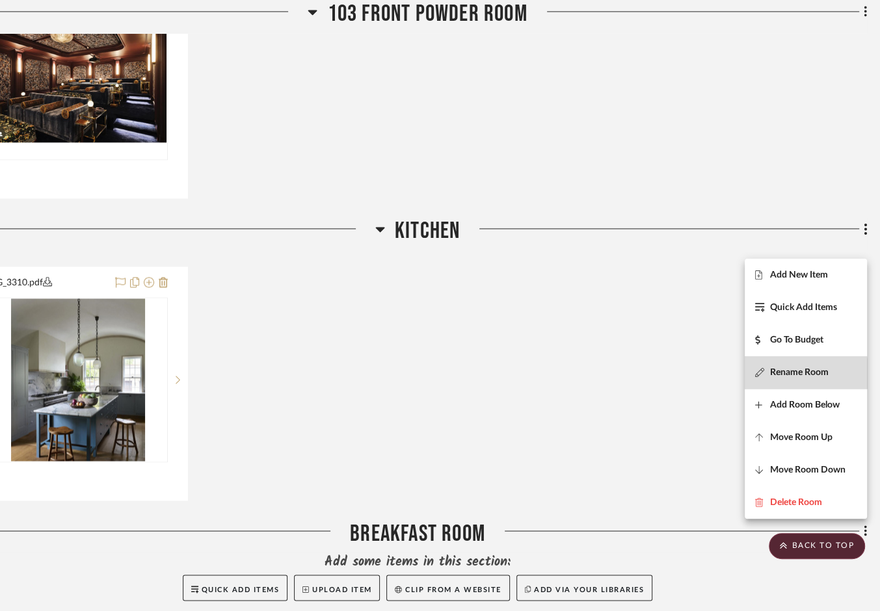
click at [779, 374] on span "Rename Room" at bounding box center [799, 372] width 59 height 11
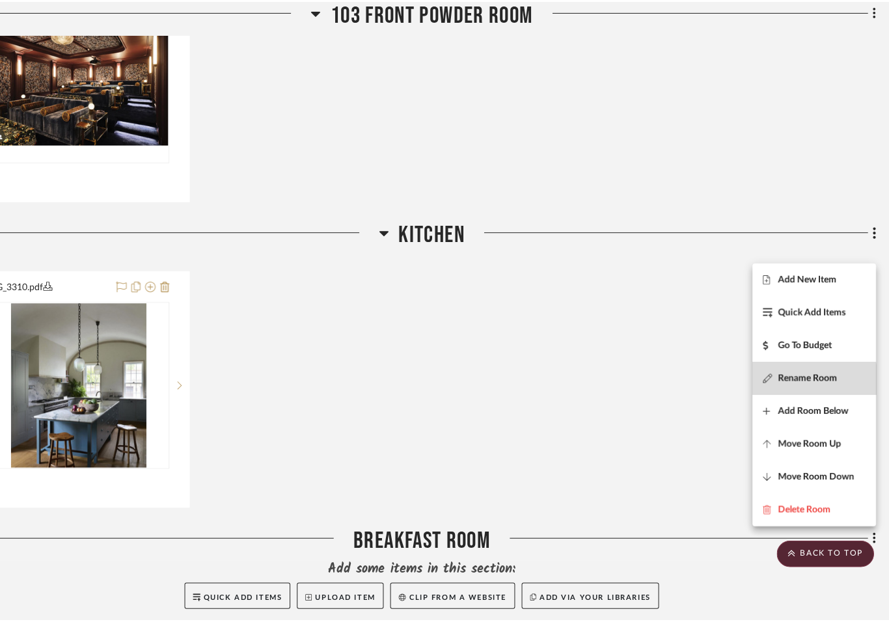
scroll to position [0, 0]
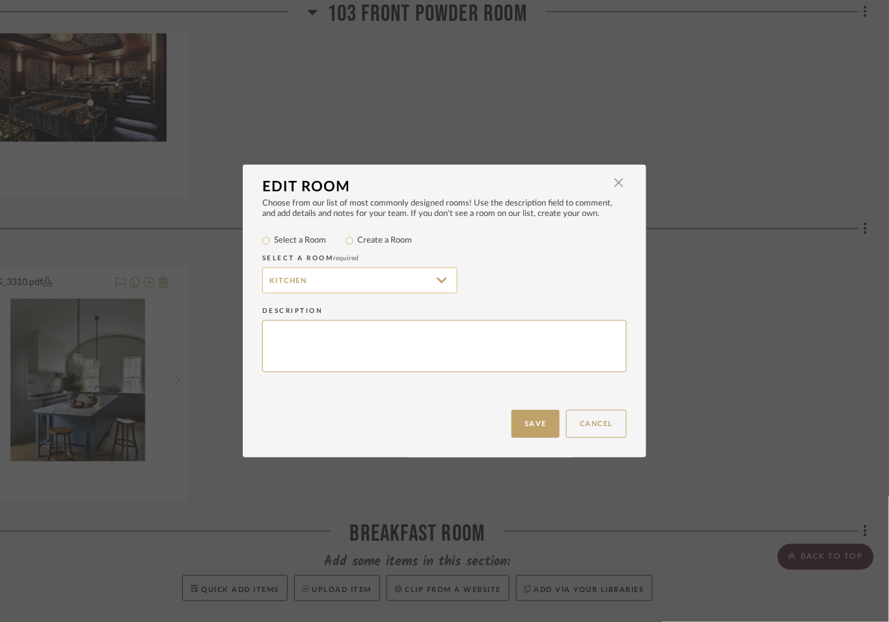
click at [263, 293] on input "Kitchen" at bounding box center [359, 280] width 195 height 26
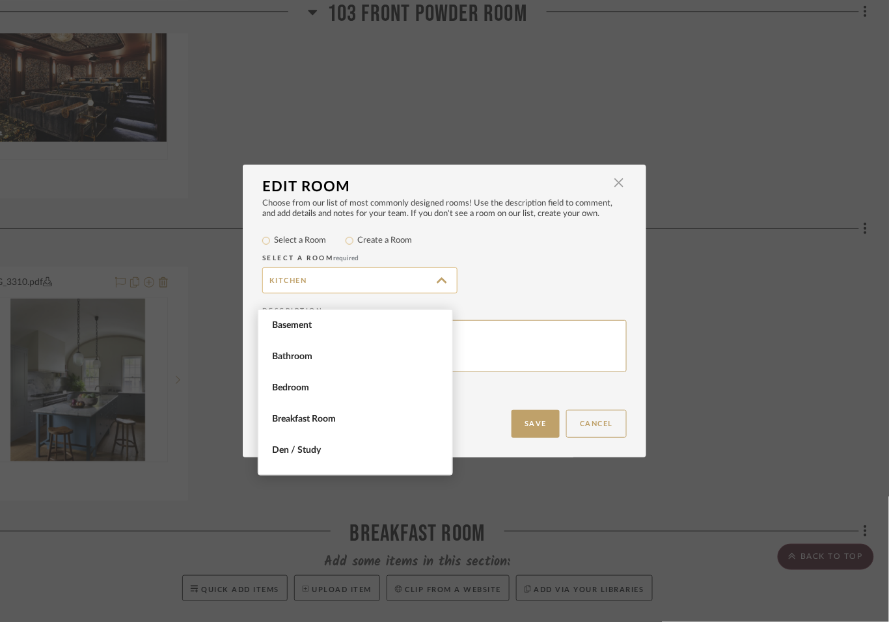
scroll to position [561, 0]
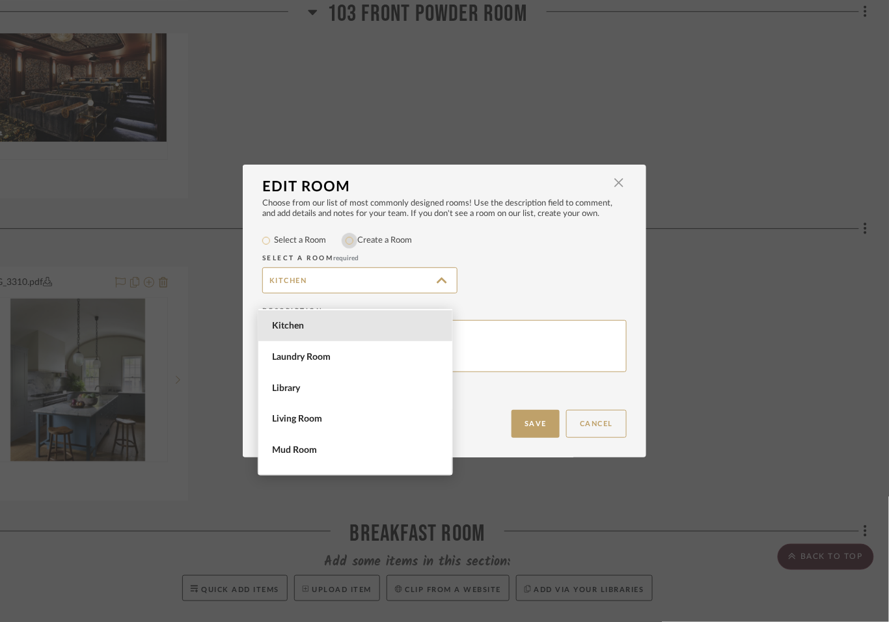
click at [355, 248] on input "Create a Room" at bounding box center [350, 241] width 16 height 16
radio input "true"
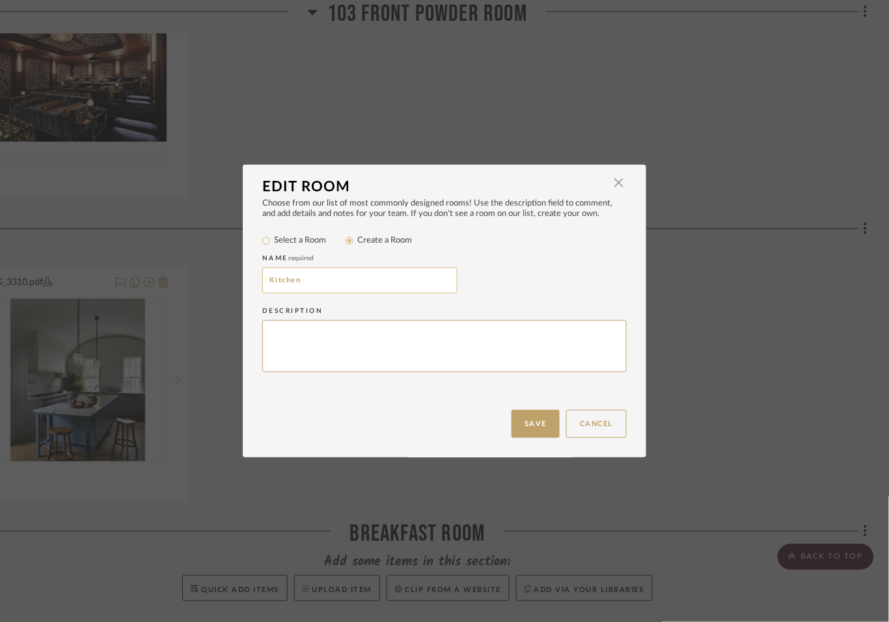
click at [265, 292] on input "Kitchen" at bounding box center [359, 280] width 195 height 26
click at [321, 291] on input "104 Kitchen" at bounding box center [359, 280] width 195 height 26
type input "104 Kitchen"
click at [524, 414] on button "Save" at bounding box center [535, 424] width 48 height 28
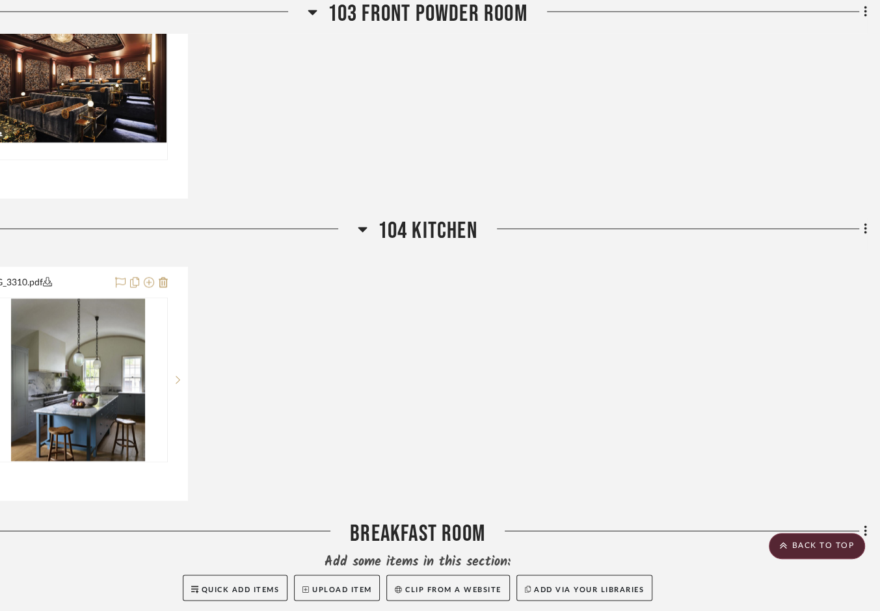
scroll to position [1647, 57]
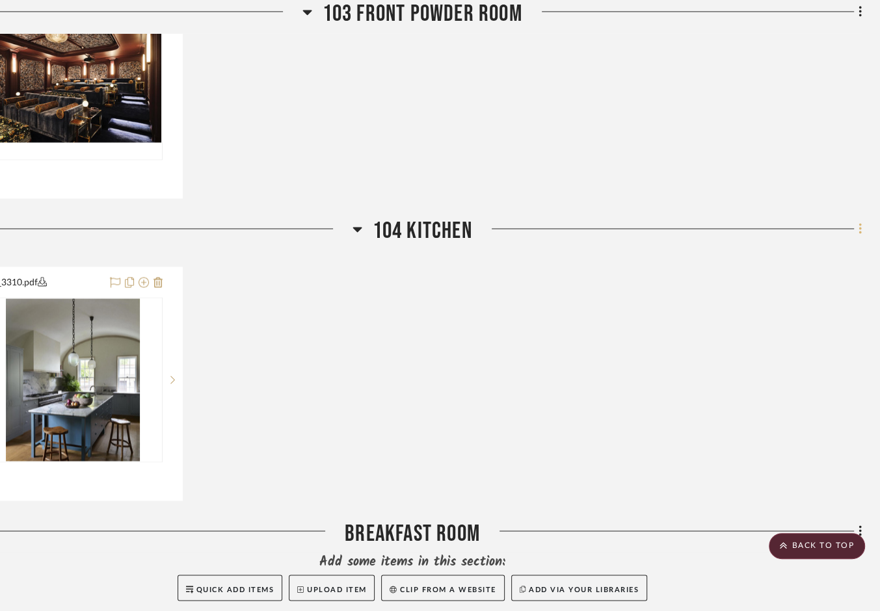
click at [779, 241] on fa-icon at bounding box center [858, 229] width 8 height 21
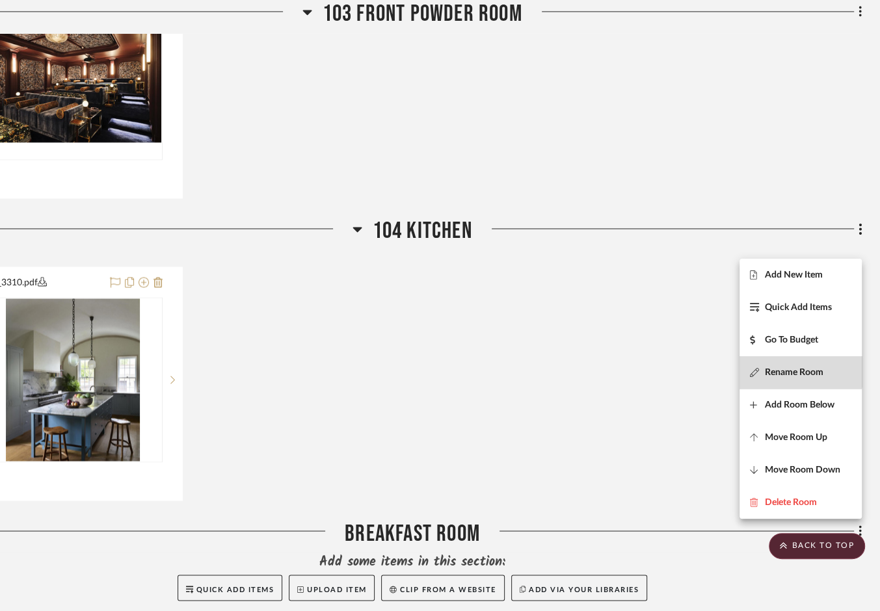
click at [779, 366] on button "Rename Room" at bounding box center [801, 372] width 122 height 33
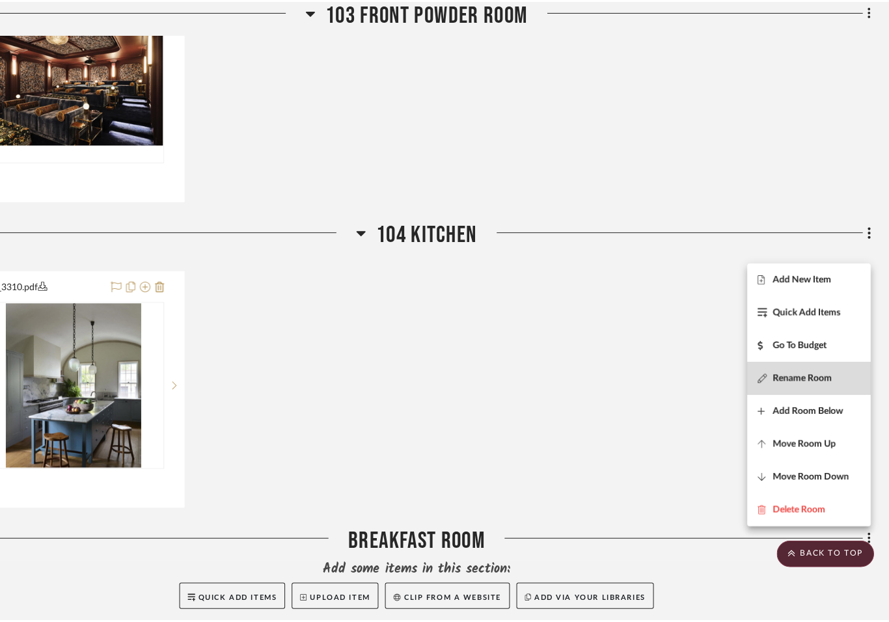
scroll to position [0, 0]
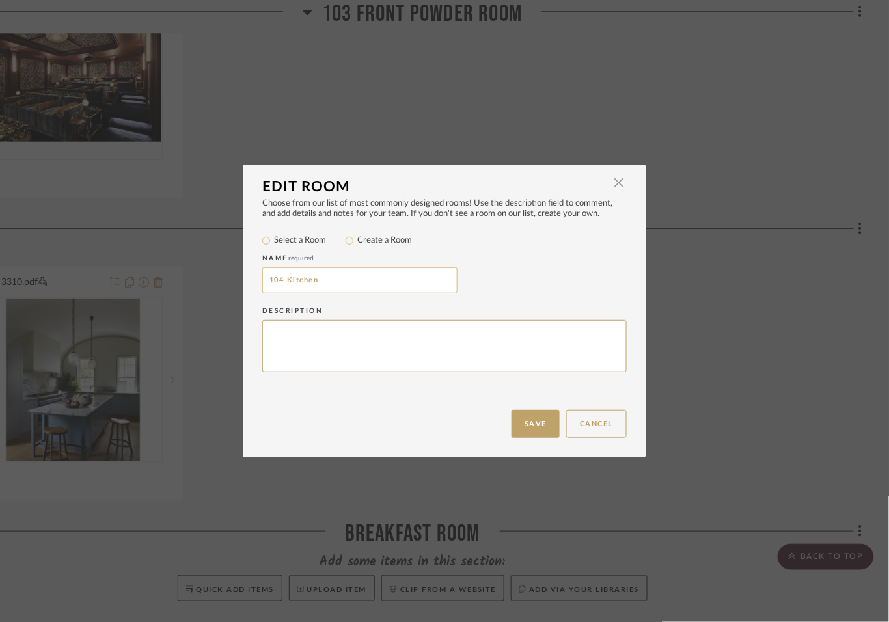
click at [381, 283] on input "104 Kitchen" at bounding box center [359, 280] width 195 height 26
click at [369, 291] on input "104 Kitchen" at bounding box center [359, 280] width 195 height 26
type input "104 Kitchen & Butler's Pantry"
click at [511, 414] on button "Save" at bounding box center [535, 424] width 48 height 28
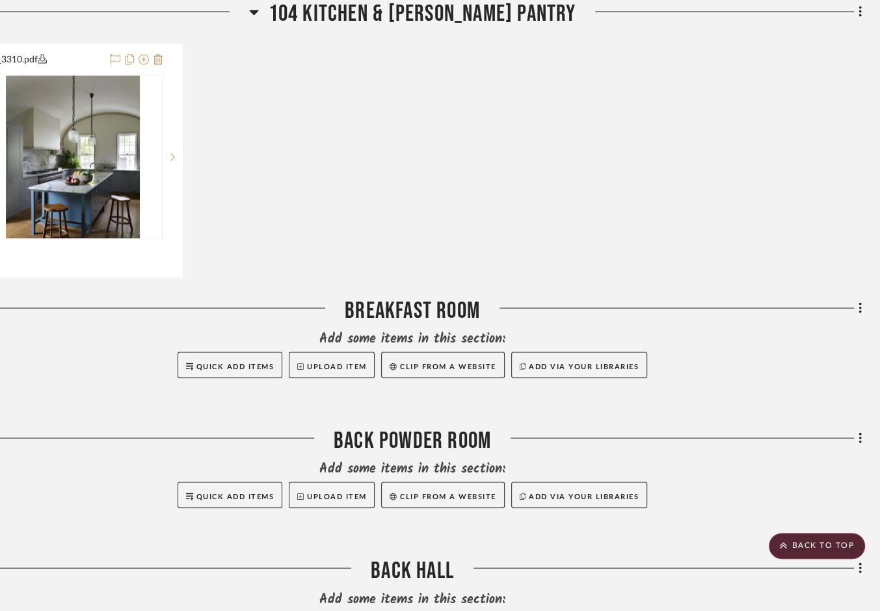
scroll to position [1873, 55]
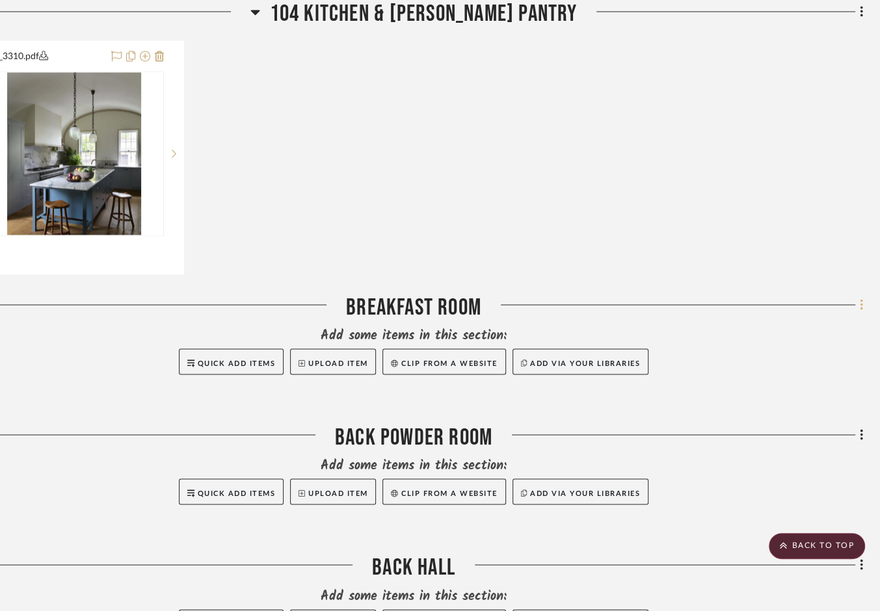
click at [779, 312] on icon at bounding box center [862, 305] width 4 height 14
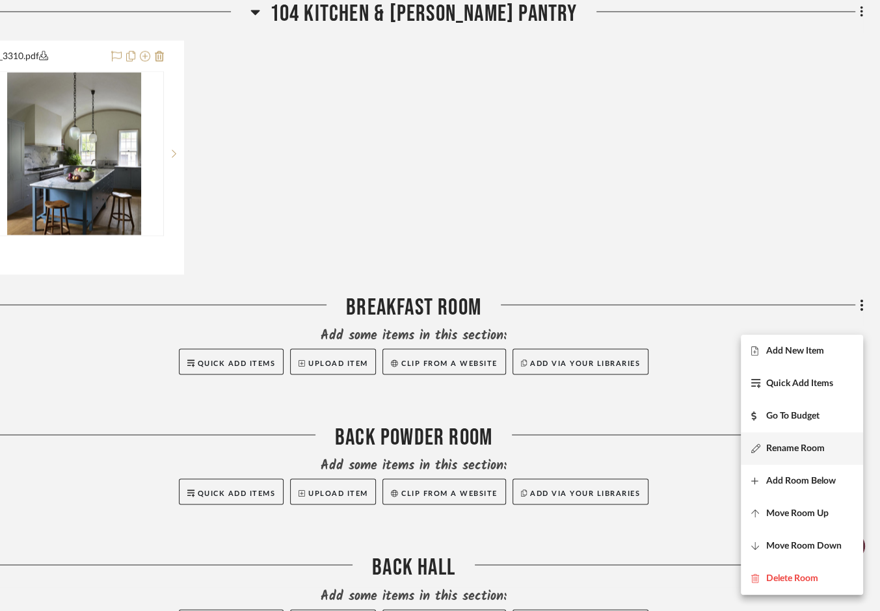
click at [779, 457] on button "Rename Room" at bounding box center [802, 449] width 122 height 33
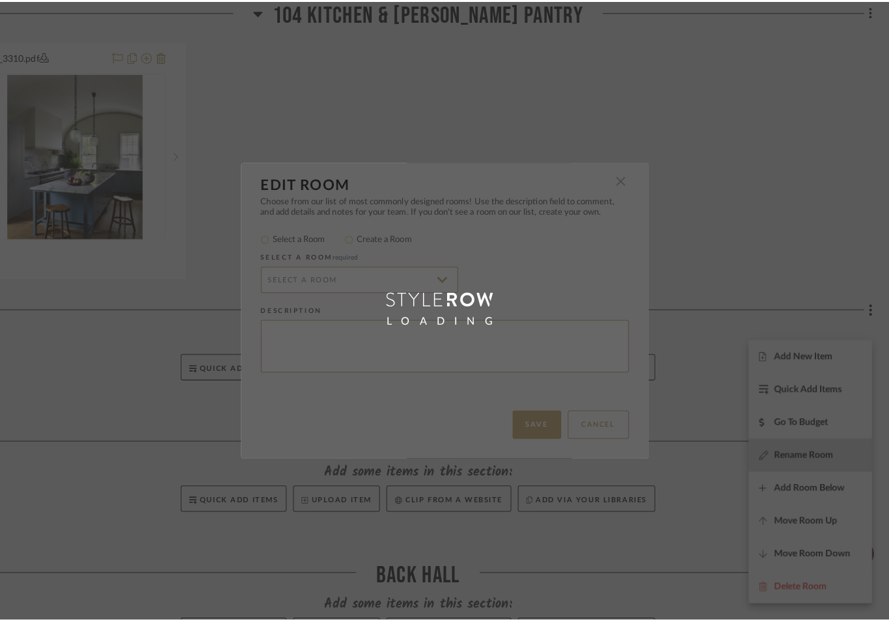
scroll to position [0, 0]
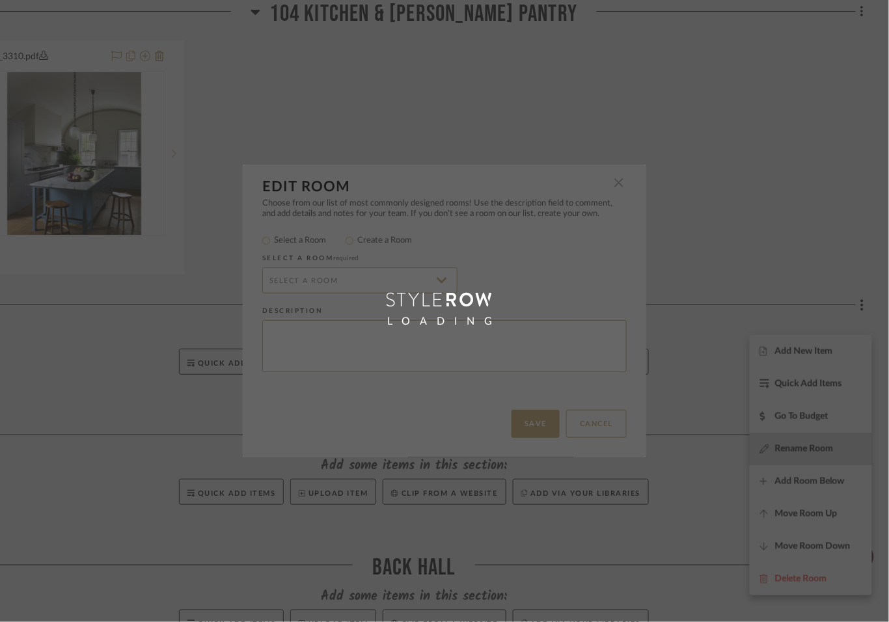
type input "Breakfast Room"
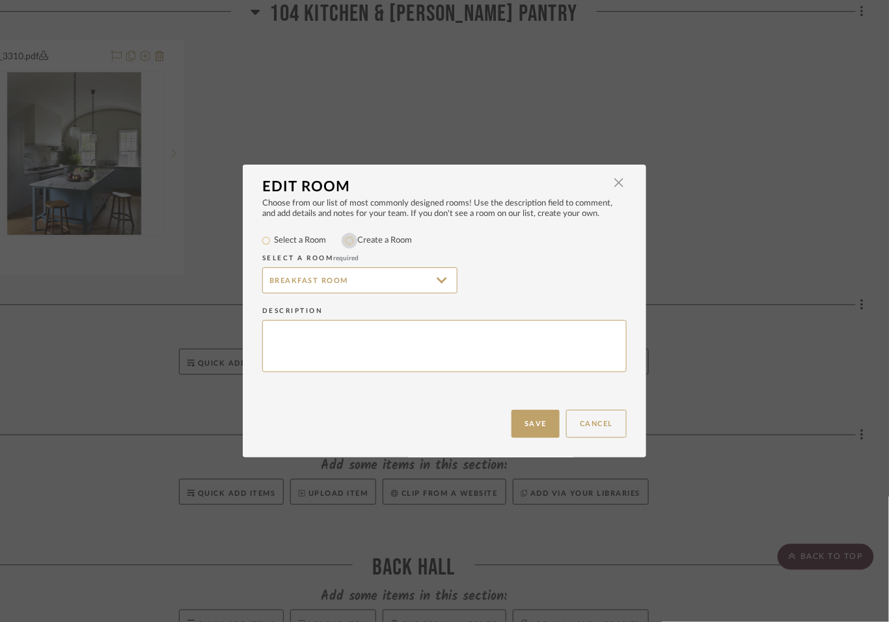
click at [346, 248] on input "Create a Room" at bounding box center [350, 241] width 16 height 16
radio input "true"
click at [263, 293] on input "Breakfast Room" at bounding box center [359, 280] width 195 height 26
type input "105 Breakfast Room"
click at [511, 420] on button "Save" at bounding box center [535, 424] width 48 height 28
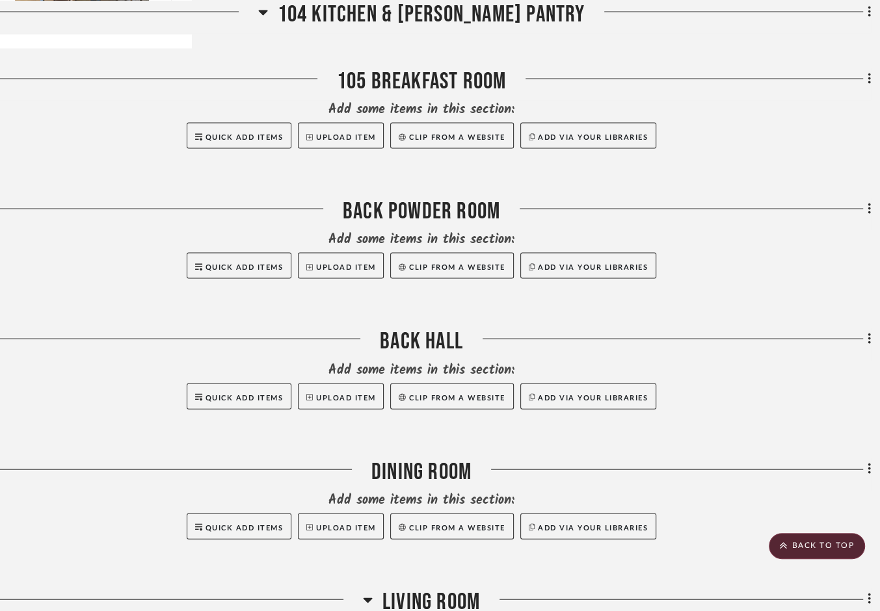
scroll to position [2102, 46]
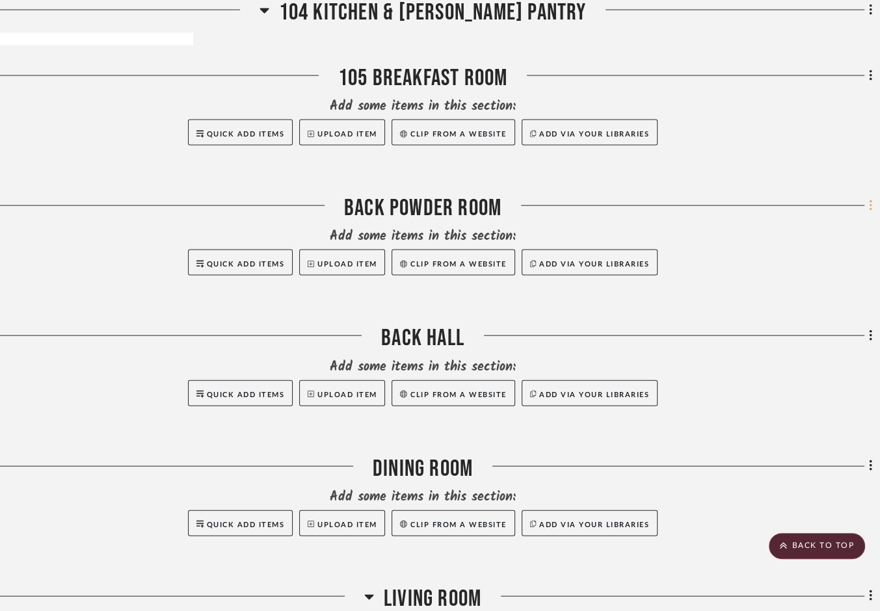
click at [779, 211] on icon at bounding box center [870, 205] width 3 height 11
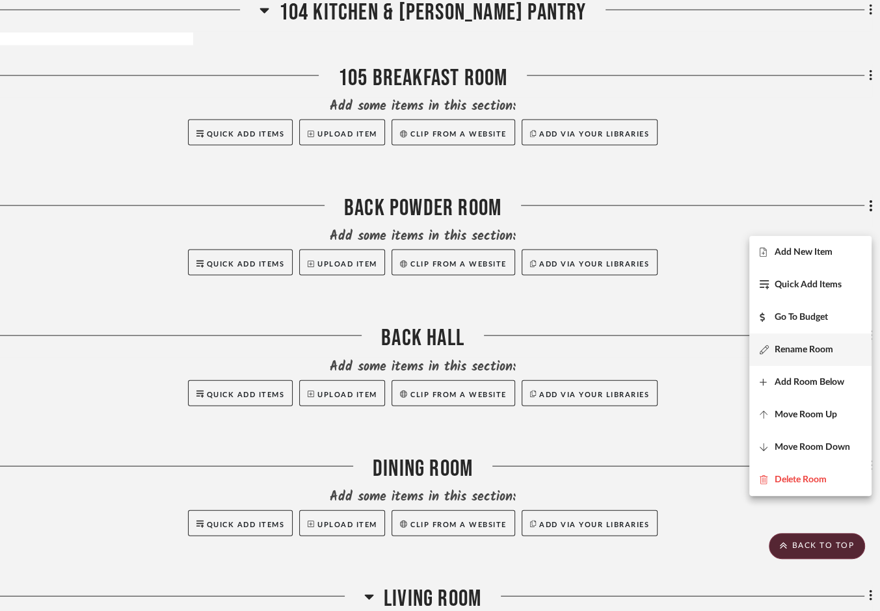
click at [779, 350] on span "Rename Room" at bounding box center [804, 350] width 59 height 11
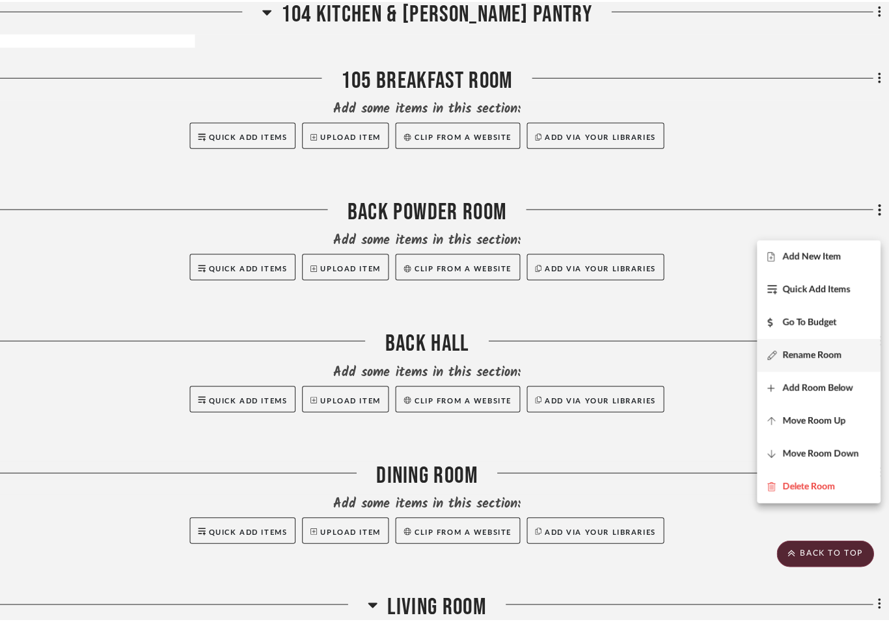
scroll to position [0, 0]
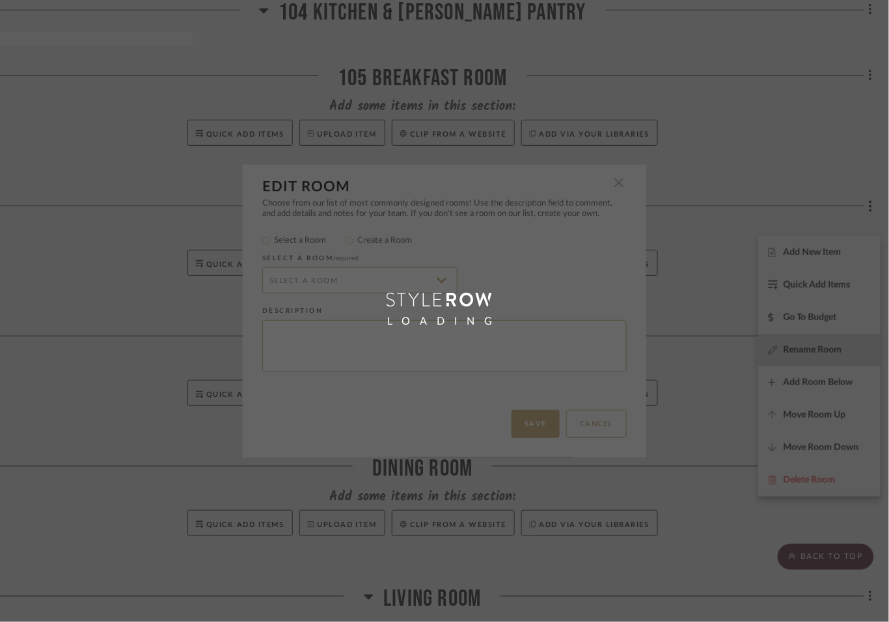
radio input "false"
radio input "true"
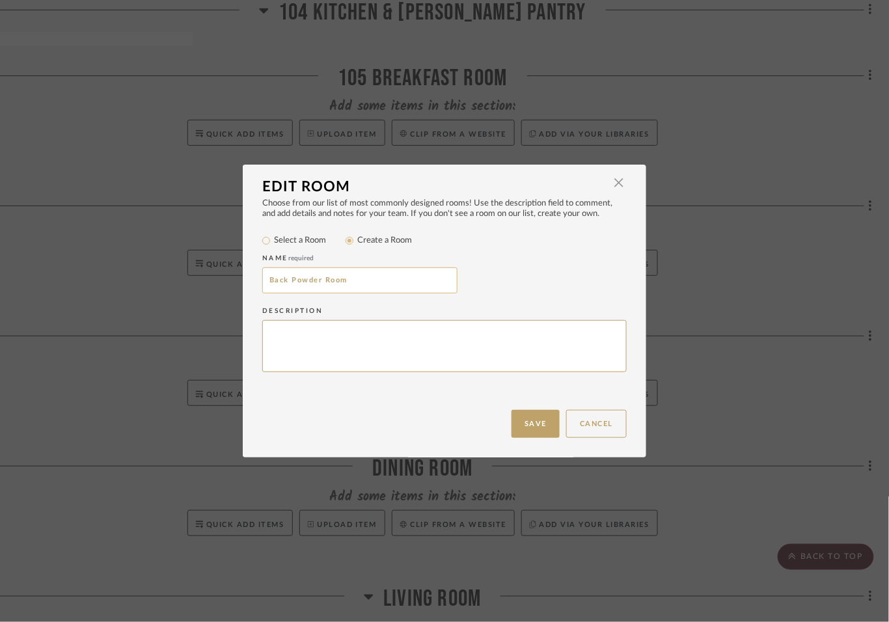
click at [263, 293] on input "Back Powder Room" at bounding box center [359, 280] width 195 height 26
type input "106 Back Powder Room"
click at [518, 427] on button "Save" at bounding box center [535, 424] width 48 height 28
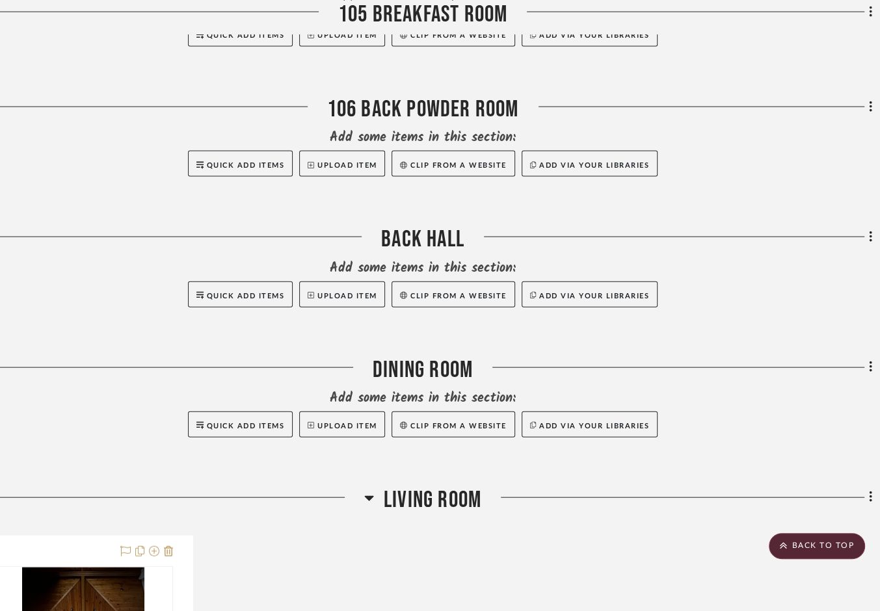
scroll to position [2195, 46]
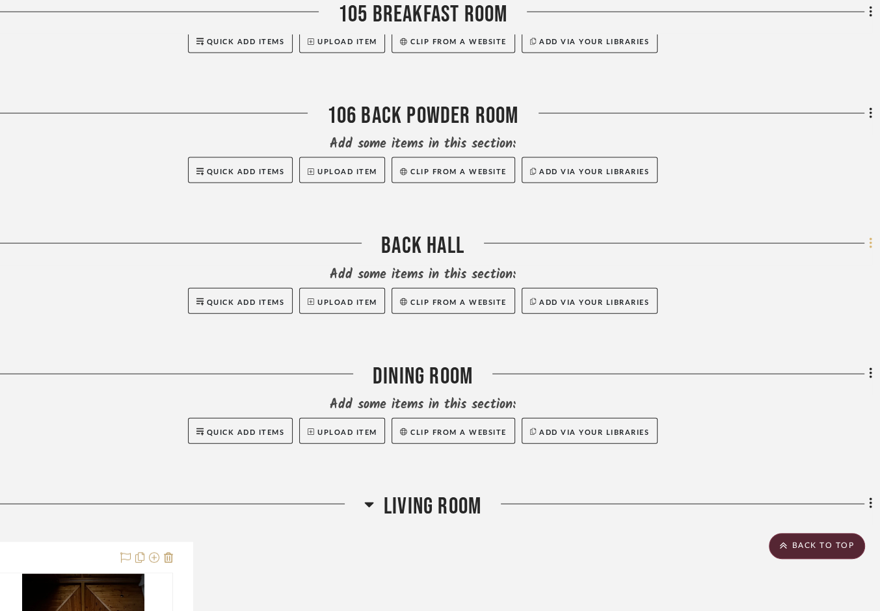
click at [779, 251] on icon at bounding box center [871, 244] width 4 height 14
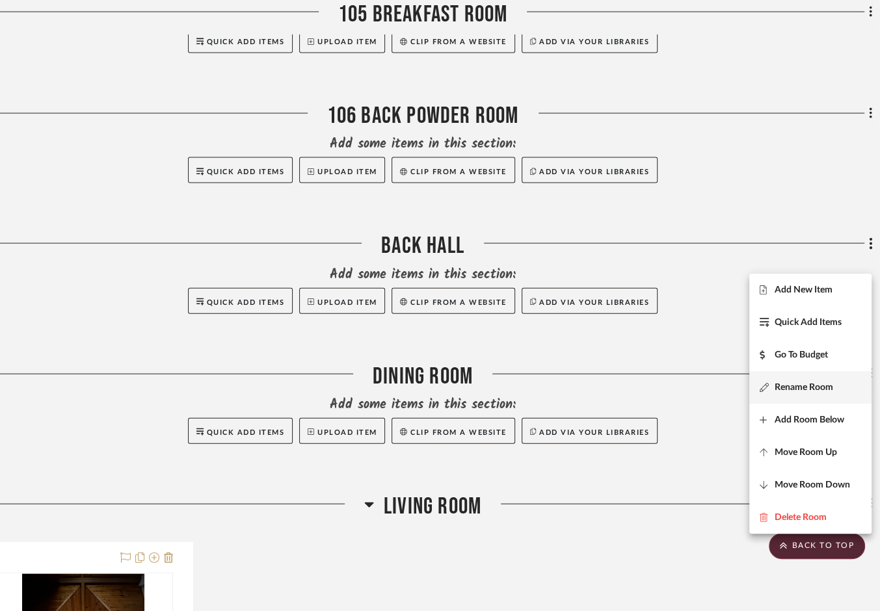
click at [779, 390] on span "Rename Room" at bounding box center [804, 387] width 59 height 11
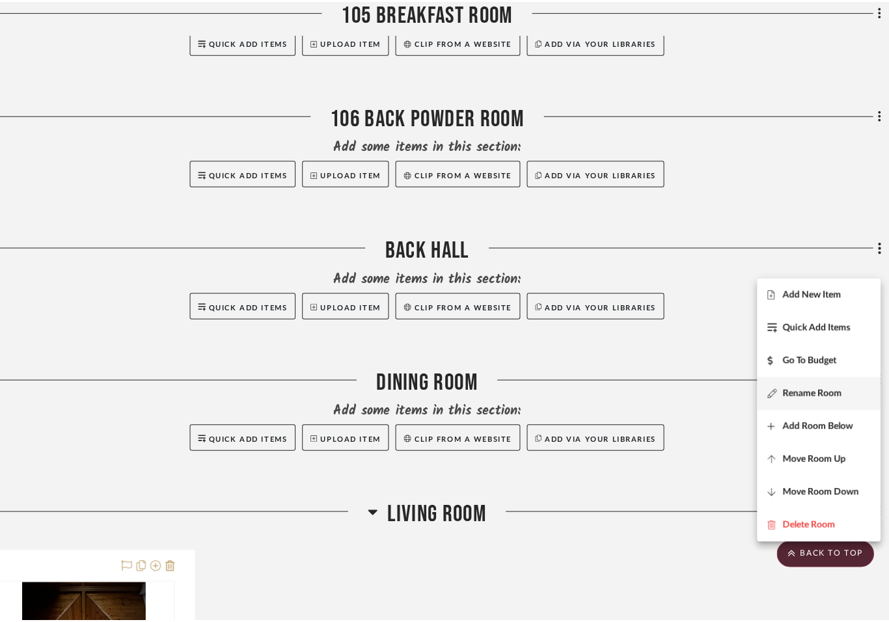
scroll to position [0, 0]
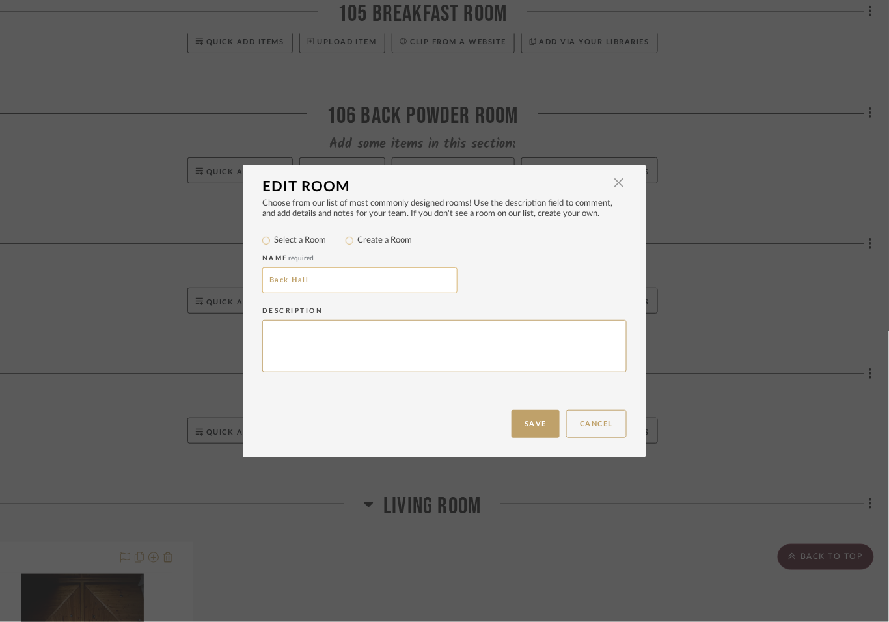
click at [264, 293] on input "Back Hall" at bounding box center [359, 280] width 195 height 26
type input "107 Back Hall"
click at [511, 425] on button "Save" at bounding box center [535, 424] width 48 height 28
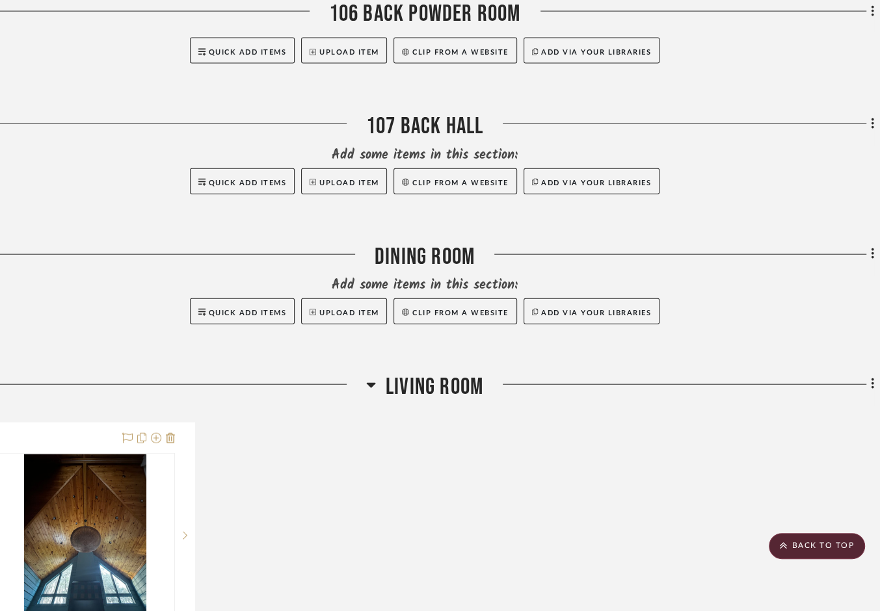
scroll to position [2344, 44]
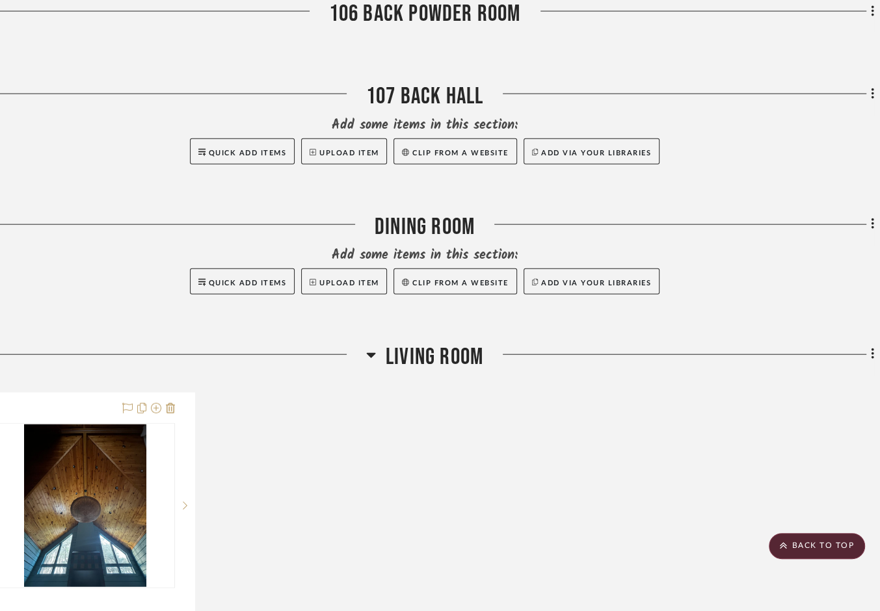
click at [779, 232] on icon at bounding box center [873, 224] width 4 height 14
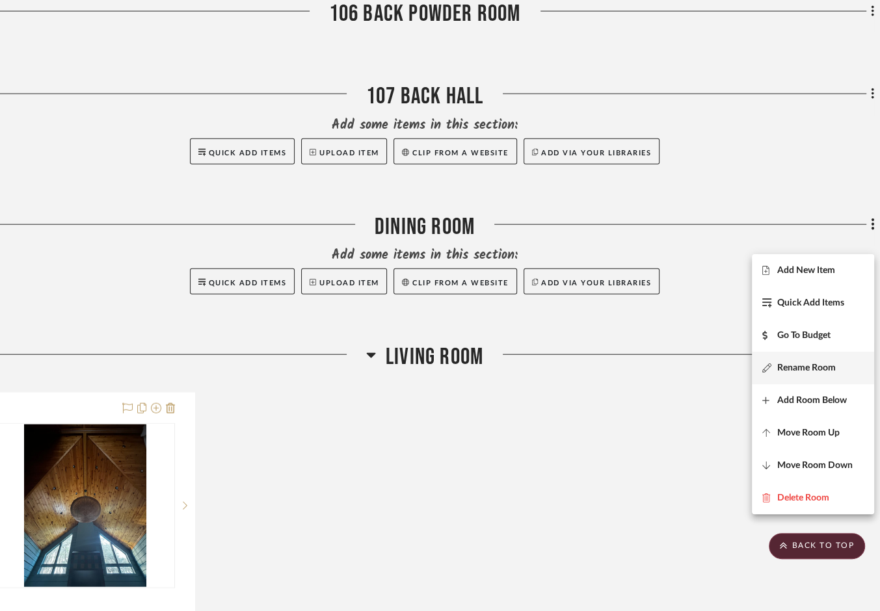
click at [779, 373] on span "Rename Room" at bounding box center [806, 368] width 59 height 11
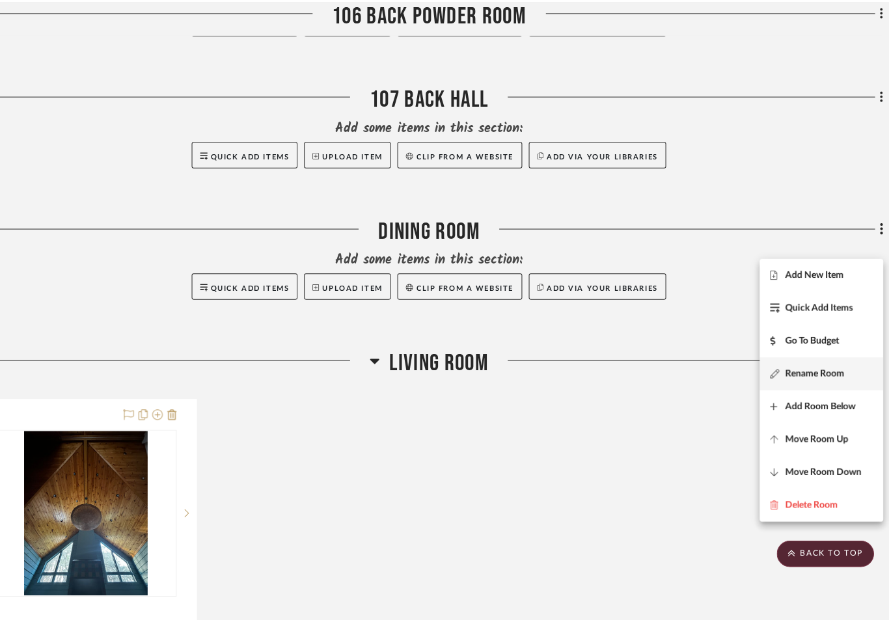
scroll to position [0, 0]
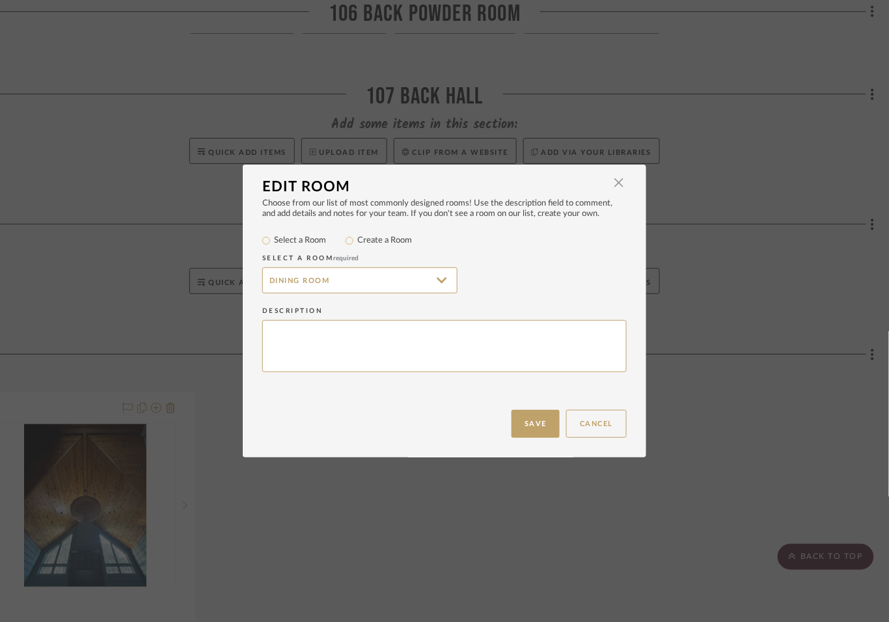
click at [366, 247] on label "Create a Room" at bounding box center [384, 240] width 55 height 13
click at [357, 248] on input "Create a Room" at bounding box center [350, 241] width 16 height 16
radio input "true"
click at [266, 293] on input "Dining Room" at bounding box center [359, 280] width 195 height 26
type input "108 Dining Room"
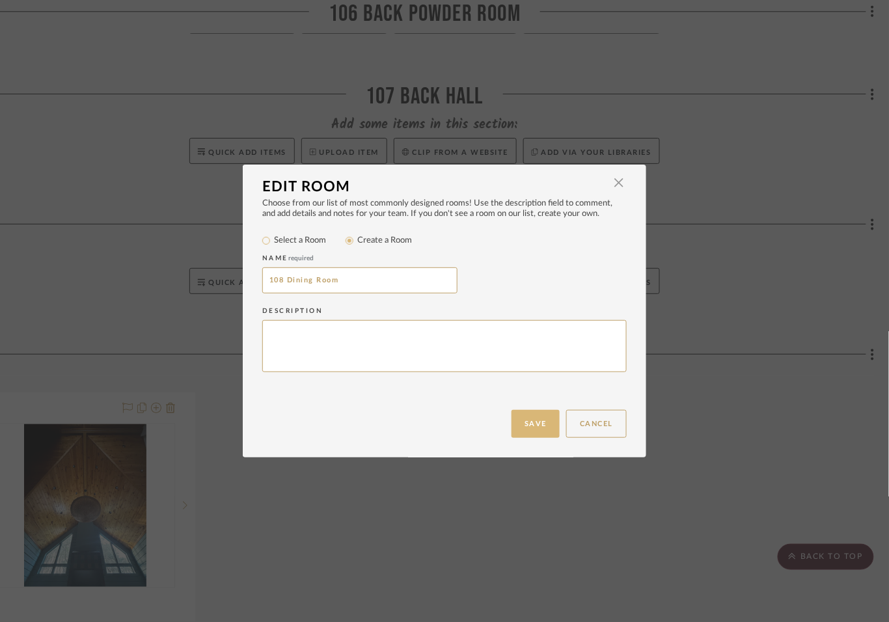
click at [532, 413] on button "Save" at bounding box center [535, 424] width 48 height 28
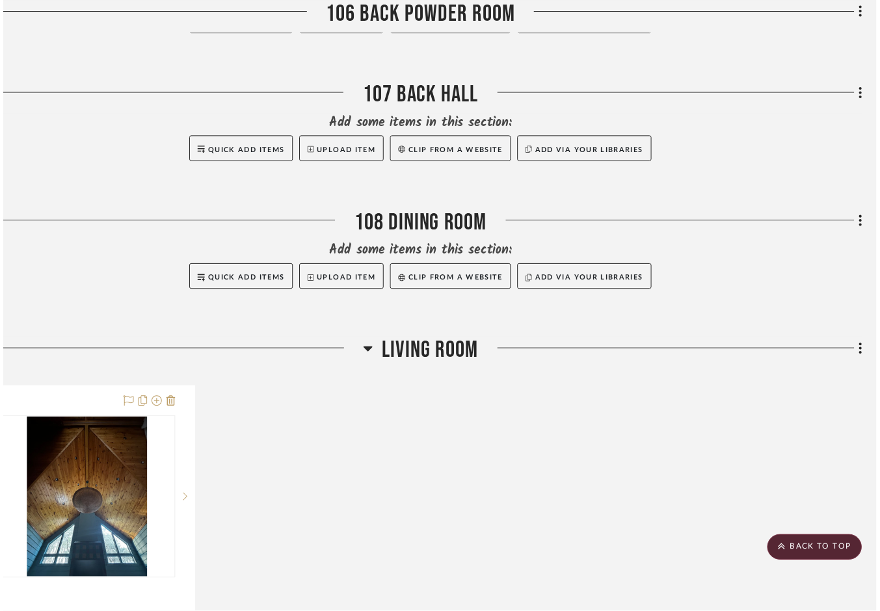
scroll to position [2344, 44]
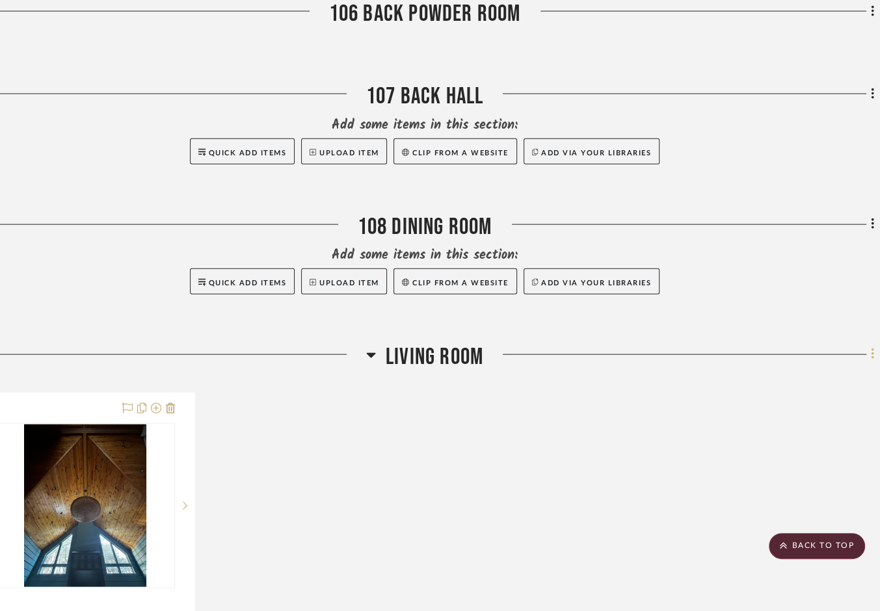
click at [779, 362] on icon at bounding box center [873, 354] width 4 height 14
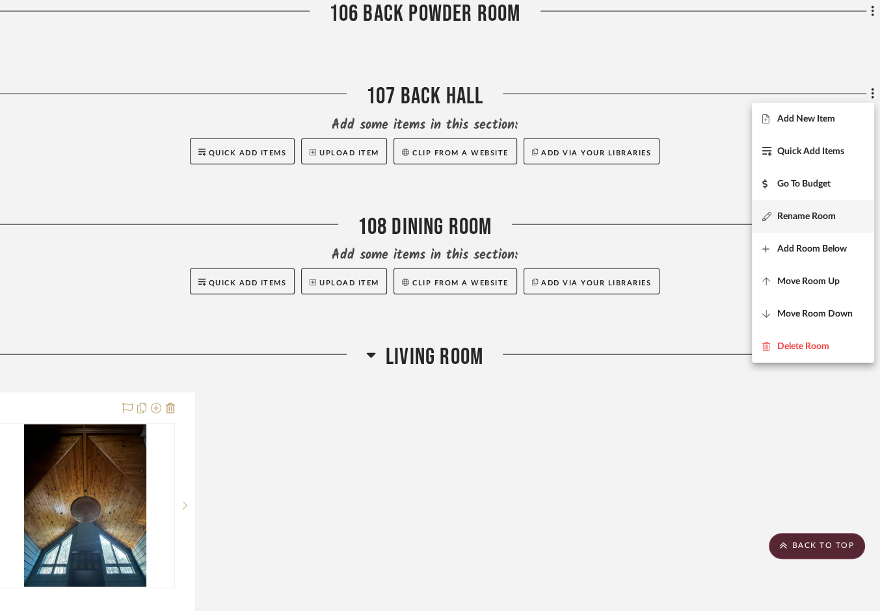
click at [779, 217] on span "Rename Room" at bounding box center [806, 216] width 59 height 11
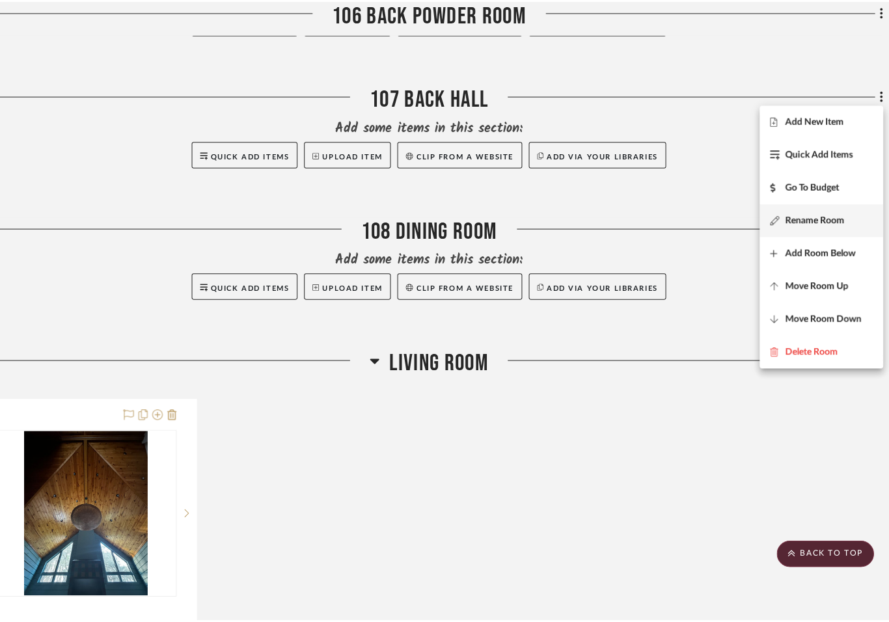
scroll to position [0, 0]
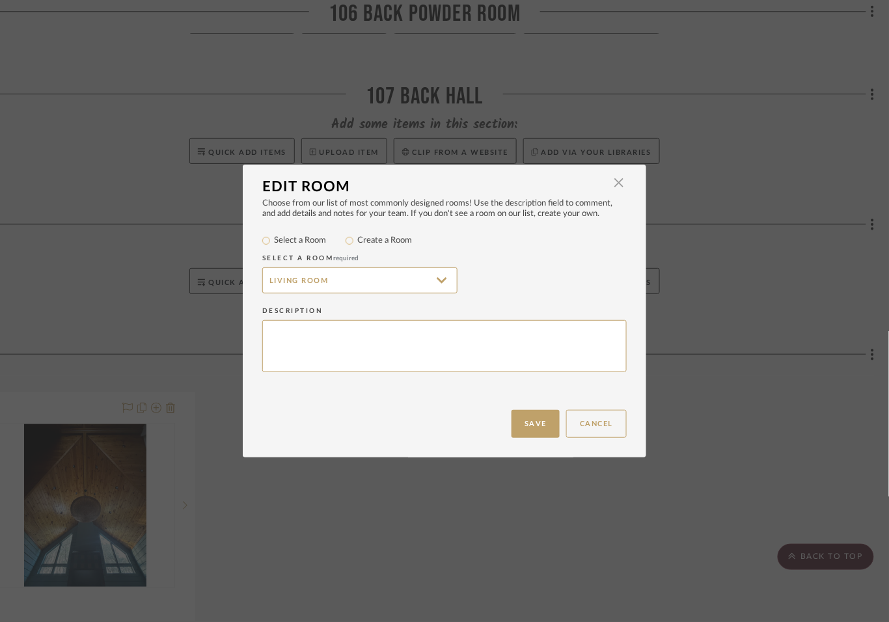
click at [387, 247] on label "Create a Room" at bounding box center [384, 240] width 55 height 13
click at [357, 248] on input "Create a Room" at bounding box center [350, 241] width 16 height 16
radio input "true"
click at [262, 293] on input "Living Room" at bounding box center [359, 280] width 195 height 26
click at [263, 291] on input "Living Room" at bounding box center [359, 280] width 195 height 26
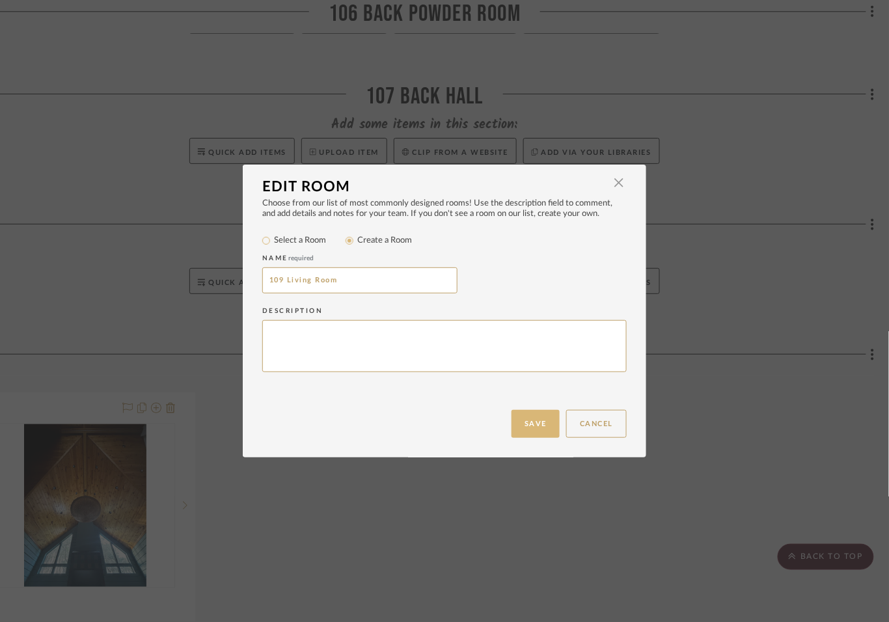
type input "109 Living Room"
click at [518, 419] on button "Save" at bounding box center [535, 424] width 48 height 28
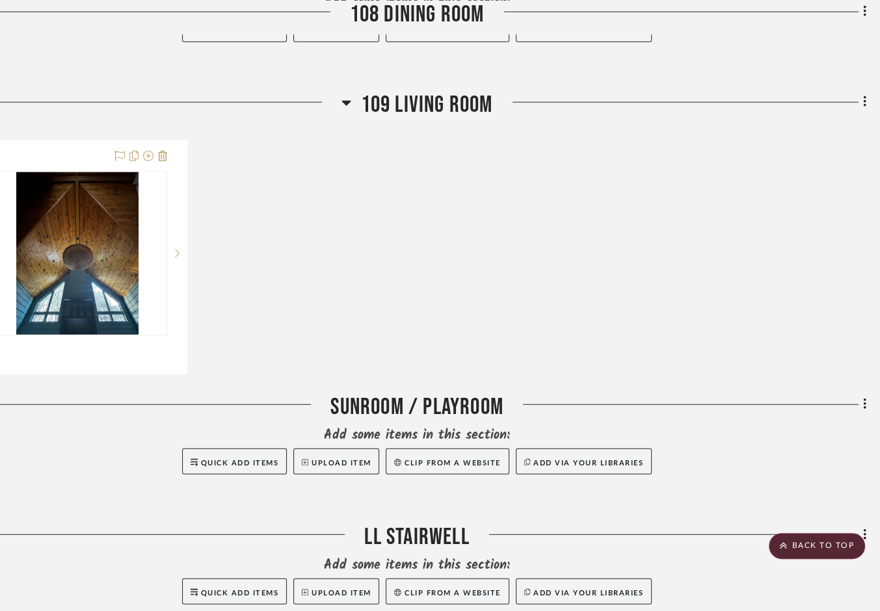
scroll to position [2598, 52]
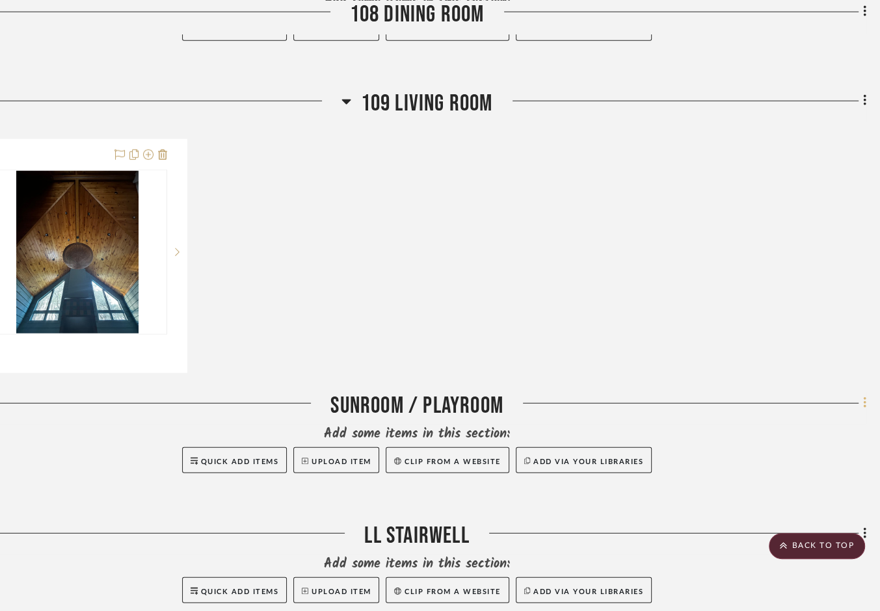
click at [779, 410] on icon at bounding box center [865, 403] width 4 height 14
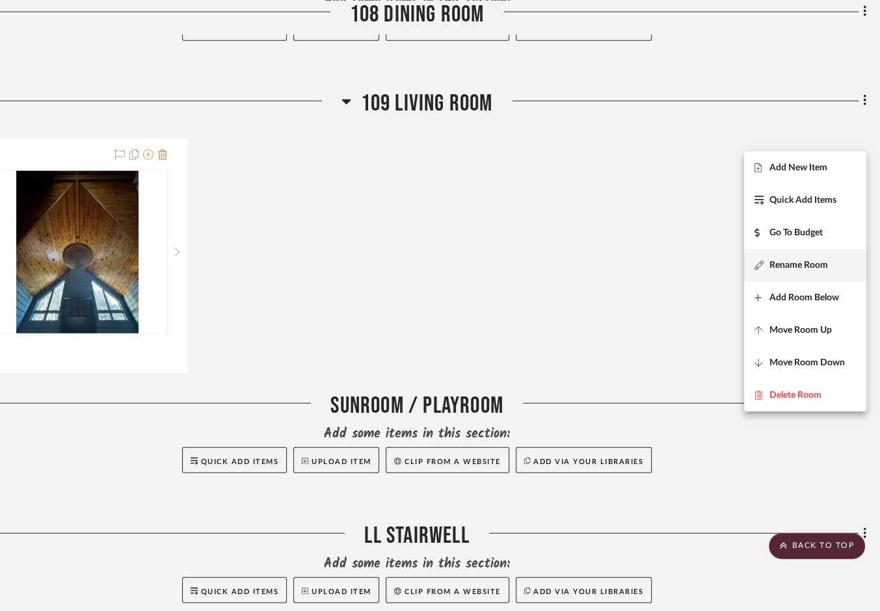
click at [779, 268] on span "Rename Room" at bounding box center [805, 265] width 101 height 11
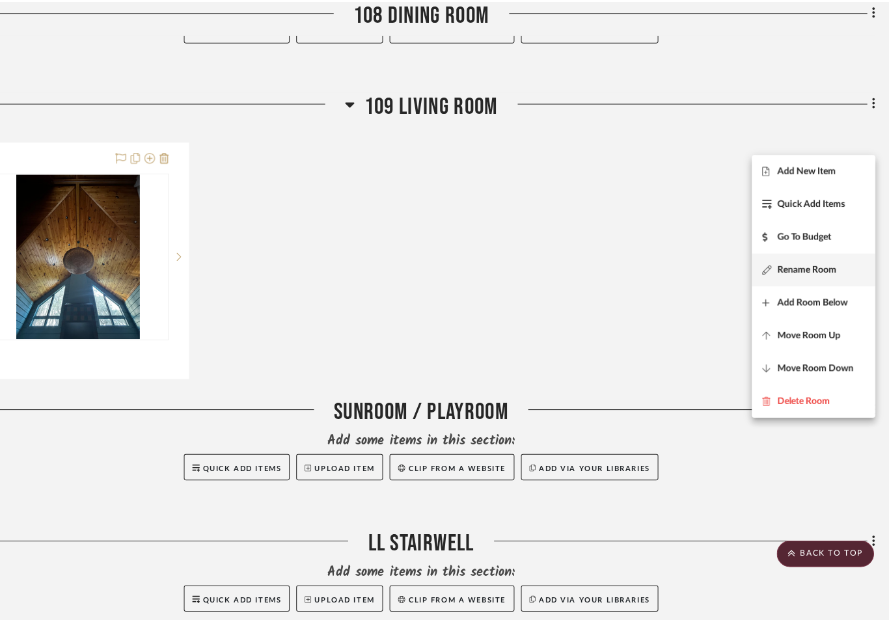
scroll to position [0, 0]
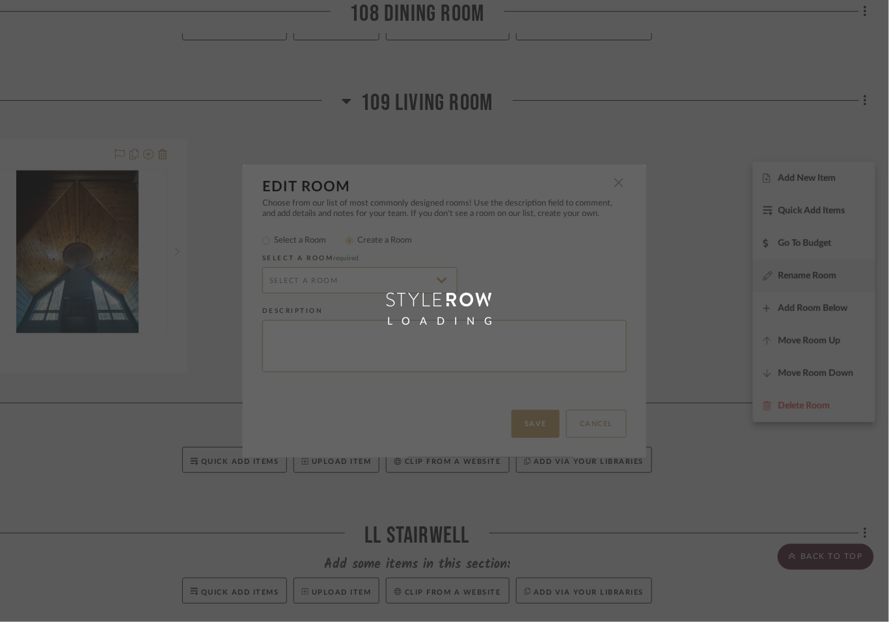
radio input "false"
radio input "true"
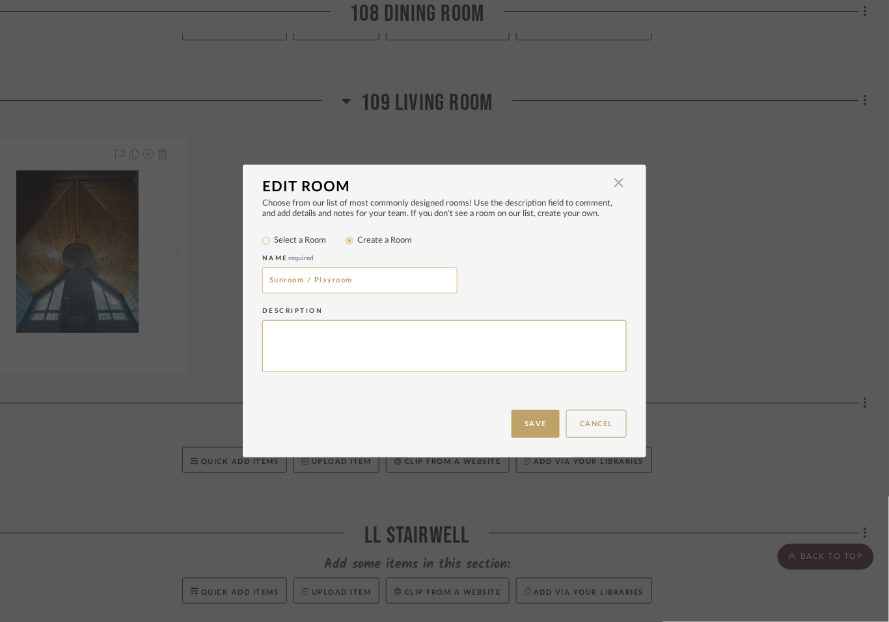
click at [266, 291] on input "Sunroom / Playroom" at bounding box center [359, 280] width 195 height 26
type input "110 Sunroom / Playroom"
click at [526, 418] on button "Save" at bounding box center [535, 424] width 48 height 28
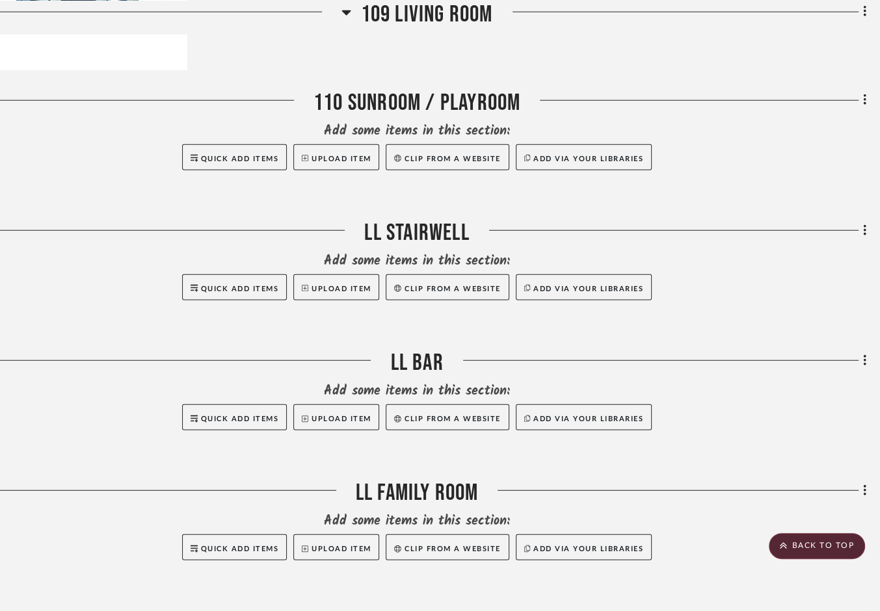
scroll to position [2902, 52]
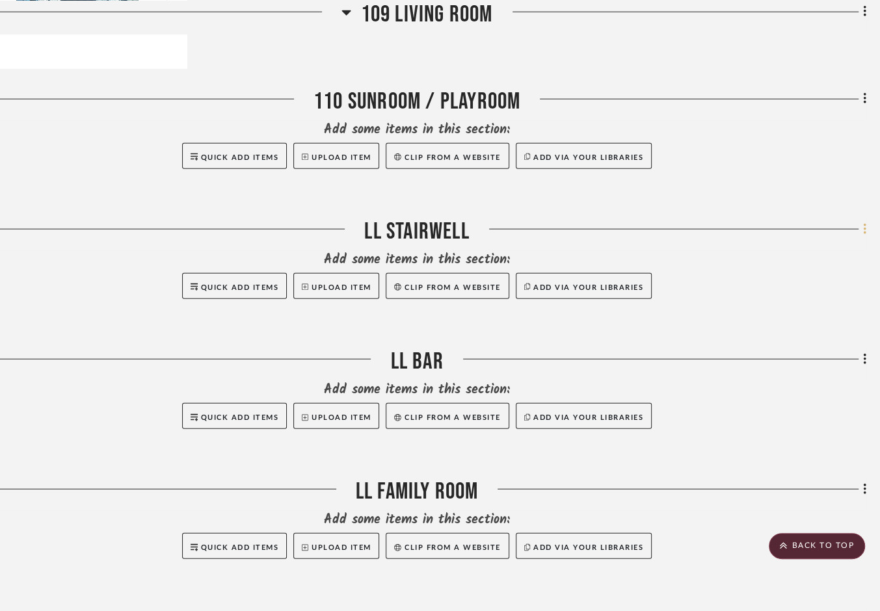
click at [779, 235] on icon at bounding box center [864, 229] width 3 height 11
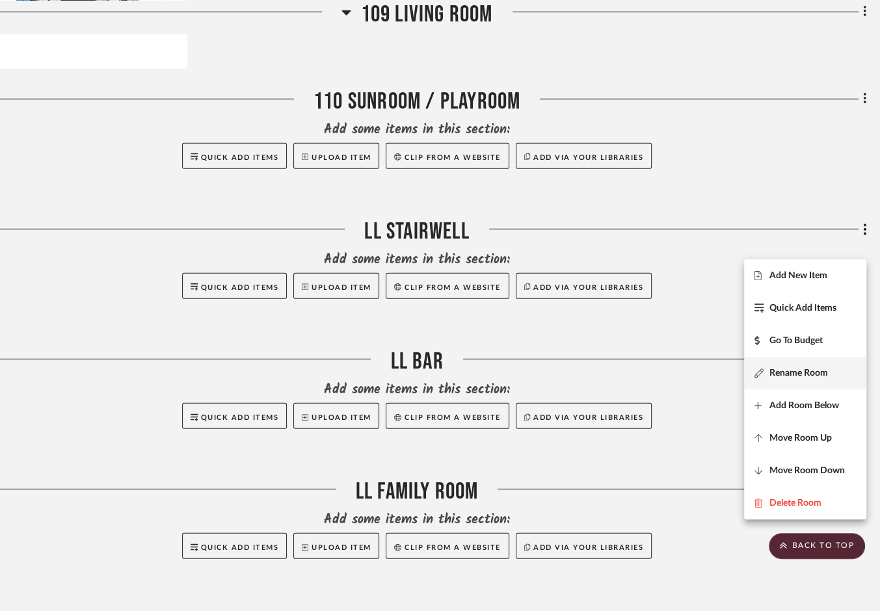
click at [779, 370] on span "Rename Room" at bounding box center [799, 373] width 59 height 11
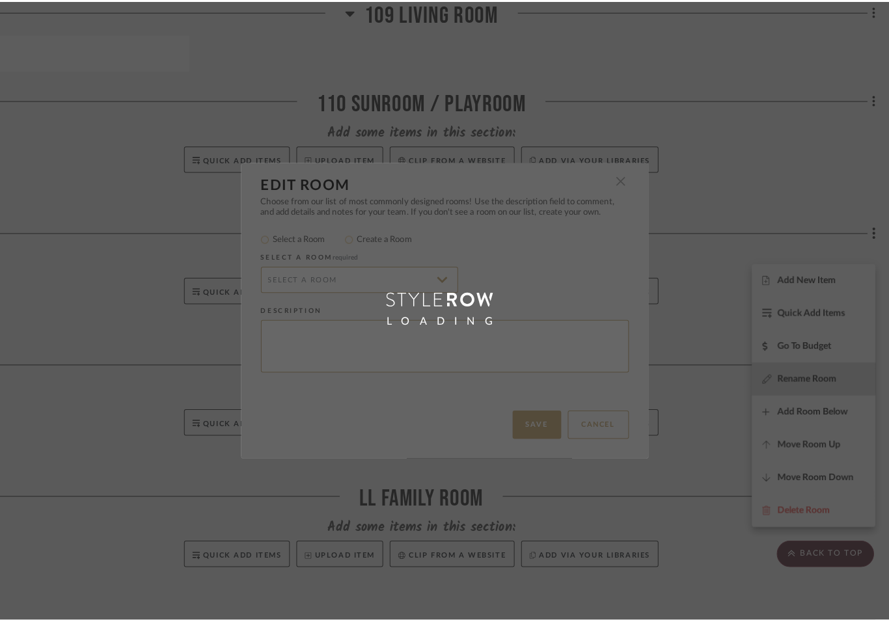
scroll to position [0, 0]
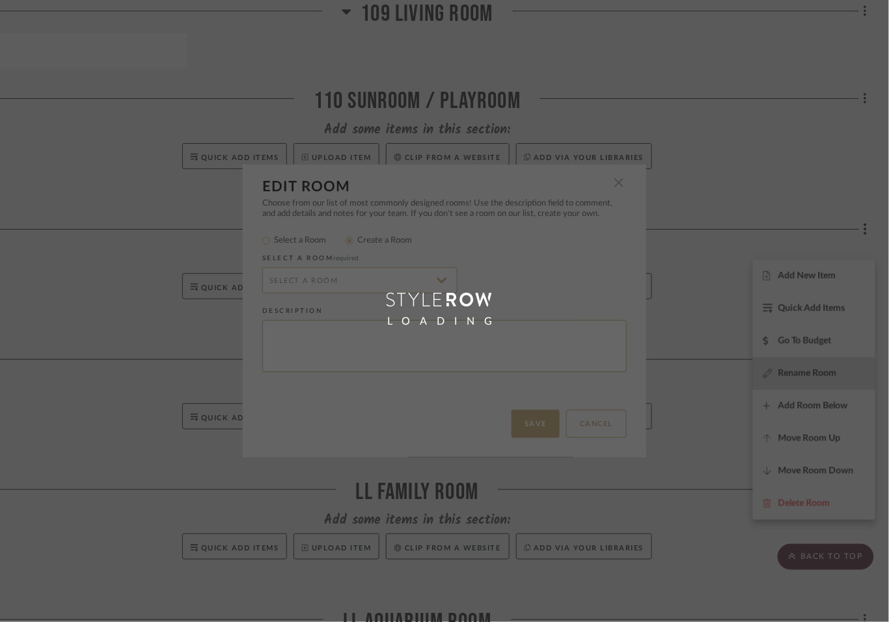
radio input "false"
radio input "true"
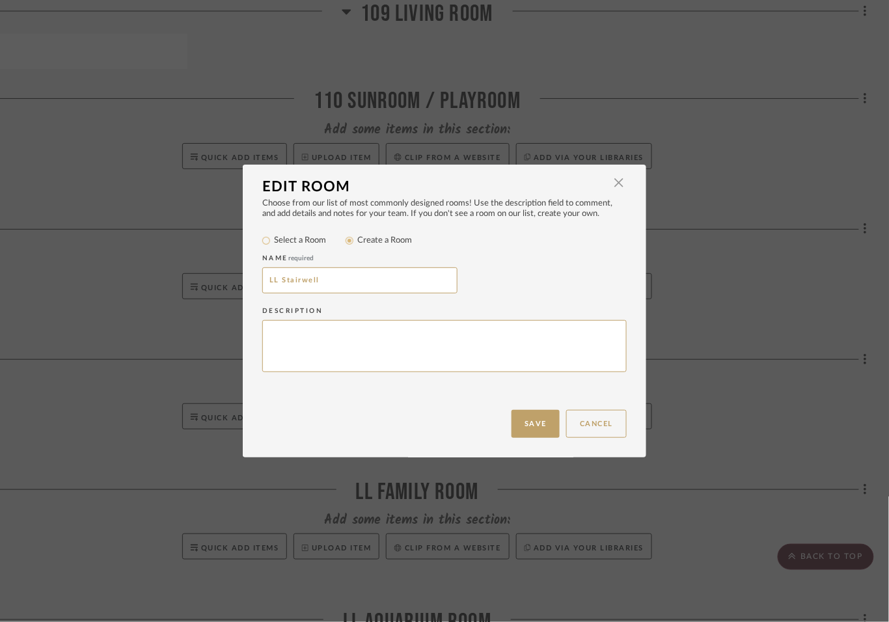
drag, startPoint x: 276, startPoint y: 296, endPoint x: 204, endPoint y: 276, distance: 74.8
click at [204, 277] on div "Edit Room × Choose from our list of most commonly designed rooms! Use the descr…" at bounding box center [444, 311] width 889 height 622
type input "L01 Stairwell"
click at [527, 418] on button "Save" at bounding box center [535, 424] width 48 height 28
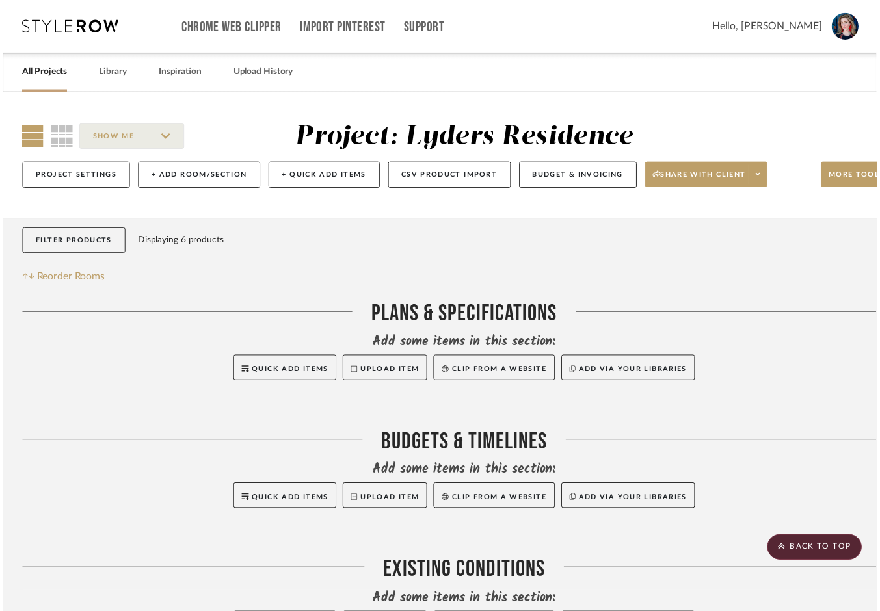
scroll to position [2902, 52]
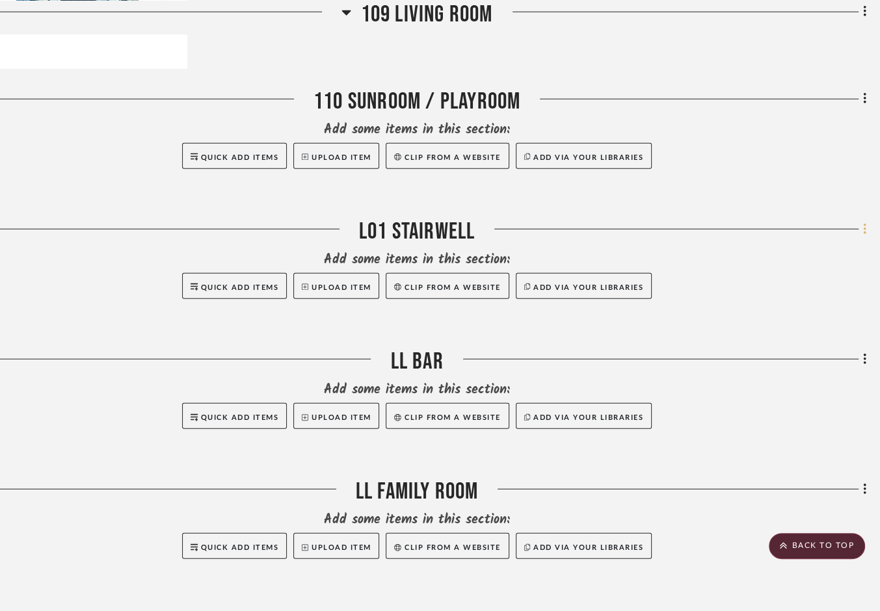
click at [779, 241] on fa-icon at bounding box center [863, 230] width 8 height 21
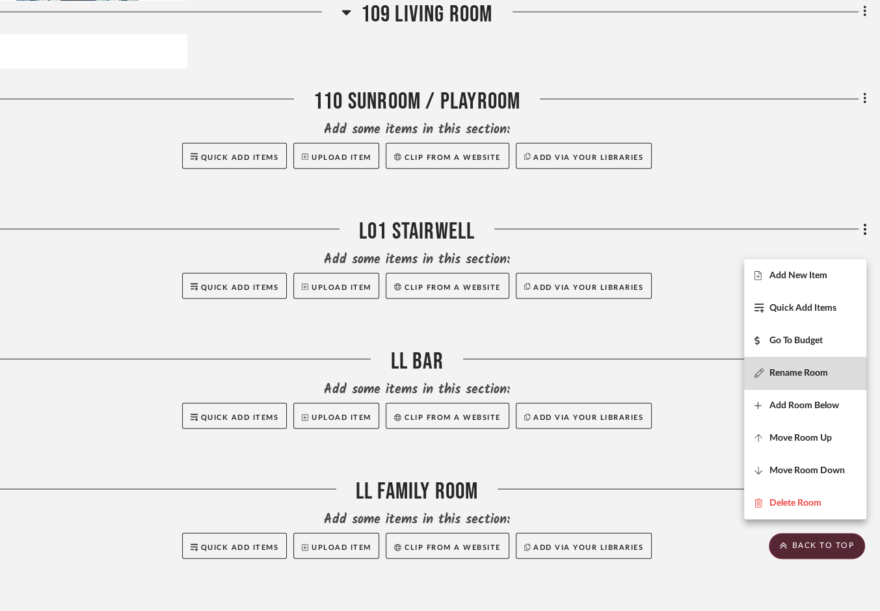
click at [775, 378] on span "Rename Room" at bounding box center [799, 373] width 59 height 11
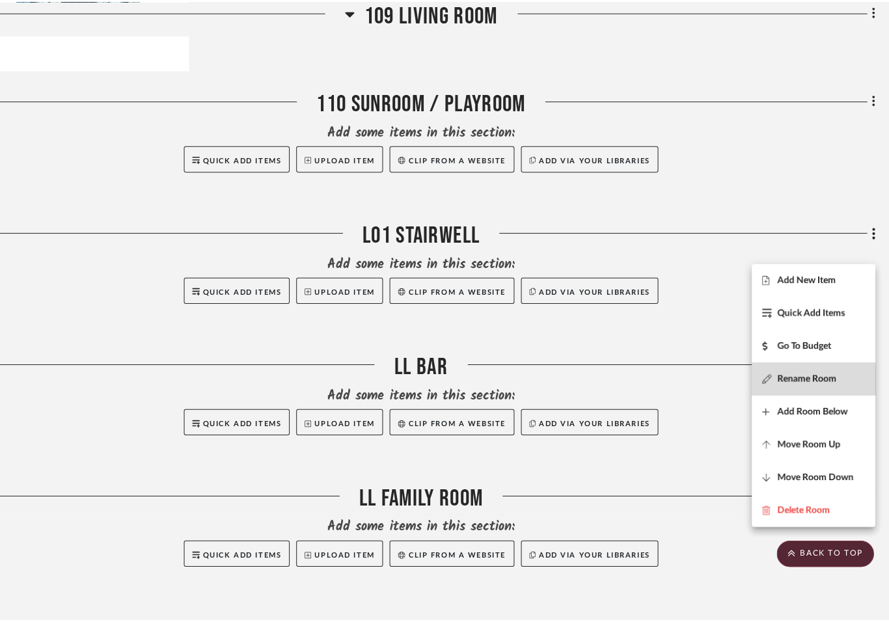
scroll to position [0, 0]
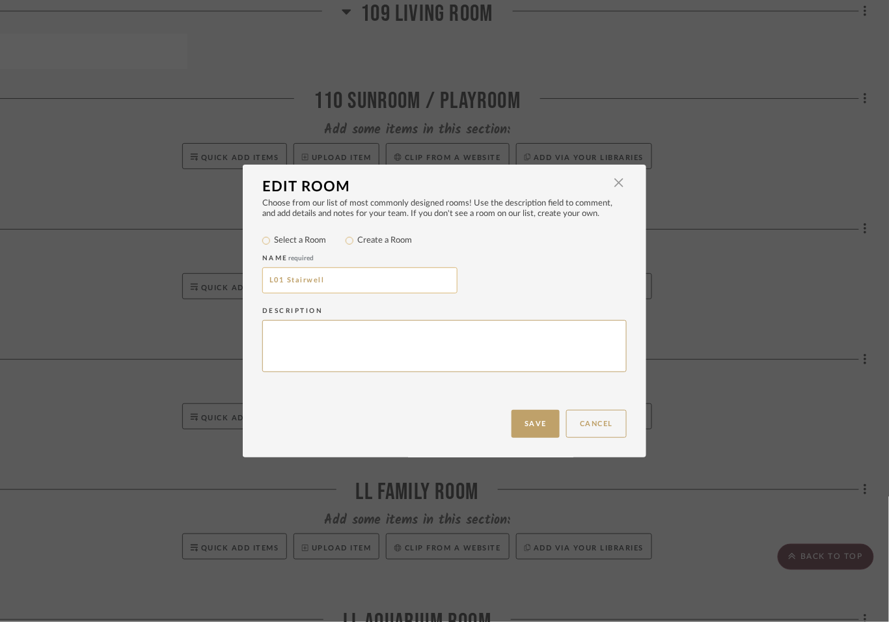
click at [278, 291] on input "L01 Stairwell" at bounding box center [359, 280] width 195 height 26
type input "L001 Stairwell"
click at [524, 426] on button "Save" at bounding box center [535, 424] width 48 height 28
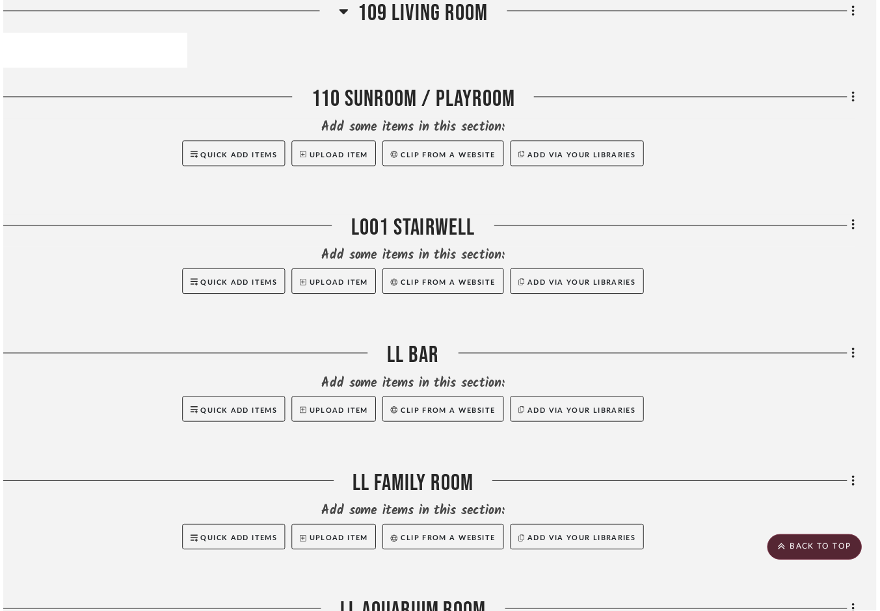
scroll to position [2902, 52]
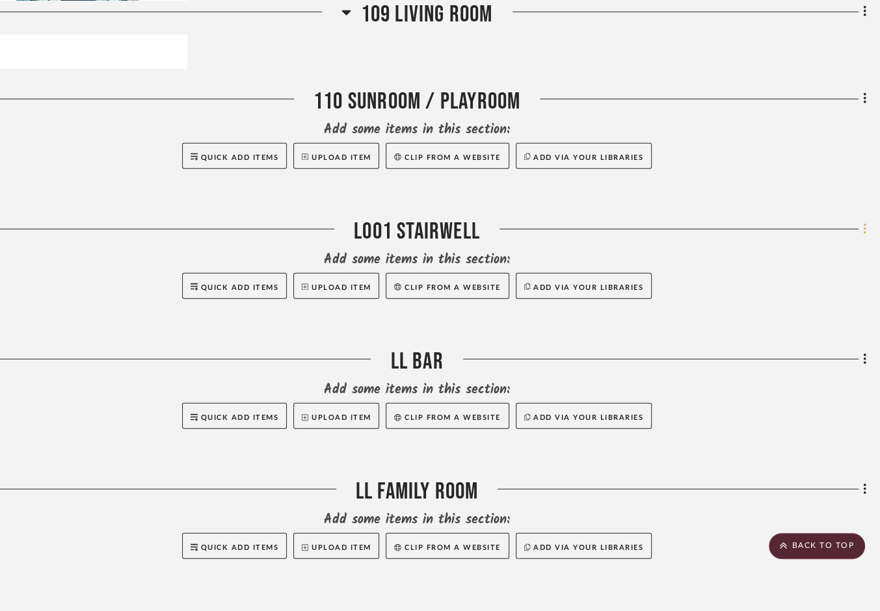
click at [779, 241] on fa-icon at bounding box center [863, 230] width 8 height 21
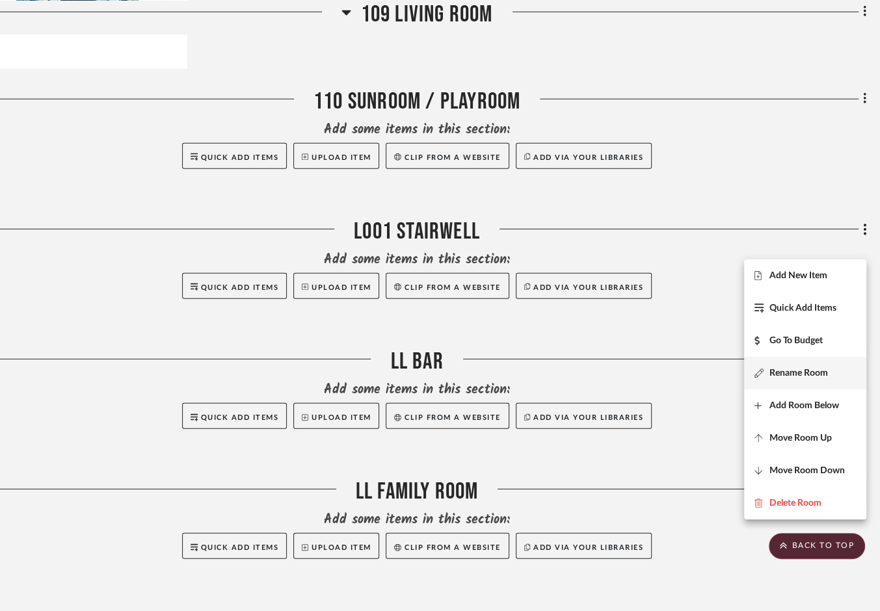
click at [779, 369] on span "Rename Room" at bounding box center [799, 373] width 59 height 11
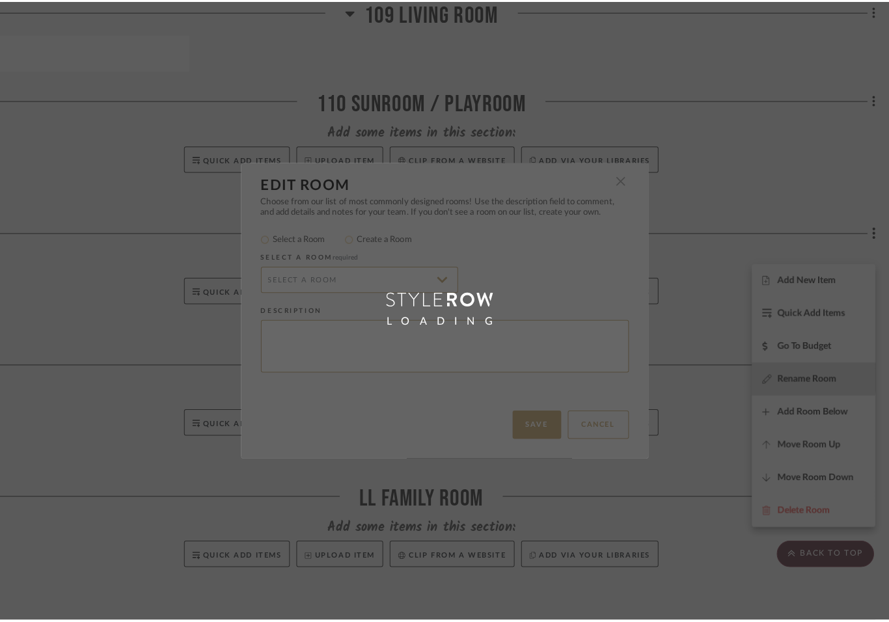
scroll to position [0, 0]
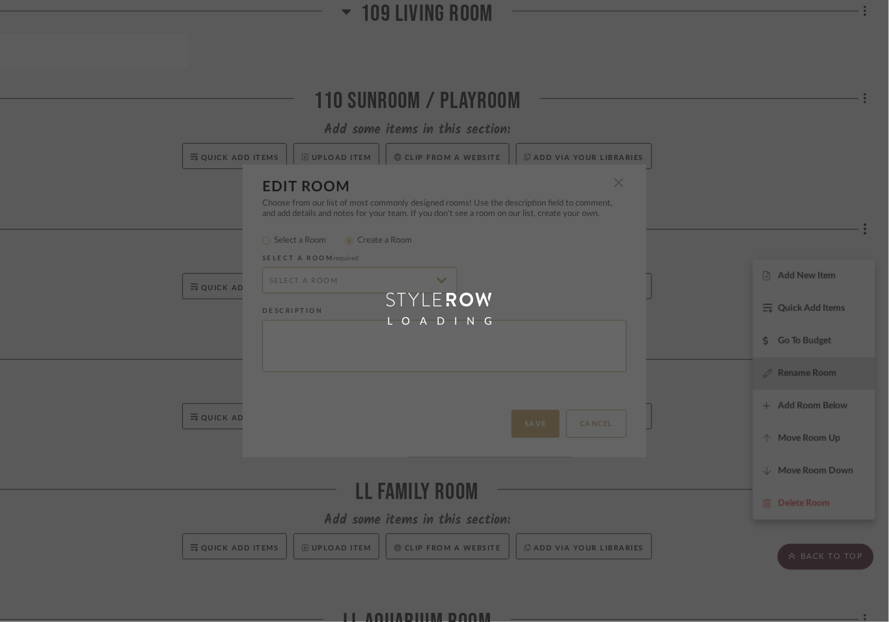
radio input "false"
radio input "true"
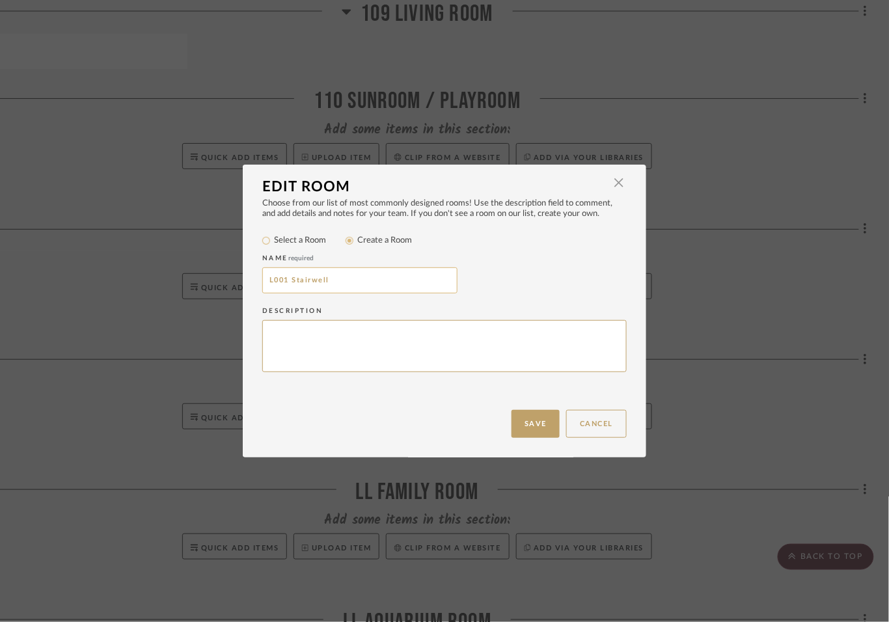
click at [279, 293] on input "L001 Stairwell" at bounding box center [359, 280] width 195 height 26
type input "L01 Stairwell"
click at [514, 419] on button "Save" at bounding box center [535, 424] width 48 height 28
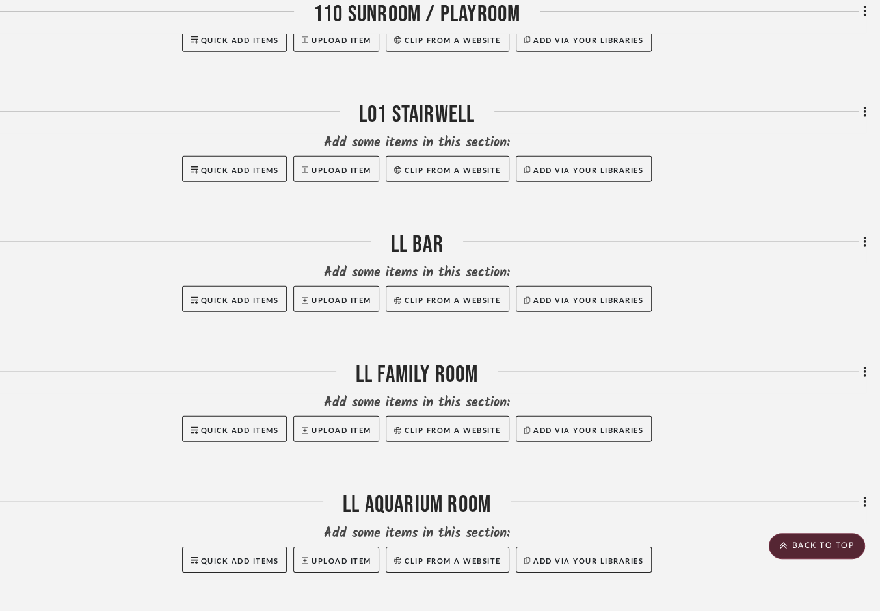
scroll to position [3042, 51]
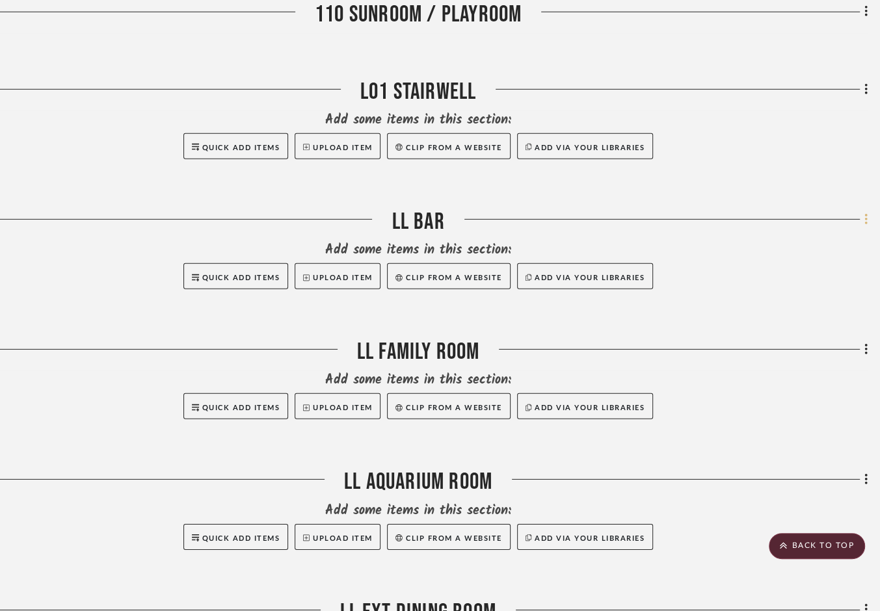
click at [779, 225] on icon at bounding box center [866, 219] width 3 height 11
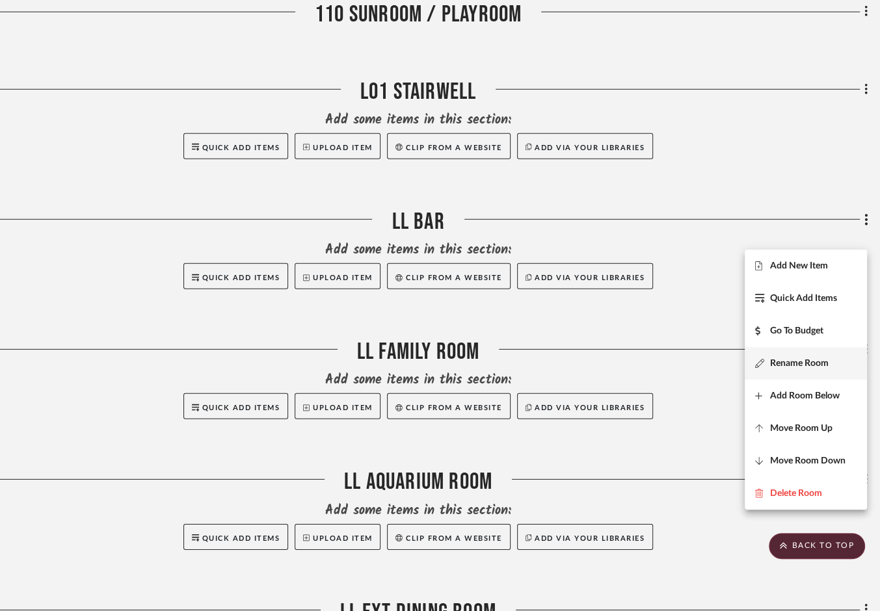
click at [779, 368] on span "Rename Room" at bounding box center [799, 363] width 59 height 11
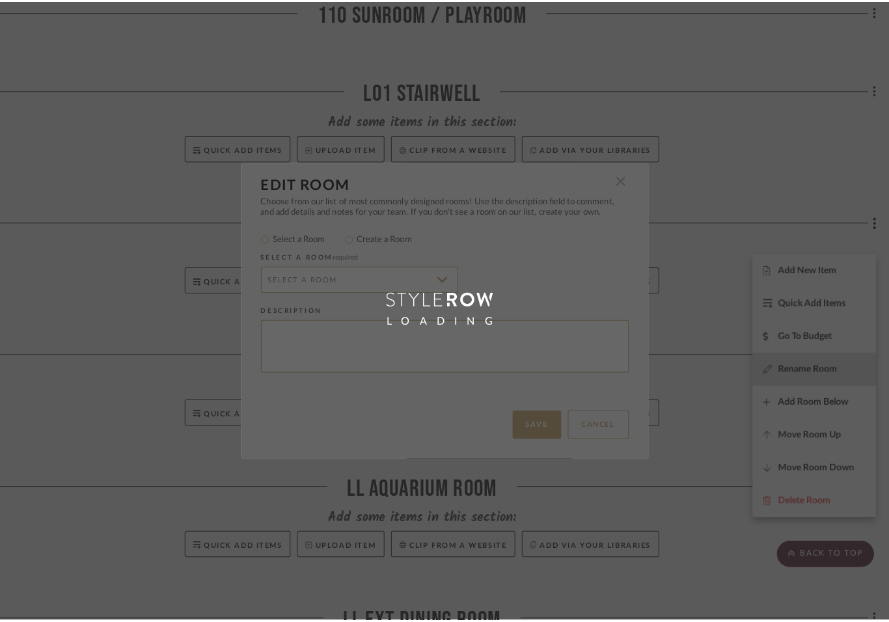
scroll to position [0, 0]
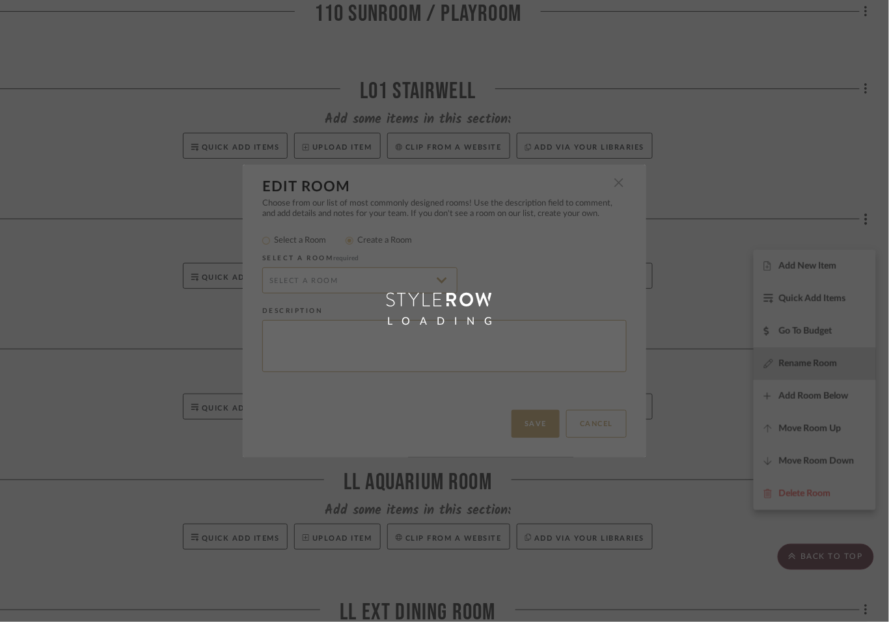
radio input "false"
radio input "true"
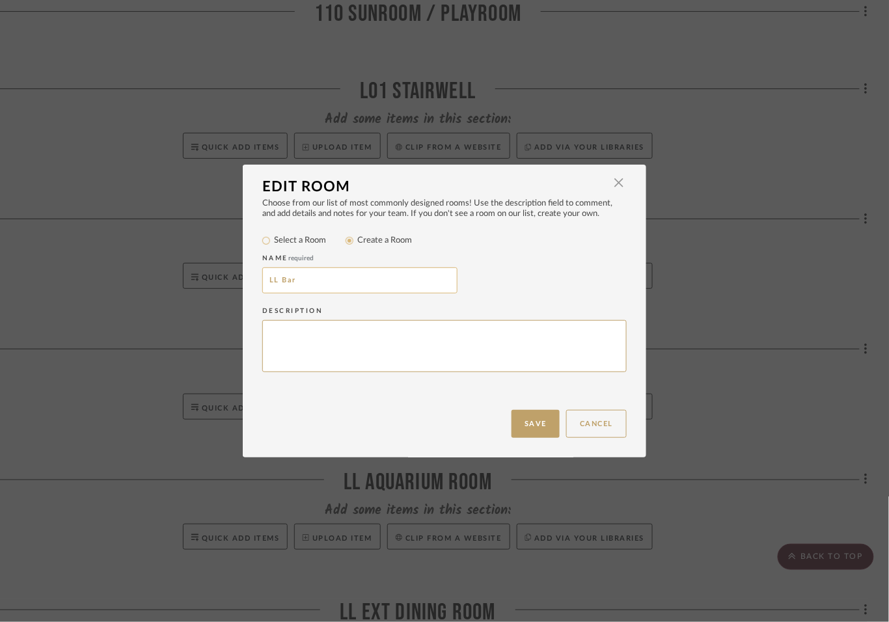
click at [274, 293] on input "LL Bar" at bounding box center [359, 280] width 195 height 26
type input "L02 Bar"
click at [516, 424] on button "Save" at bounding box center [535, 424] width 48 height 28
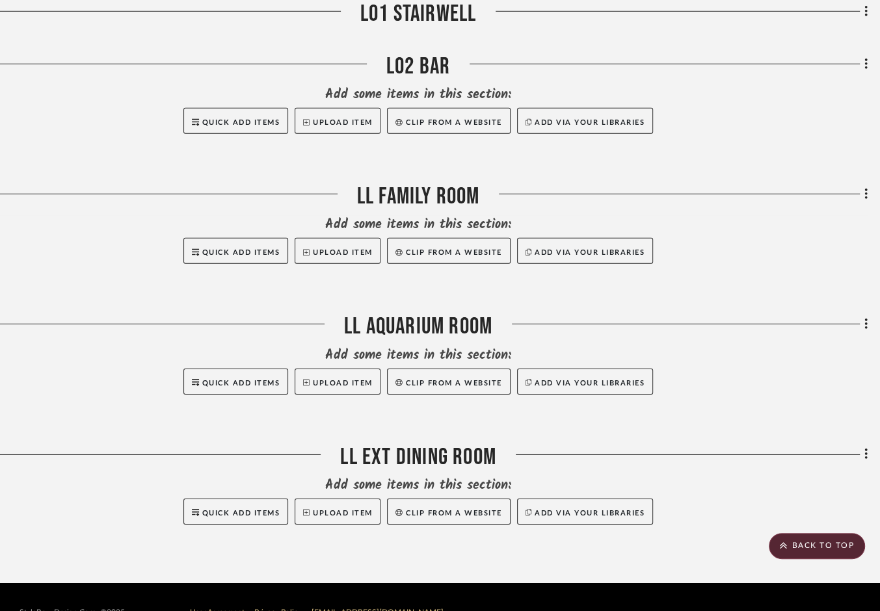
scroll to position [3208, 51]
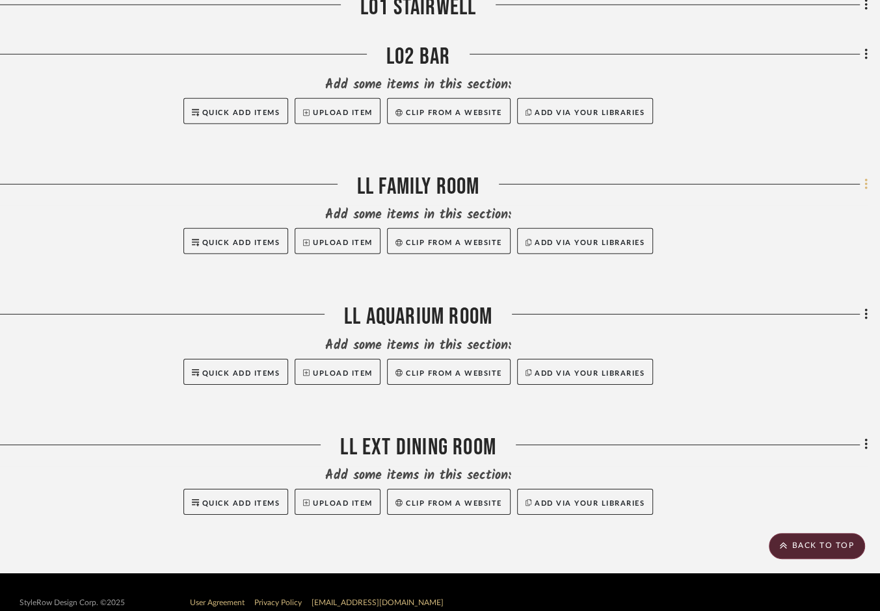
click at [779, 192] on icon at bounding box center [867, 185] width 4 height 14
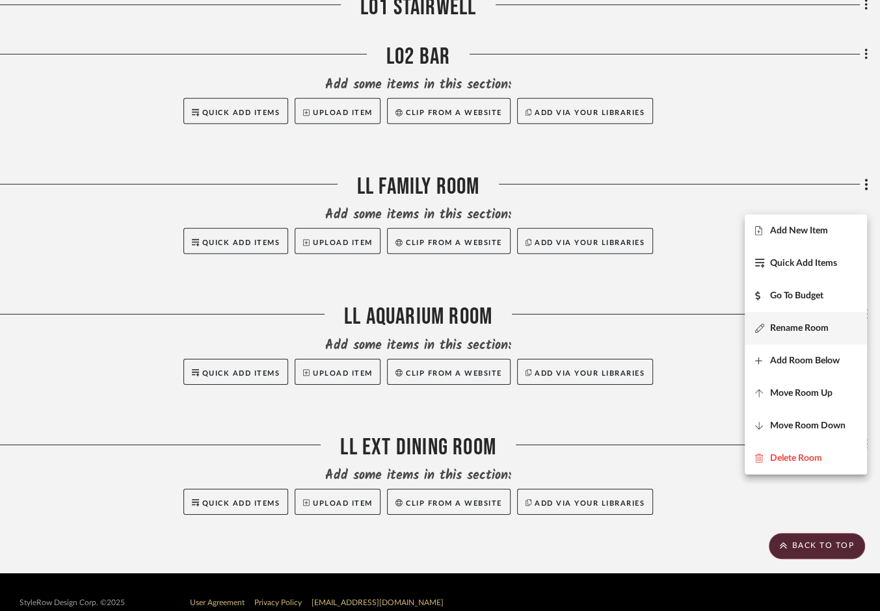
click at [779, 325] on span "Rename Room" at bounding box center [799, 328] width 59 height 11
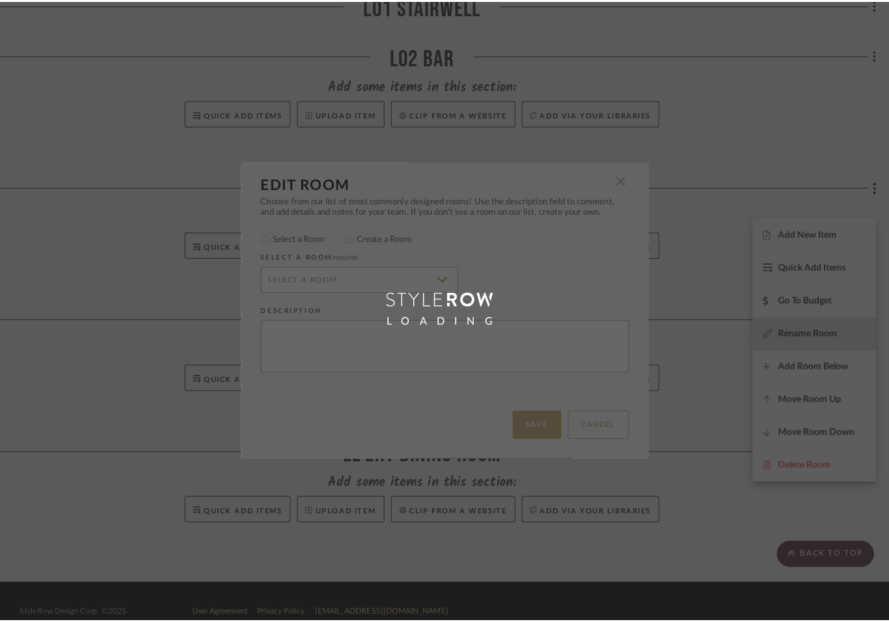
scroll to position [0, 0]
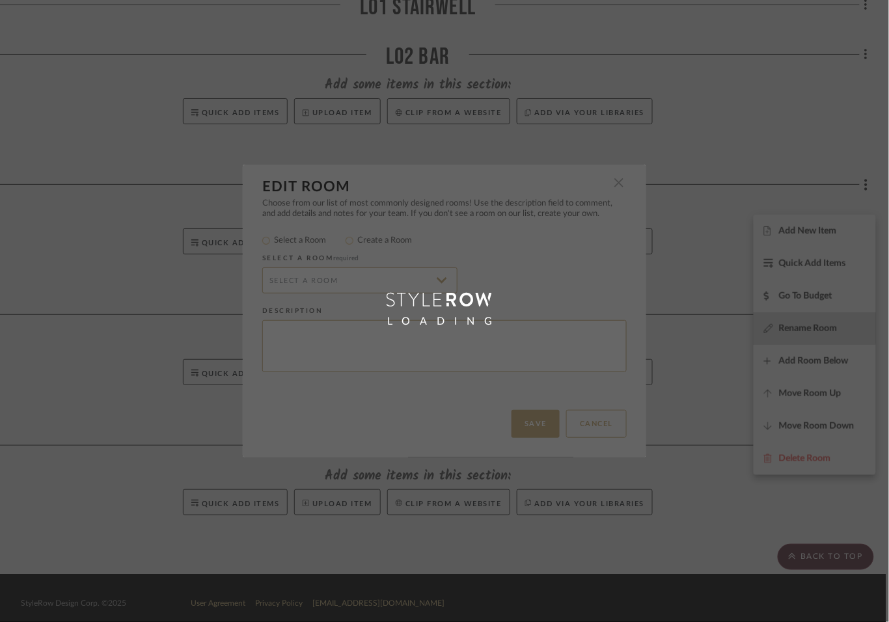
radio input "false"
radio input "true"
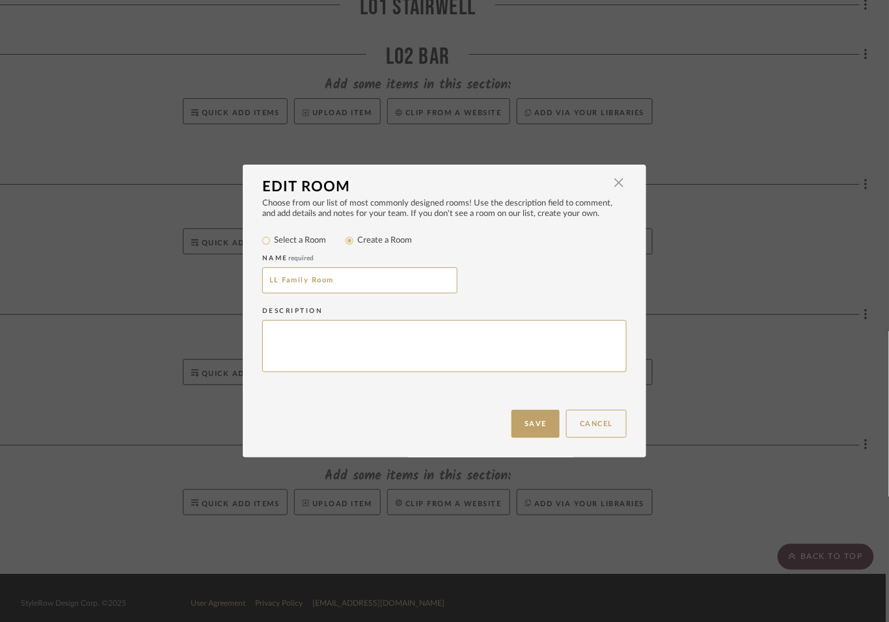
drag, startPoint x: 280, startPoint y: 297, endPoint x: 234, endPoint y: 286, distance: 47.6
click at [234, 286] on div "Edit Room × Choose from our list of most commonly designed rooms! Use the descr…" at bounding box center [444, 311] width 889 height 622
type input "L03 Family Room"
click at [533, 425] on button "Save" at bounding box center [535, 424] width 48 height 28
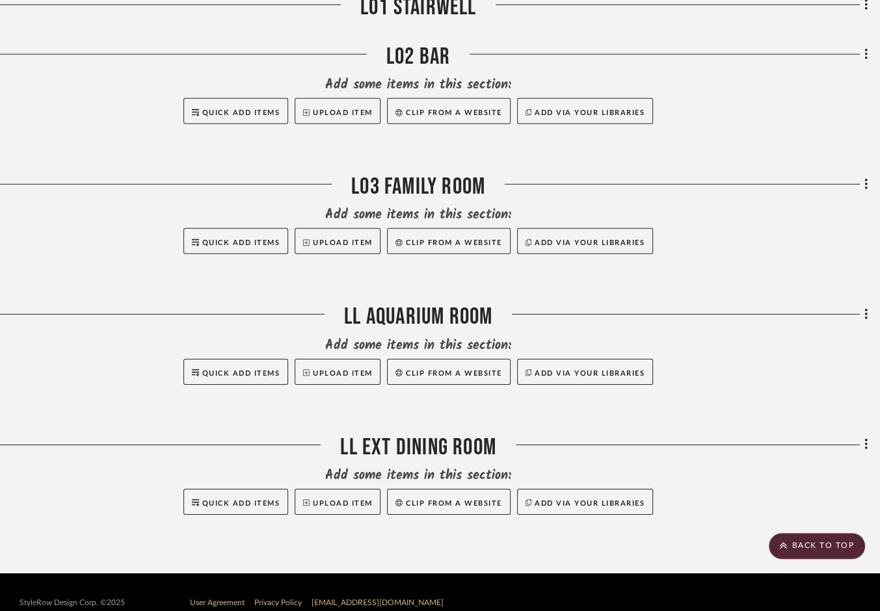
scroll to position [3247, 51]
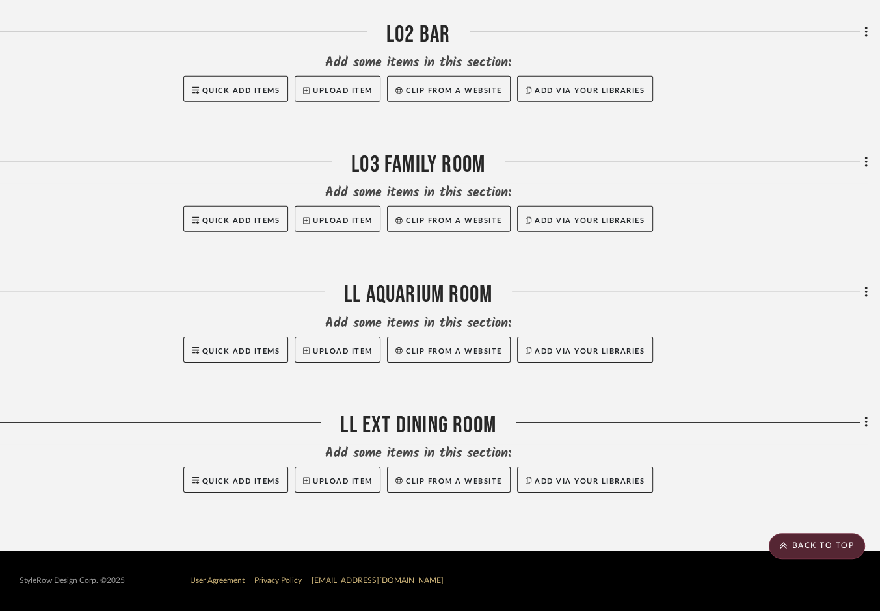
click at [779, 302] on div at bounding box center [679, 297] width 375 height 33
click at [779, 298] on fa-icon at bounding box center [864, 293] width 8 height 21
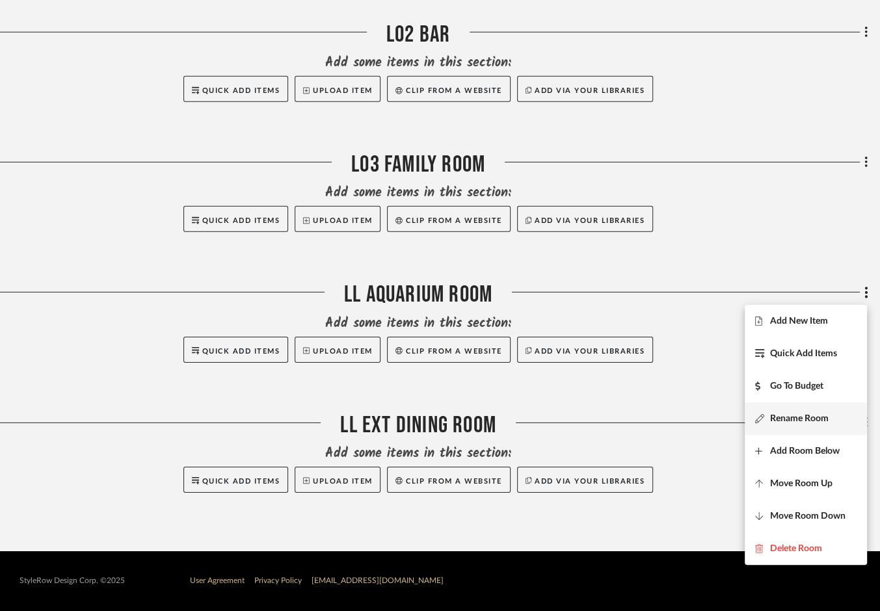
click at [779, 412] on button "Rename Room" at bounding box center [806, 419] width 122 height 33
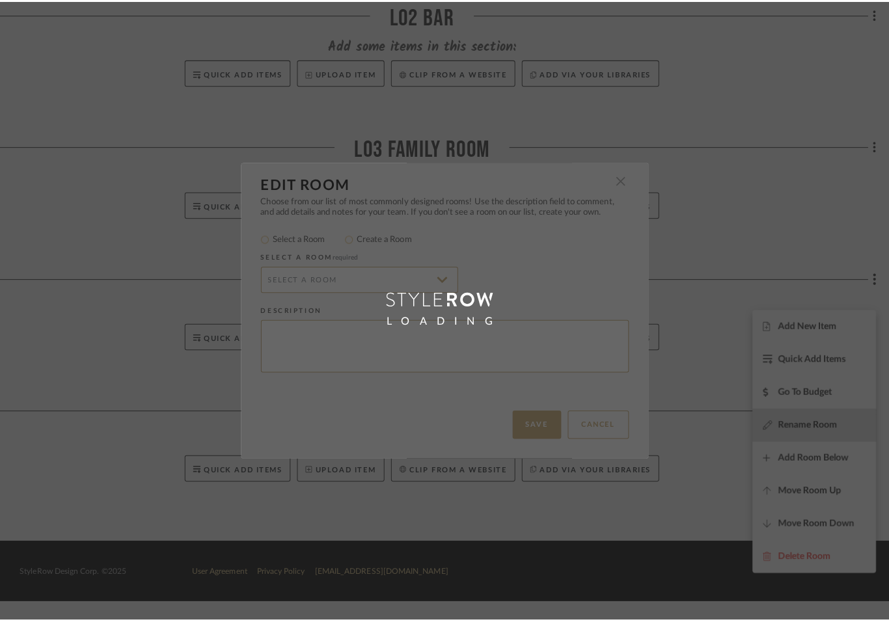
scroll to position [0, 0]
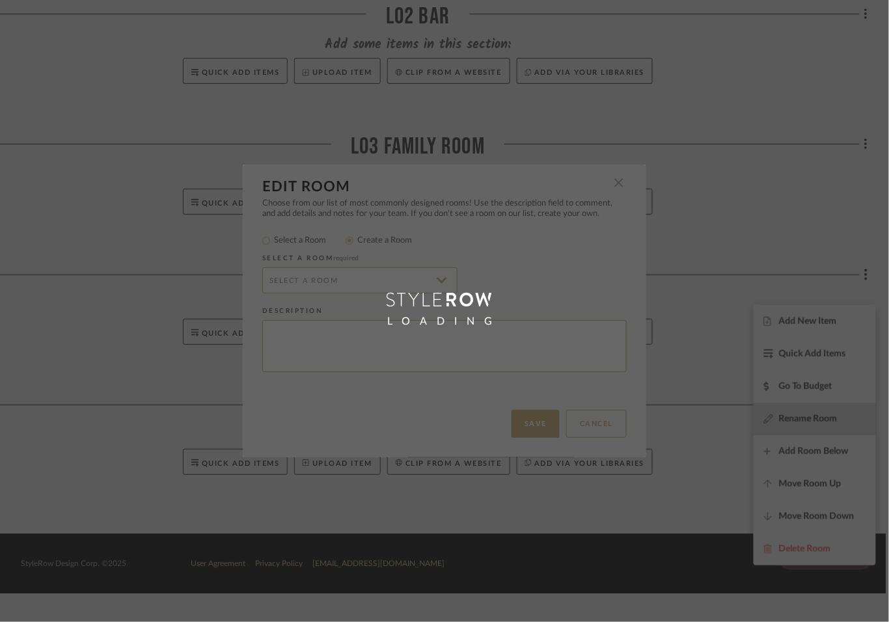
radio input "false"
radio input "true"
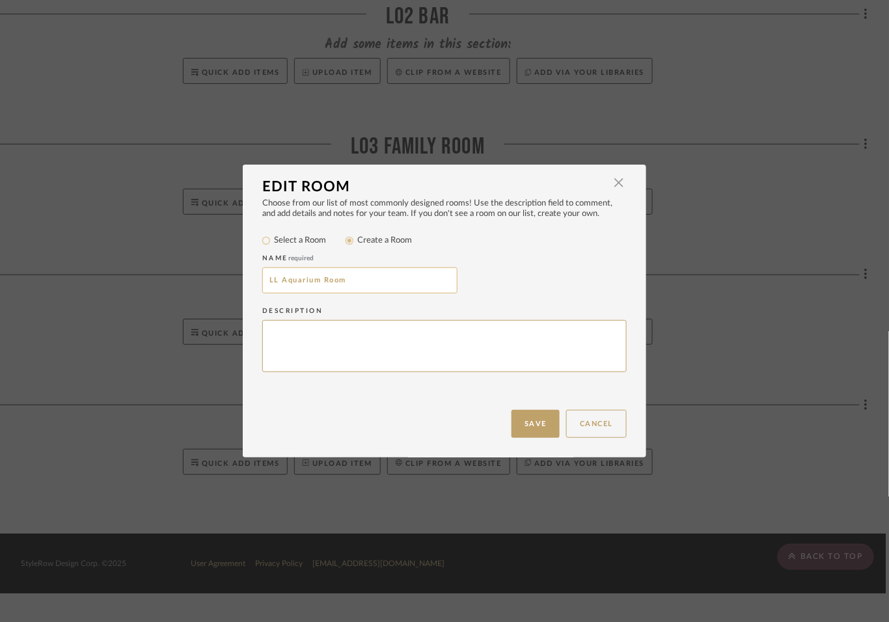
click at [273, 293] on input "LL Aquarium Room" at bounding box center [359, 280] width 195 height 26
type input "L04 Aquarium Room"
click at [511, 417] on button "Save" at bounding box center [535, 424] width 48 height 28
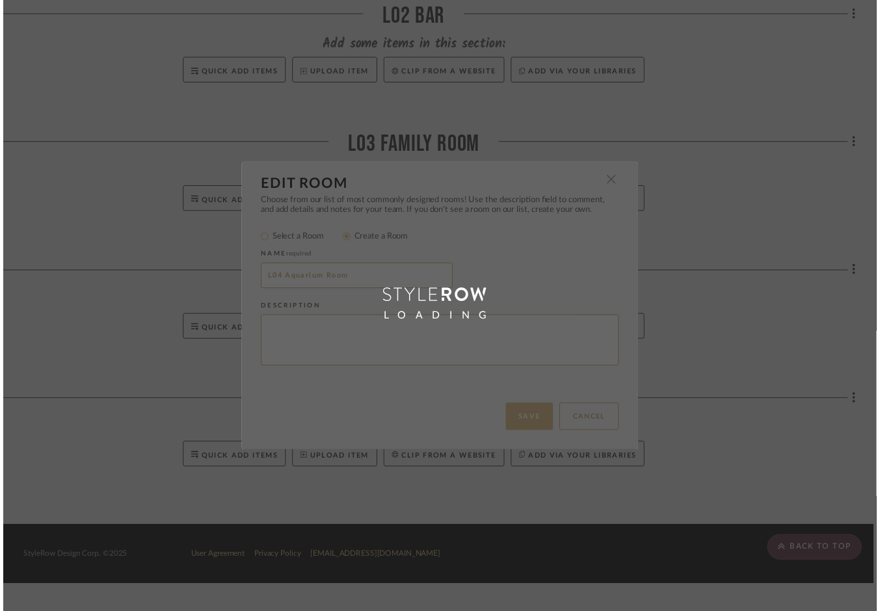
scroll to position [3247, 51]
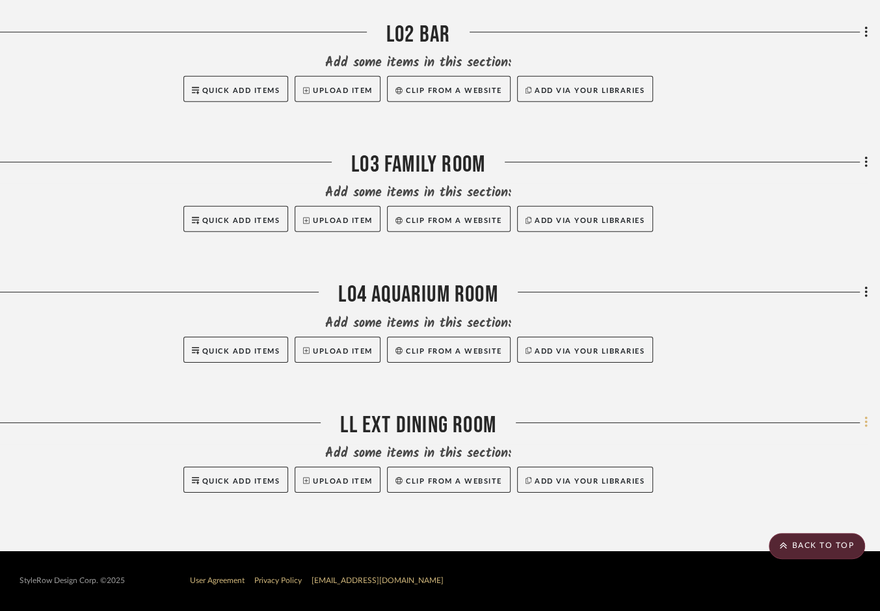
click at [779, 427] on icon at bounding box center [867, 423] width 4 height 14
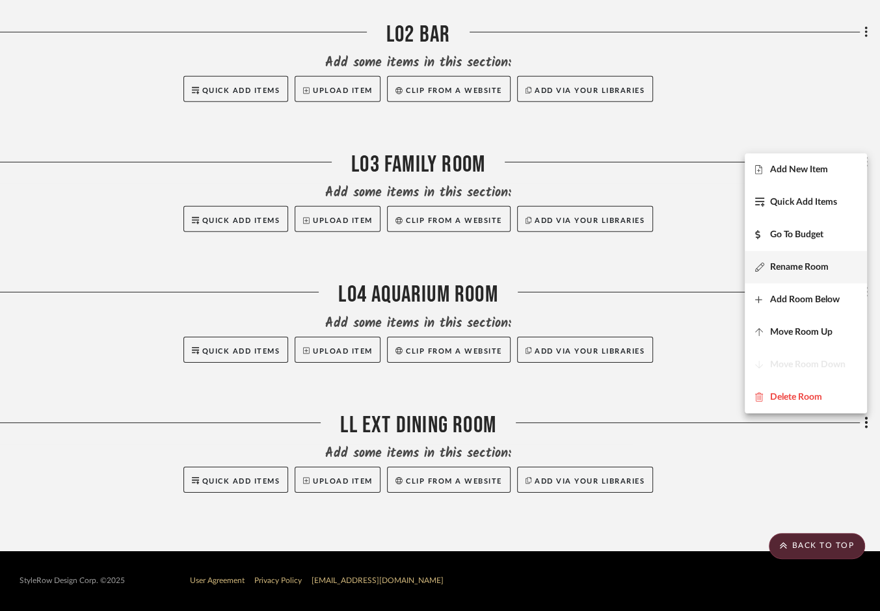
click at [779, 267] on span "Rename Room" at bounding box center [799, 267] width 59 height 11
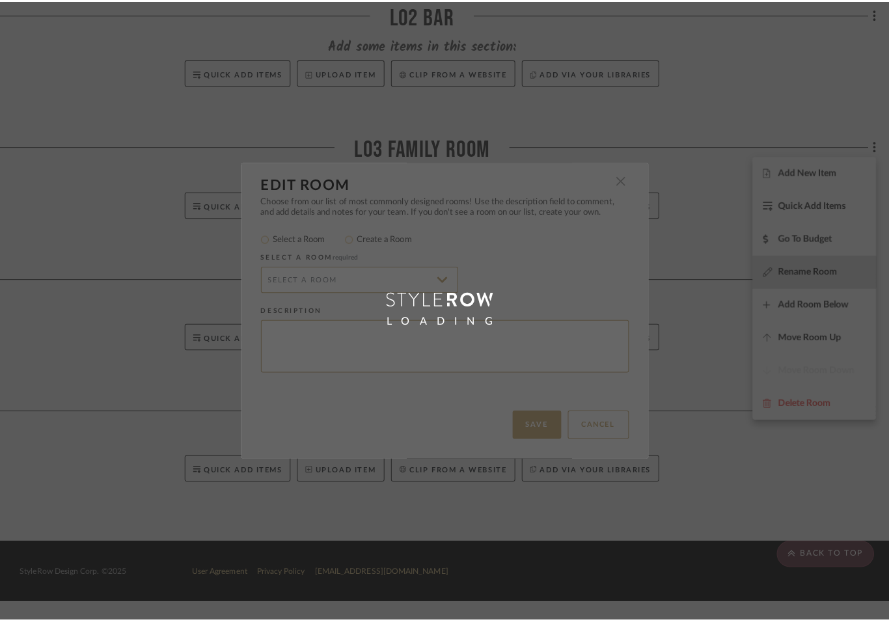
scroll to position [0, 0]
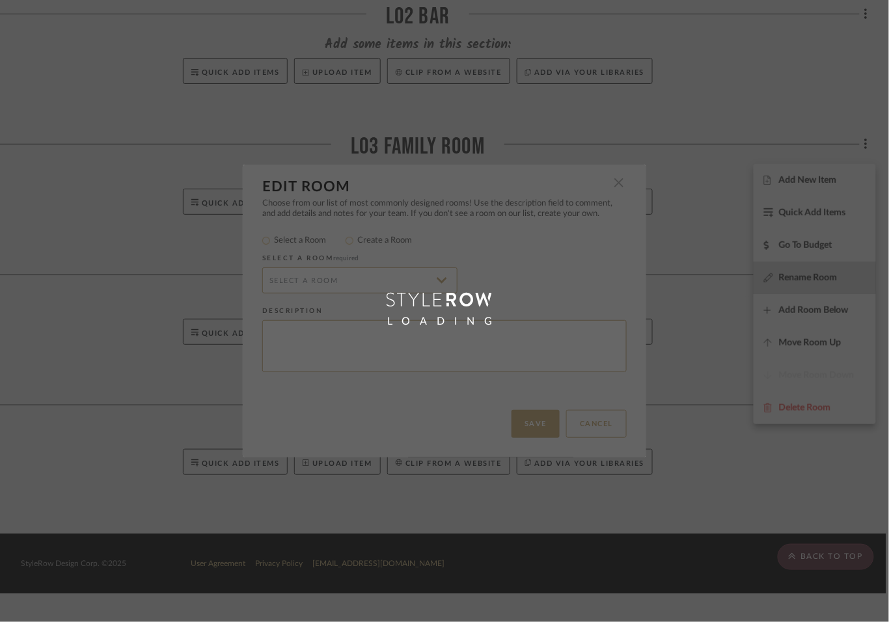
radio input "false"
radio input "true"
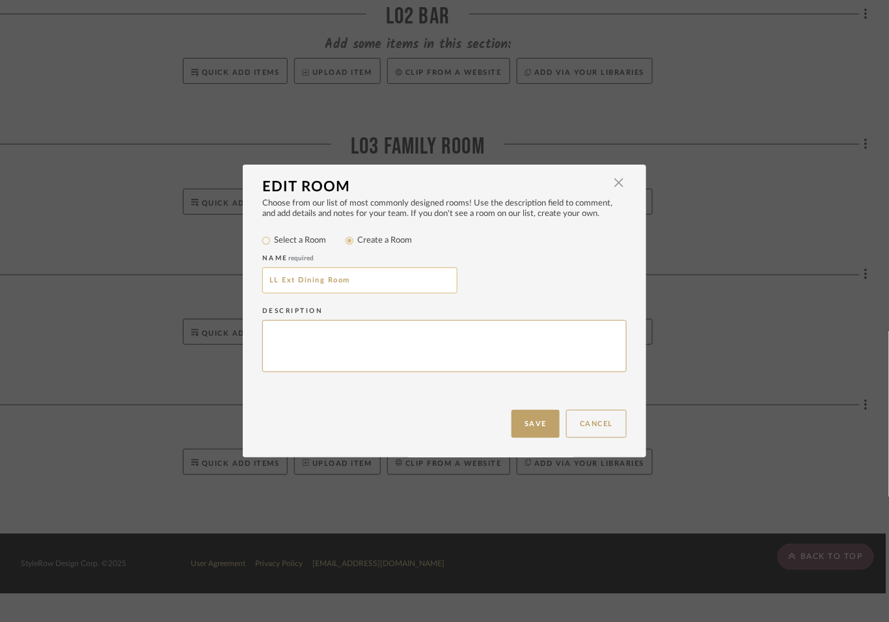
click at [276, 293] on input "LL Ext Dining Room" at bounding box center [359, 280] width 195 height 26
type input "L05 Ext Dining Room"
click at [531, 427] on button "Save" at bounding box center [535, 424] width 48 height 28
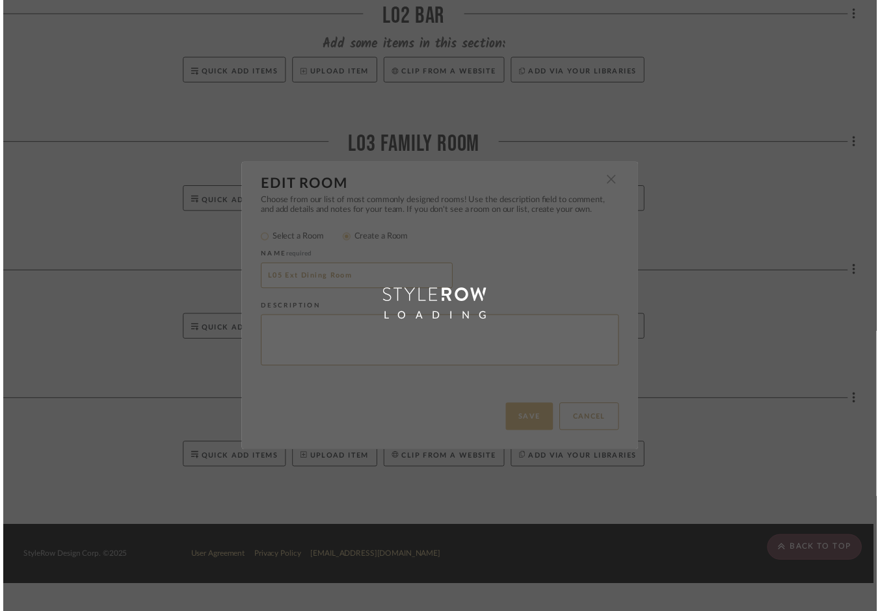
scroll to position [3247, 51]
